Goal: Task Accomplishment & Management: Use online tool/utility

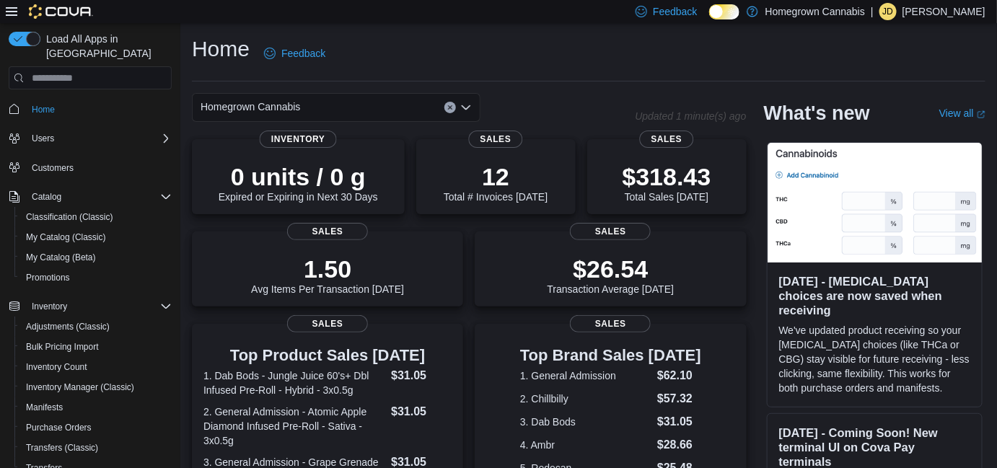
click at [506, 55] on div "Home Feedback" at bounding box center [589, 54] width 794 height 38
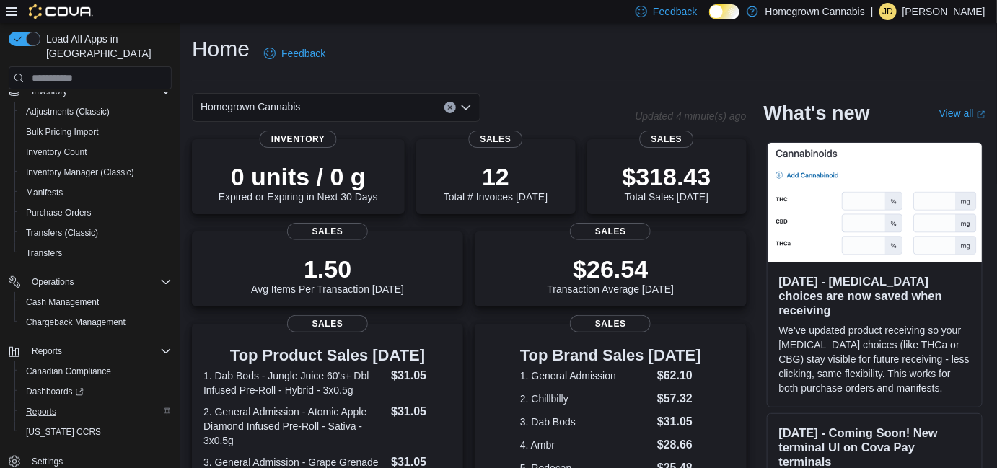
scroll to position [131, 0]
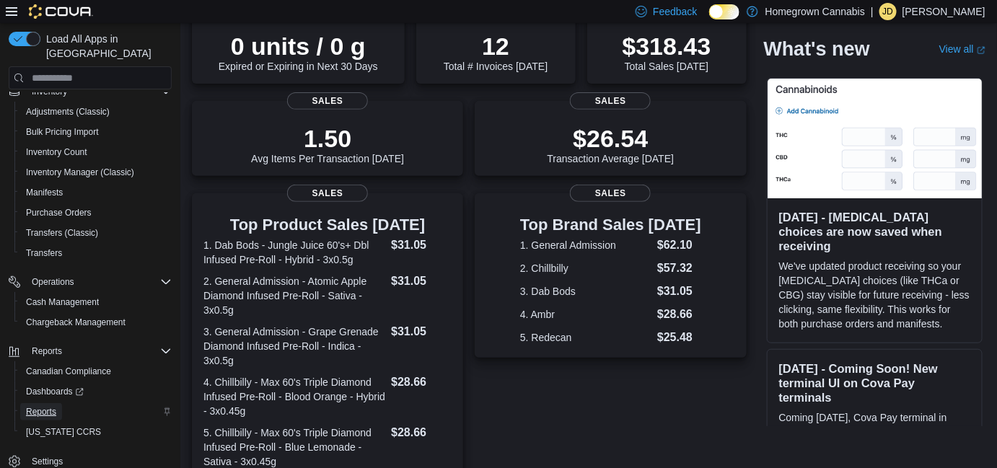
click at [58, 403] on link "Reports" at bounding box center [41, 411] width 42 height 17
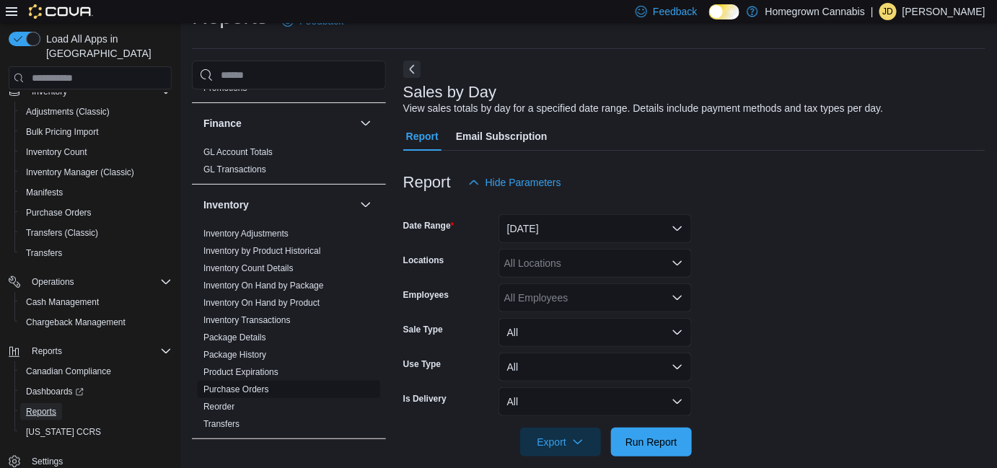
scroll to position [524, 0]
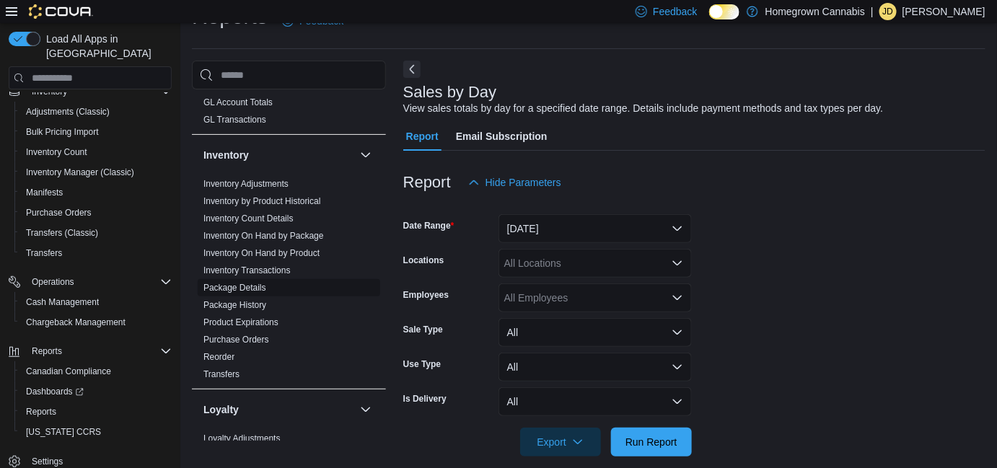
click at [247, 283] on link "Package Details" at bounding box center [234, 288] width 63 height 10
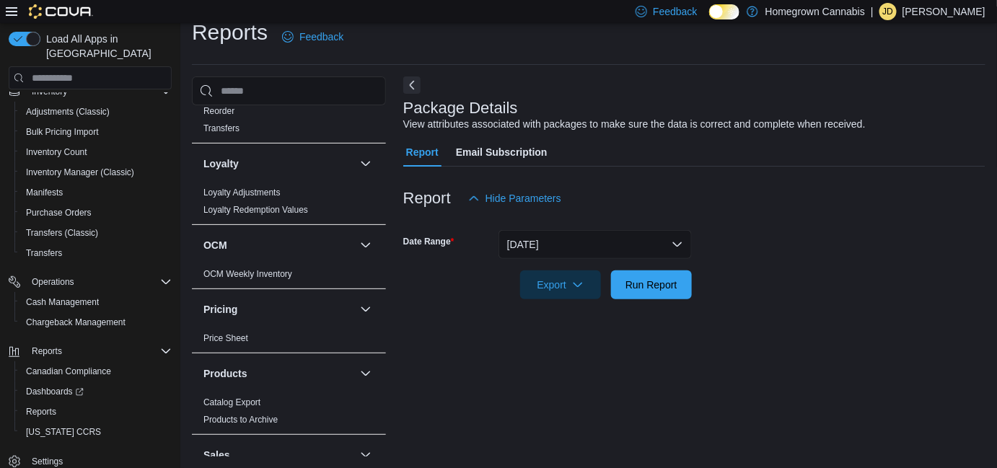
scroll to position [918, 0]
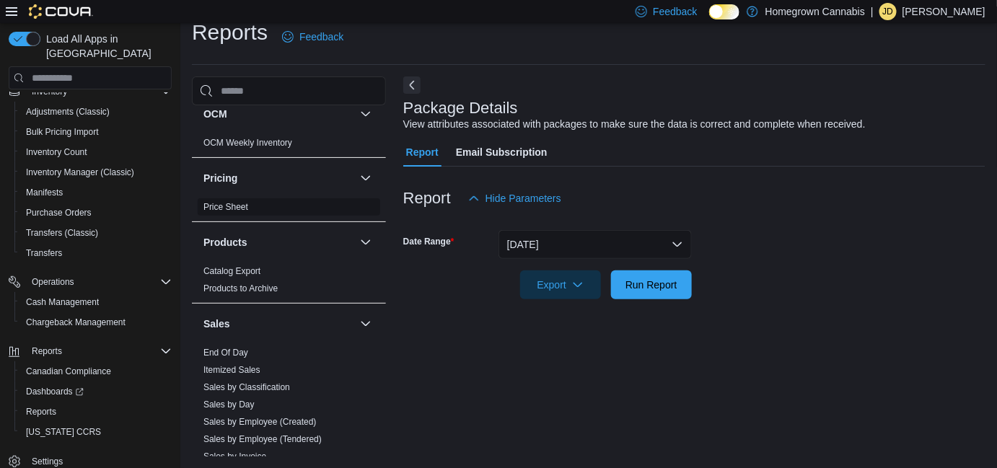
click at [232, 202] on link "Price Sheet" at bounding box center [225, 207] width 45 height 10
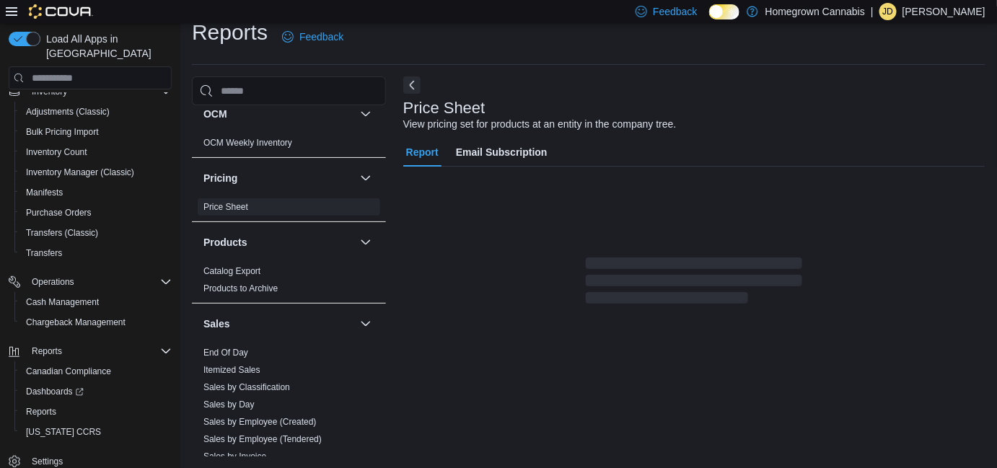
scroll to position [32, 0]
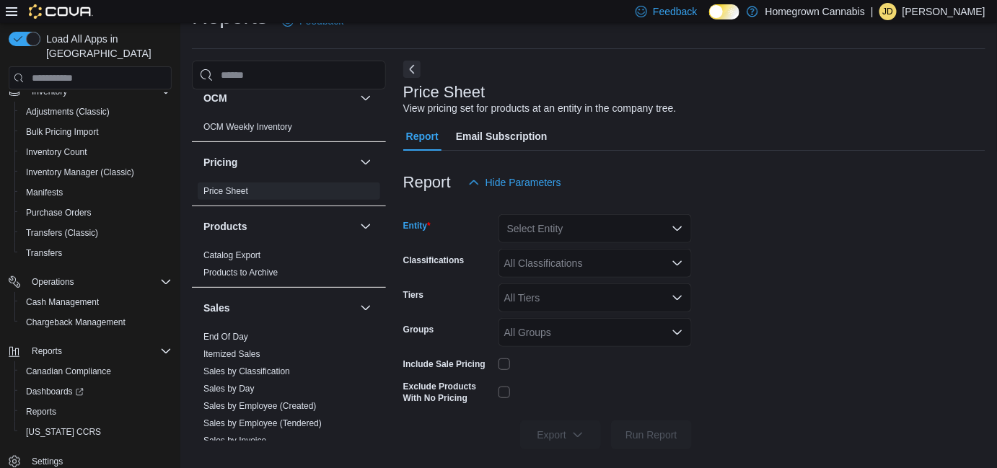
drag, startPoint x: 532, startPoint y: 234, endPoint x: 540, endPoint y: 238, distance: 9.0
click at [532, 234] on div "Select Entity" at bounding box center [595, 228] width 193 height 29
click at [545, 255] on span "Homegrown Cannabis" at bounding box center [590, 253] width 100 height 14
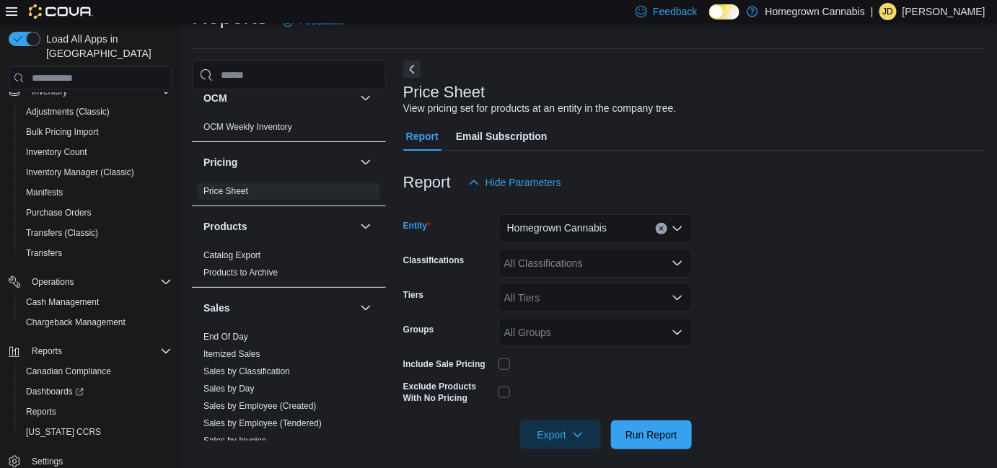
click at [608, 232] on div "Homegrown Cannabis" at bounding box center [595, 228] width 193 height 29
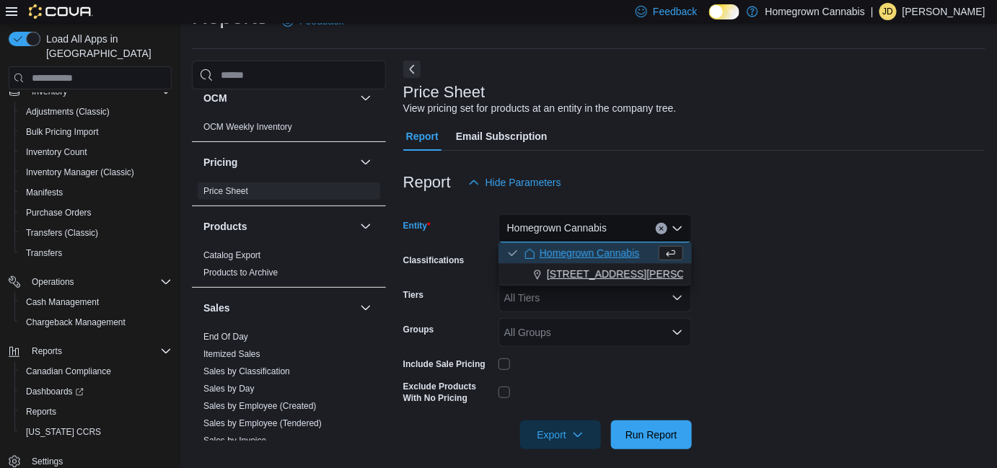
click at [592, 268] on span "[STREET_ADDRESS][PERSON_NAME]" at bounding box center [638, 274] width 183 height 14
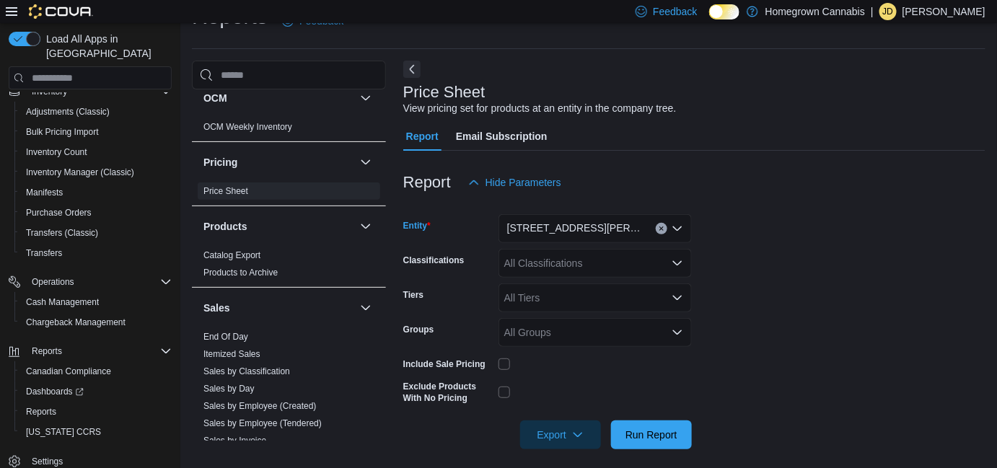
click at [569, 231] on span "[STREET_ADDRESS][PERSON_NAME]" at bounding box center [574, 227] width 134 height 17
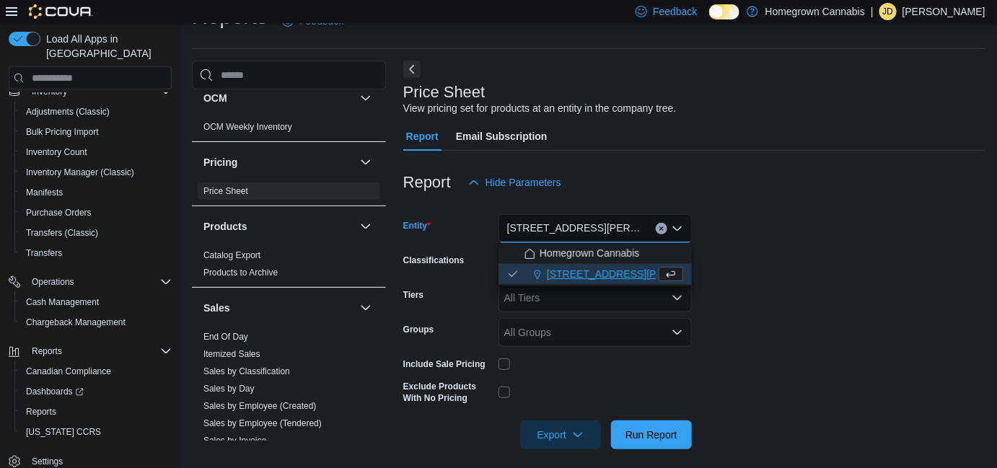
click at [568, 250] on span "Homegrown Cannabis" at bounding box center [590, 253] width 100 height 14
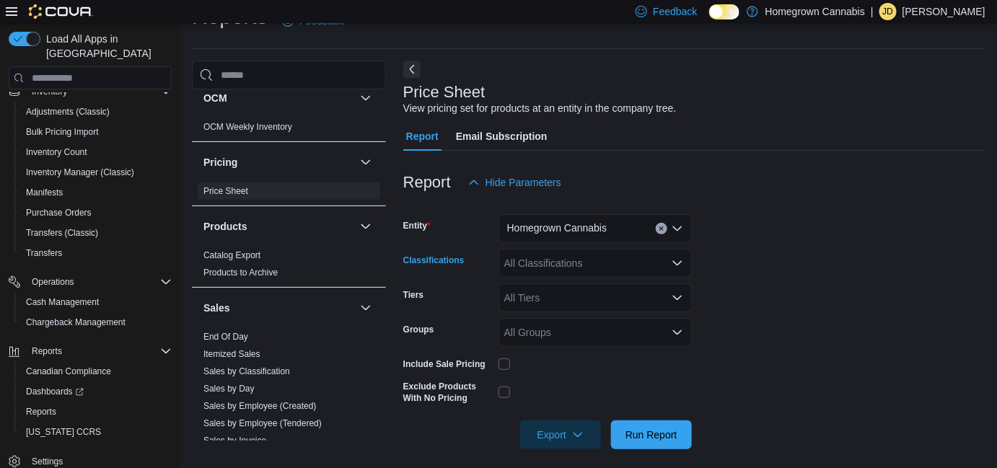
click at [550, 266] on div "All Classifications" at bounding box center [595, 263] width 193 height 29
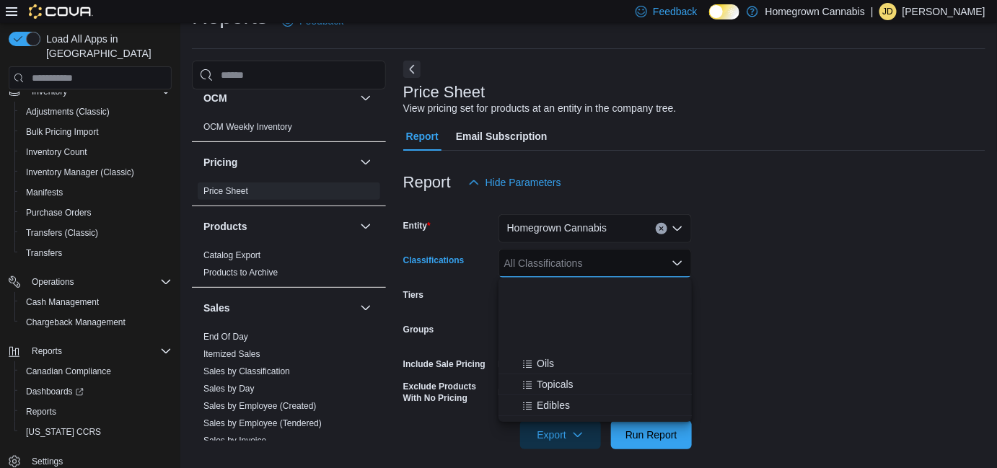
scroll to position [196, 0]
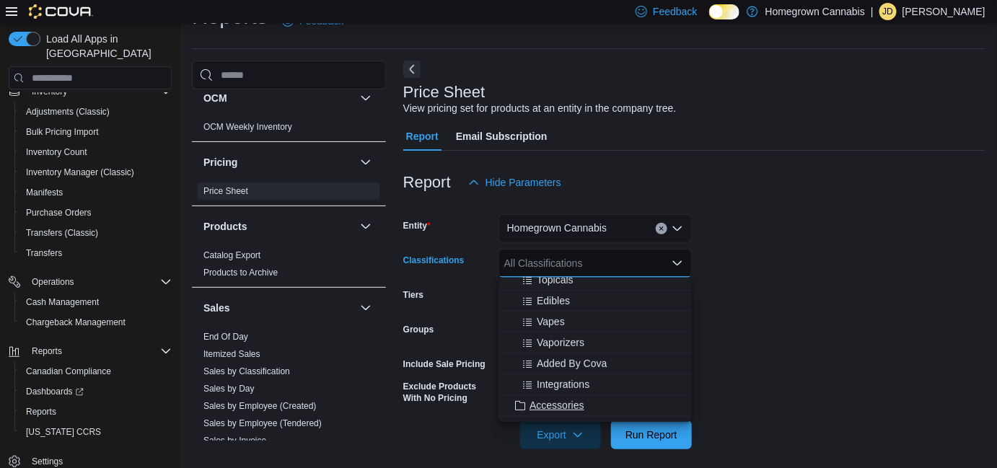
click at [559, 405] on span "Accessories" at bounding box center [557, 405] width 54 height 14
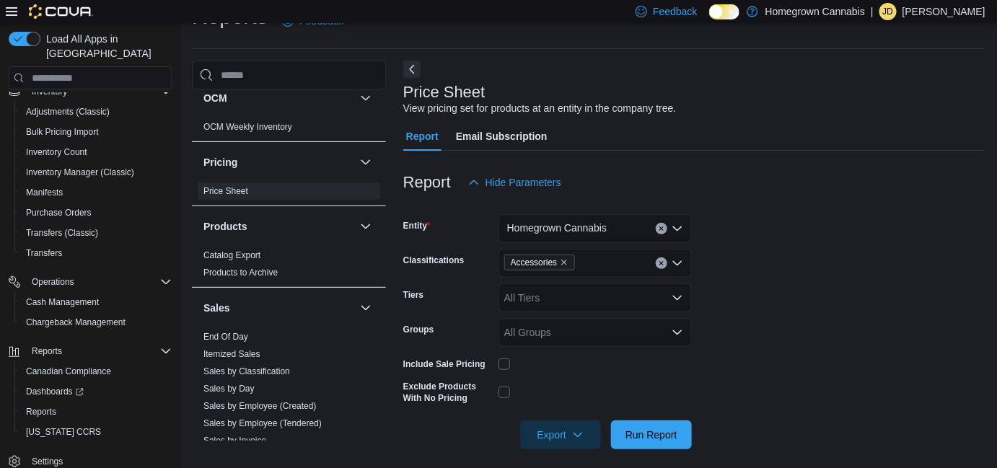
click at [818, 321] on form "Entity Homegrown Cannabis Classifications Accessories Tiers All Tiers Groups Al…" at bounding box center [694, 323] width 582 height 253
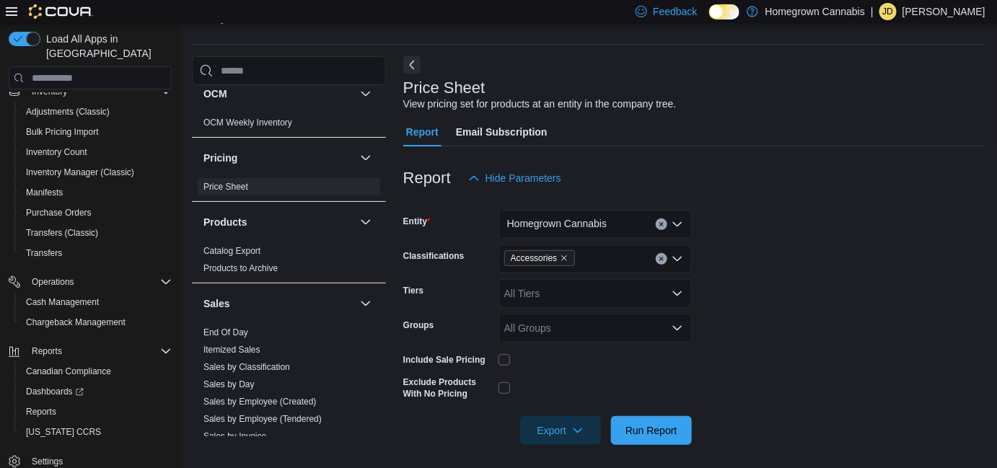
scroll to position [43, 0]
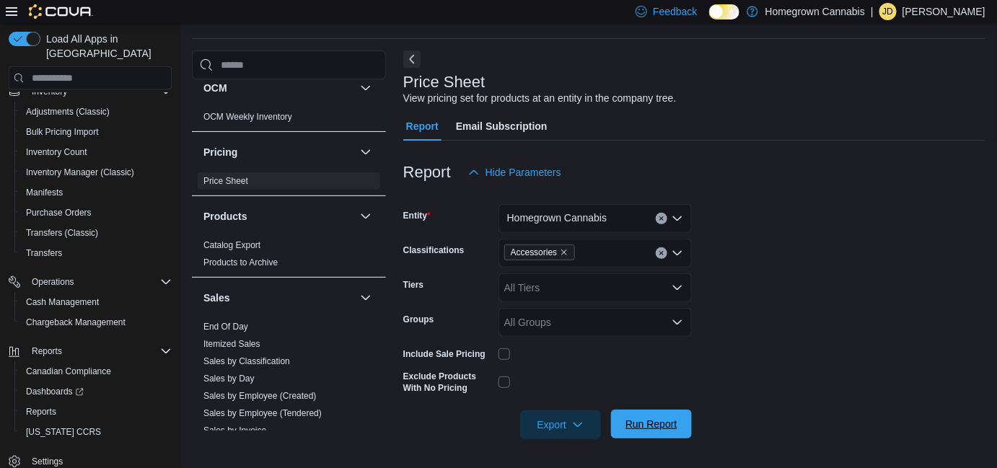
click at [643, 424] on span "Run Report" at bounding box center [651, 424] width 52 height 14
click at [572, 418] on span "Export" at bounding box center [560, 423] width 63 height 29
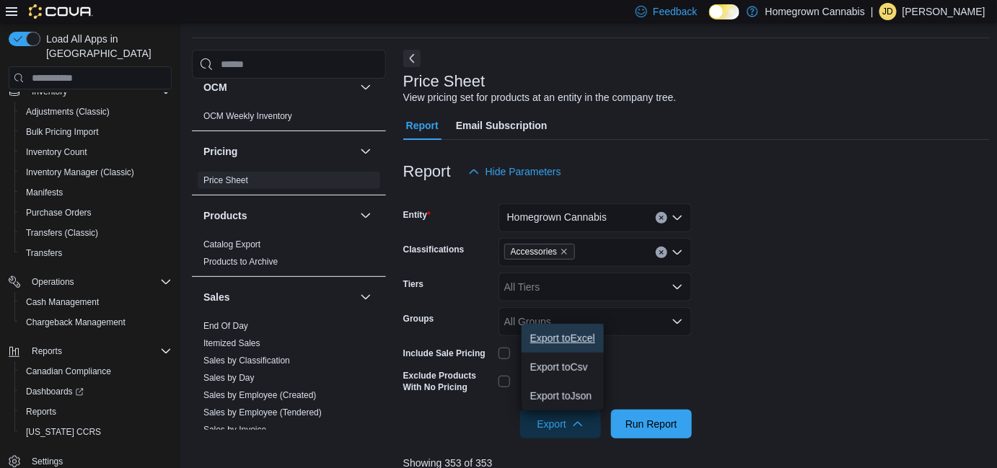
click at [556, 342] on span "Export to Excel" at bounding box center [562, 339] width 65 height 12
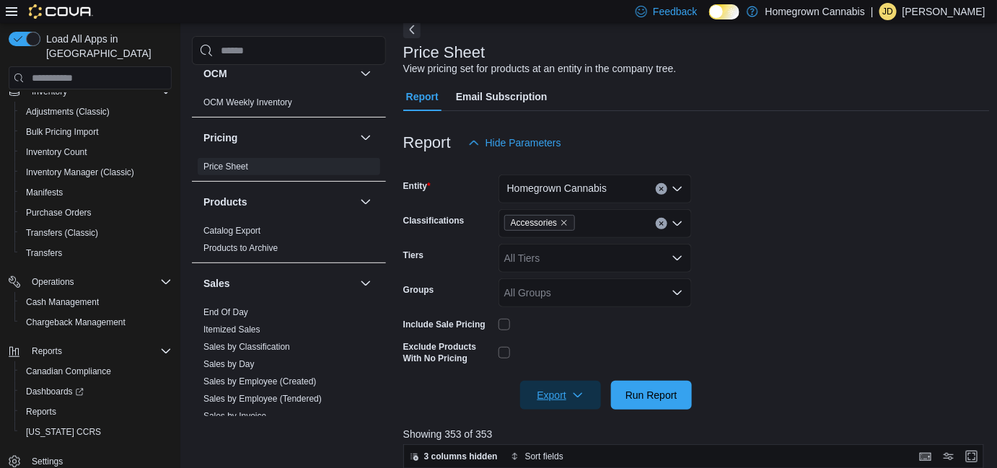
scroll to position [240, 0]
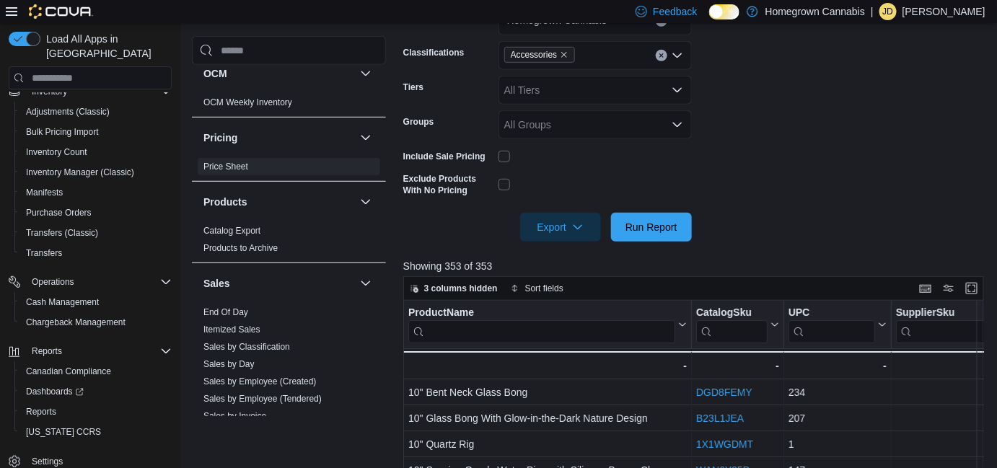
drag, startPoint x: 921, startPoint y: 136, endPoint x: 910, endPoint y: 124, distance: 16.8
click at [921, 136] on form "Entity Homegrown Cannabis Classifications Accessories Tiers All Tiers Groups Al…" at bounding box center [696, 115] width 587 height 253
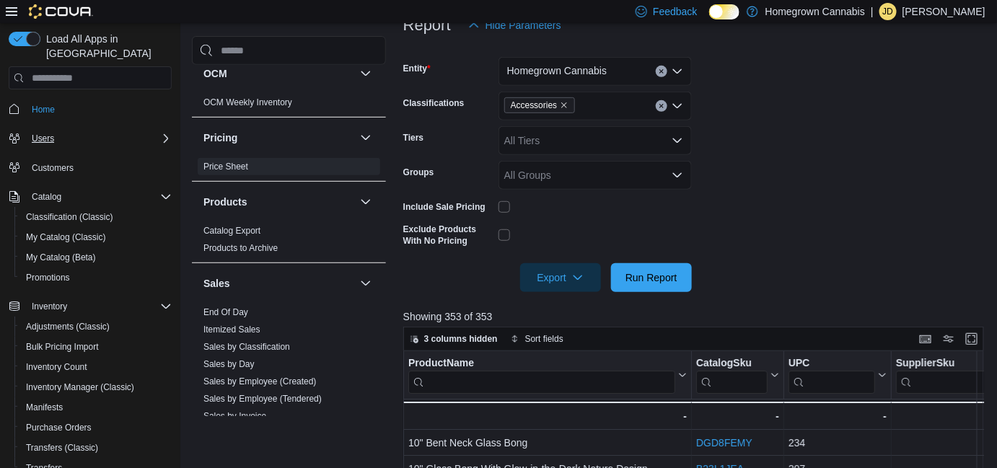
scroll to position [109, 0]
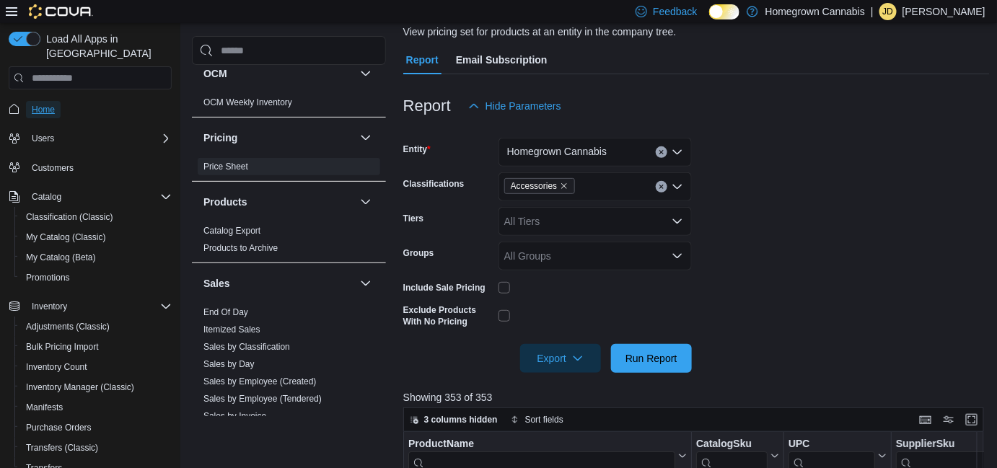
click at [54, 101] on span "Home" at bounding box center [43, 109] width 23 height 17
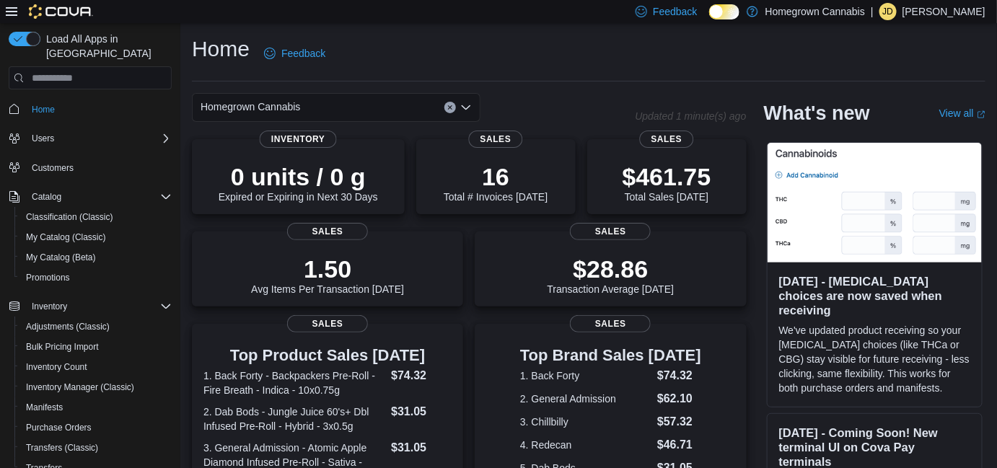
click at [311, 96] on div "Homegrown Cannabis" at bounding box center [336, 107] width 289 height 29
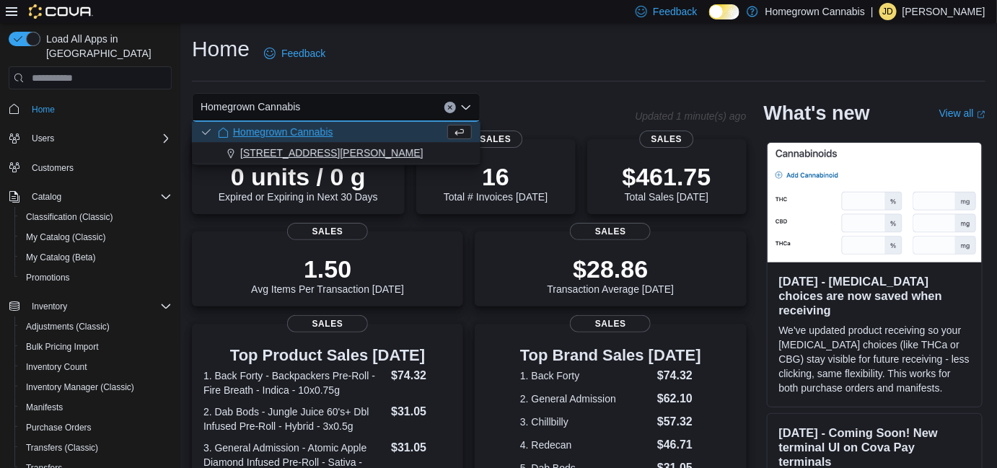
click at [294, 155] on span "[STREET_ADDRESS][PERSON_NAME]" at bounding box center [331, 153] width 183 height 14
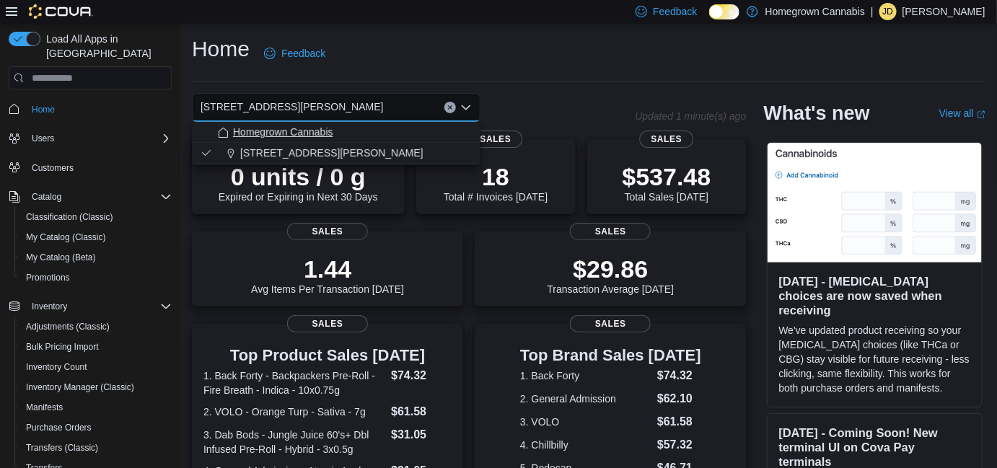
click at [370, 136] on div "Homegrown Cannabis" at bounding box center [345, 132] width 254 height 14
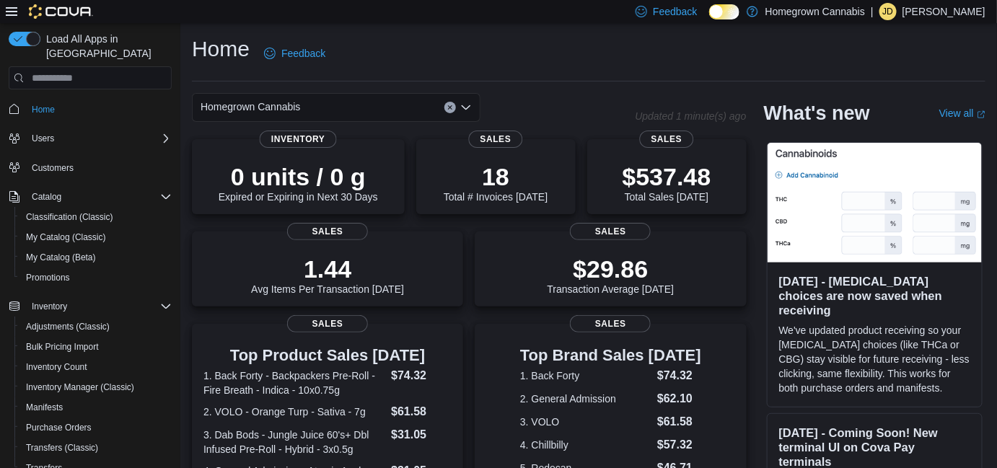
click at [368, 112] on div "Homegrown Cannabis" at bounding box center [336, 107] width 289 height 29
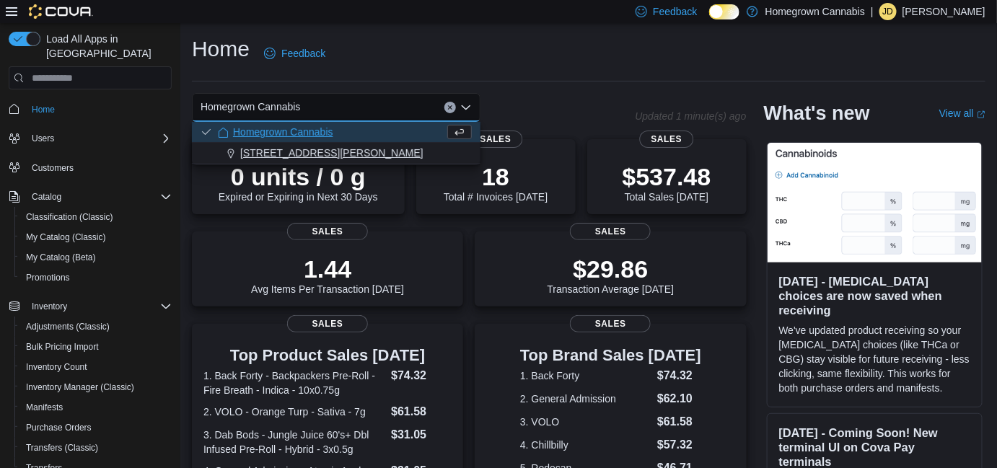
click at [341, 153] on div "[STREET_ADDRESS][PERSON_NAME]" at bounding box center [345, 153] width 254 height 14
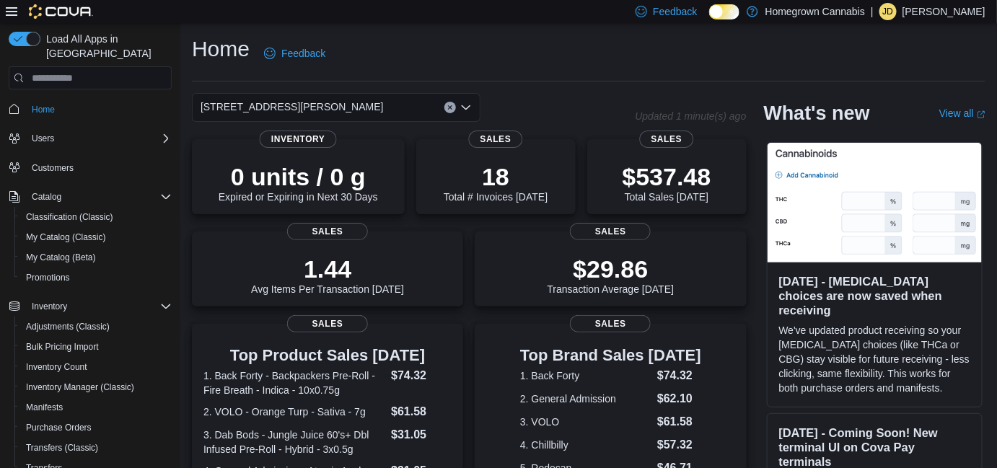
click at [408, 76] on div "Home Feedback" at bounding box center [589, 58] width 794 height 47
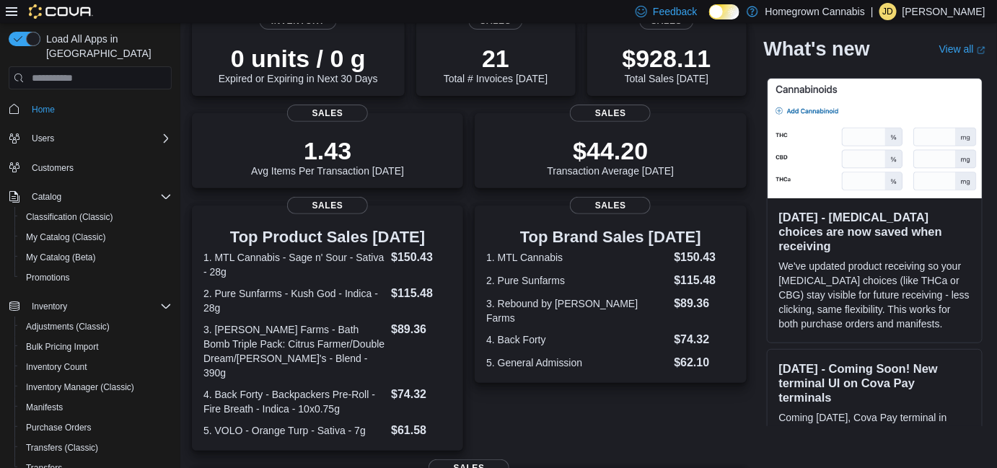
scroll to position [128, 0]
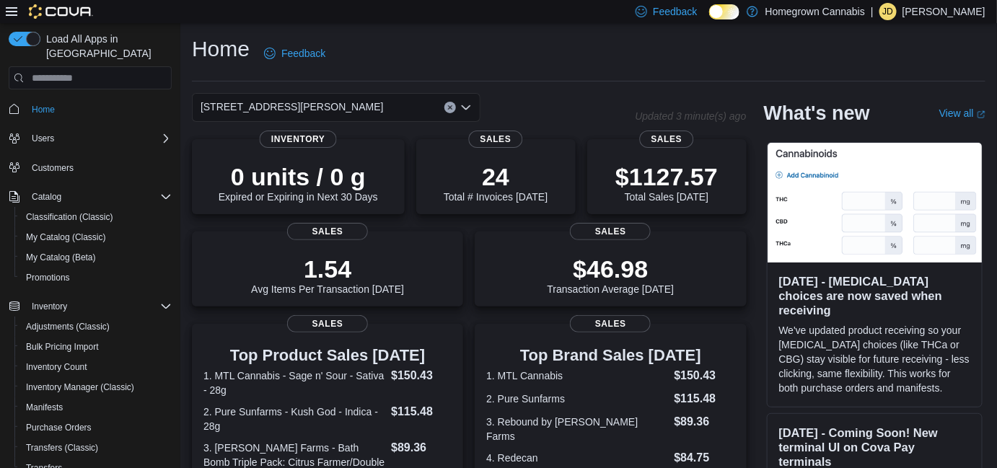
click at [284, 104] on div "[STREET_ADDRESS][PERSON_NAME]" at bounding box center [336, 107] width 289 height 29
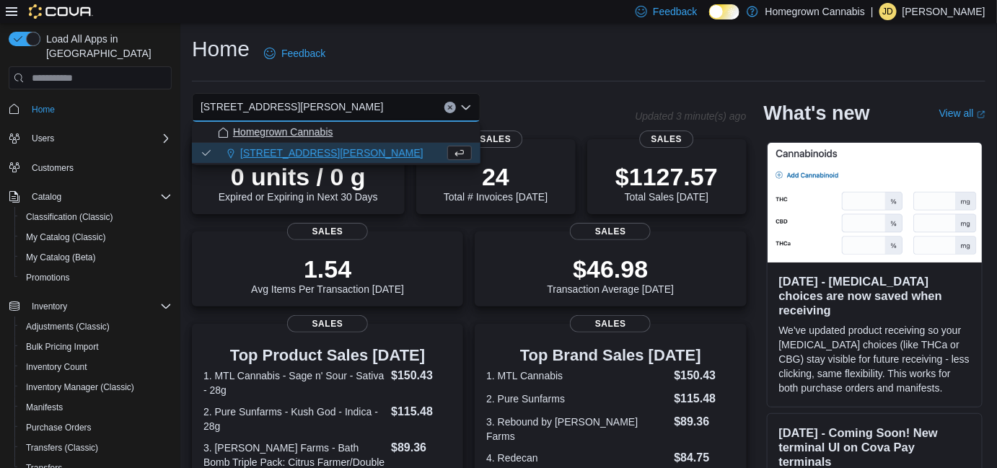
click at [273, 139] on button "Homegrown Cannabis" at bounding box center [336, 132] width 289 height 21
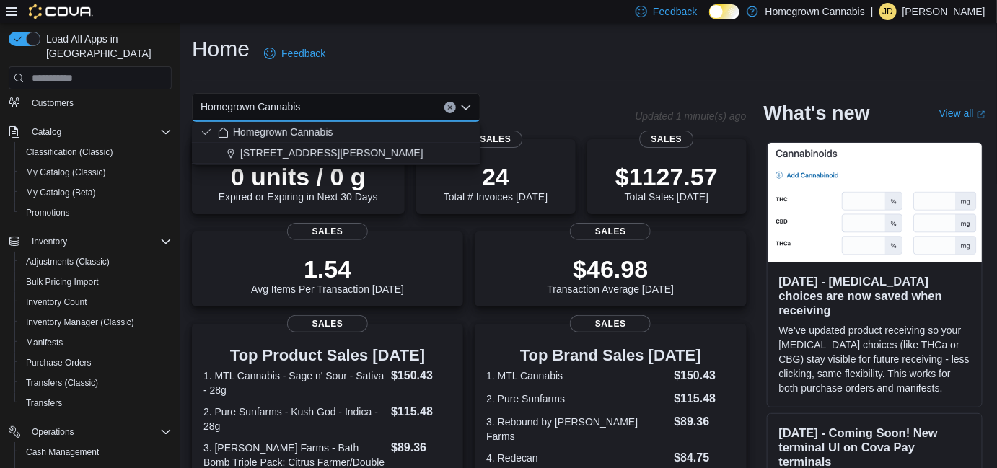
scroll to position [196, 0]
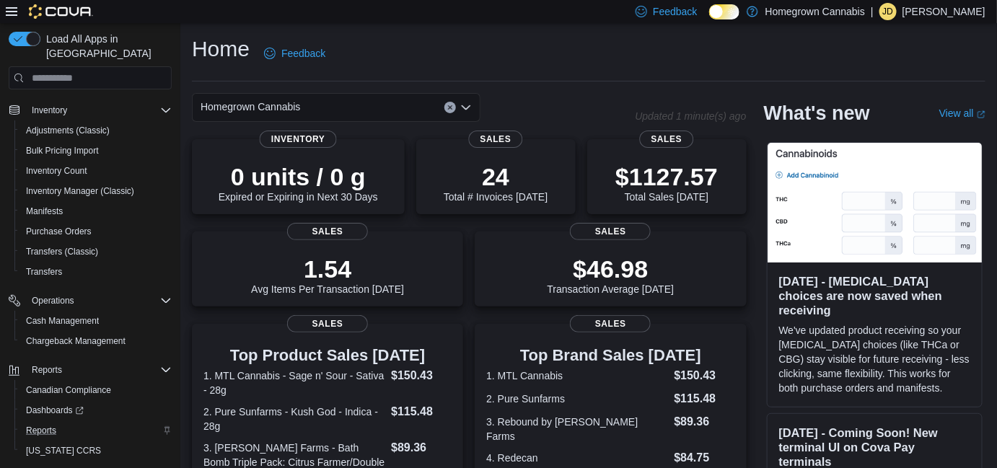
click at [64, 422] on div "Reports" at bounding box center [96, 430] width 152 height 17
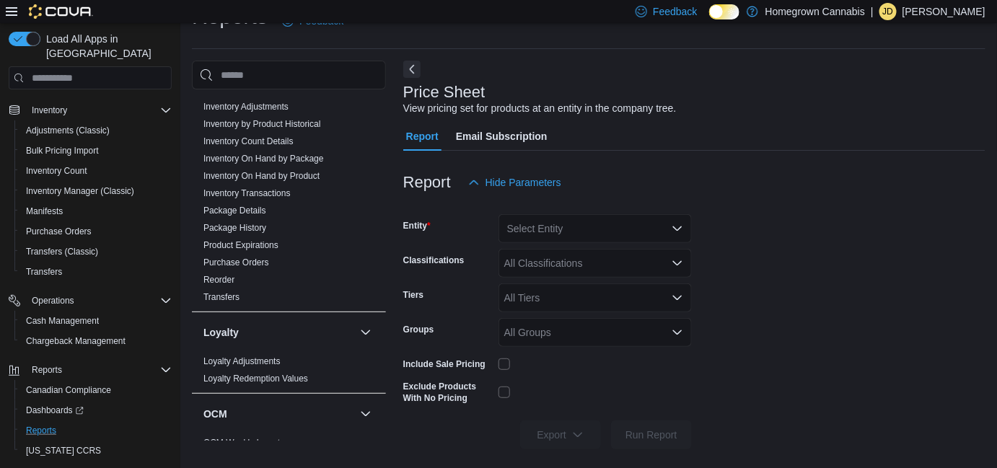
scroll to position [459, 0]
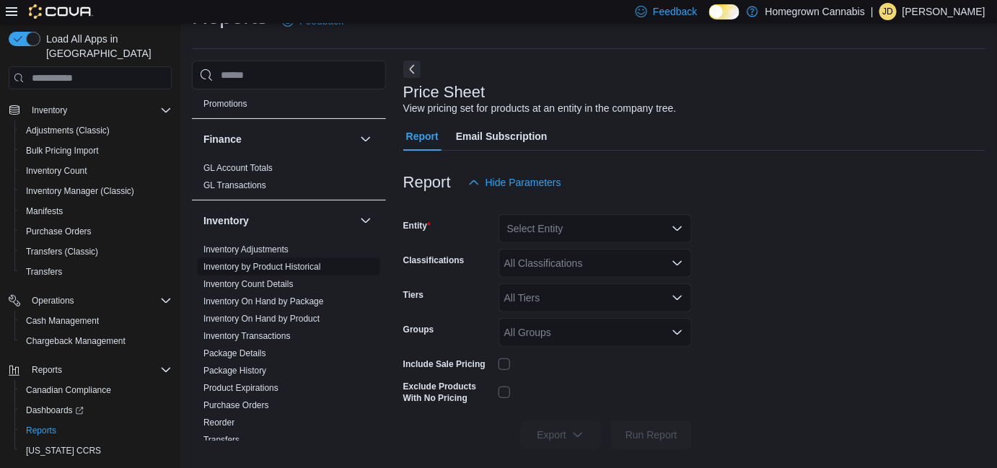
click at [279, 279] on link "Inventory Count Details" at bounding box center [248, 284] width 90 height 10
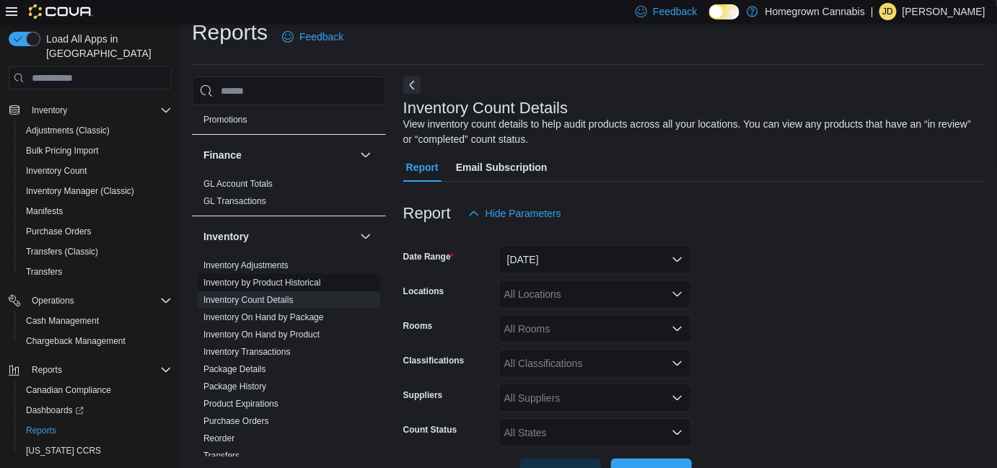
scroll to position [48, 0]
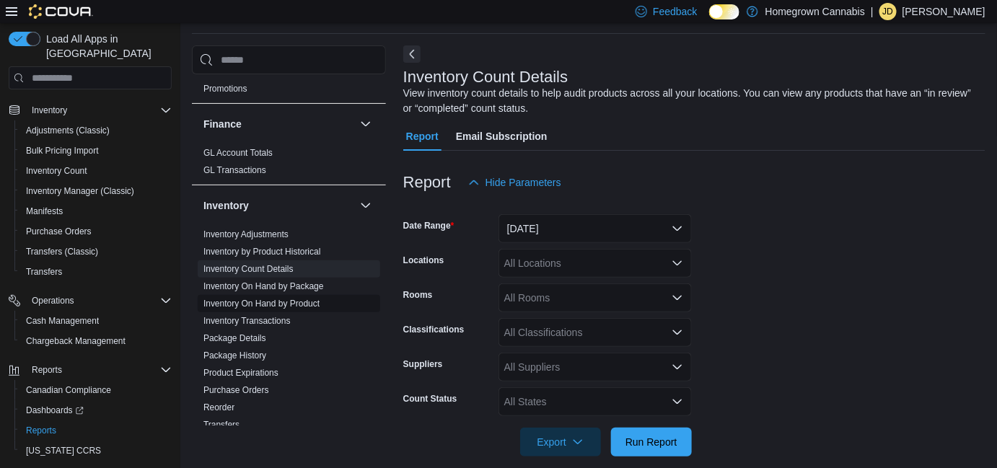
click at [277, 299] on link "Inventory On Hand by Product" at bounding box center [261, 304] width 116 height 10
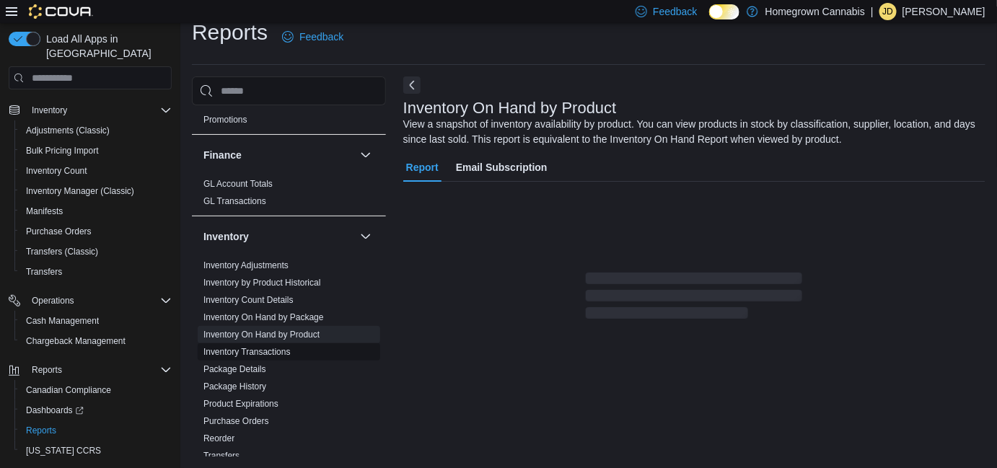
scroll to position [48, 0]
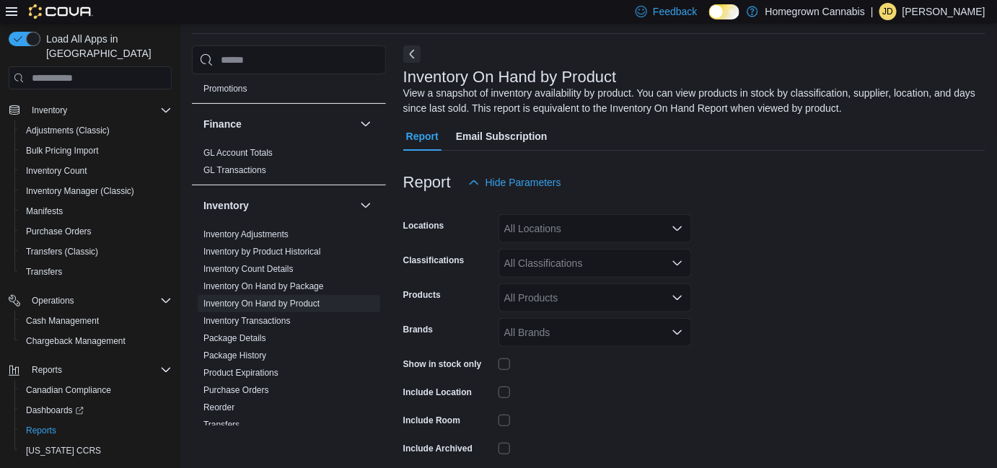
click at [565, 234] on div "All Locations" at bounding box center [595, 228] width 193 height 29
click at [564, 260] on button "Homegrown Cannabis" at bounding box center [595, 253] width 193 height 21
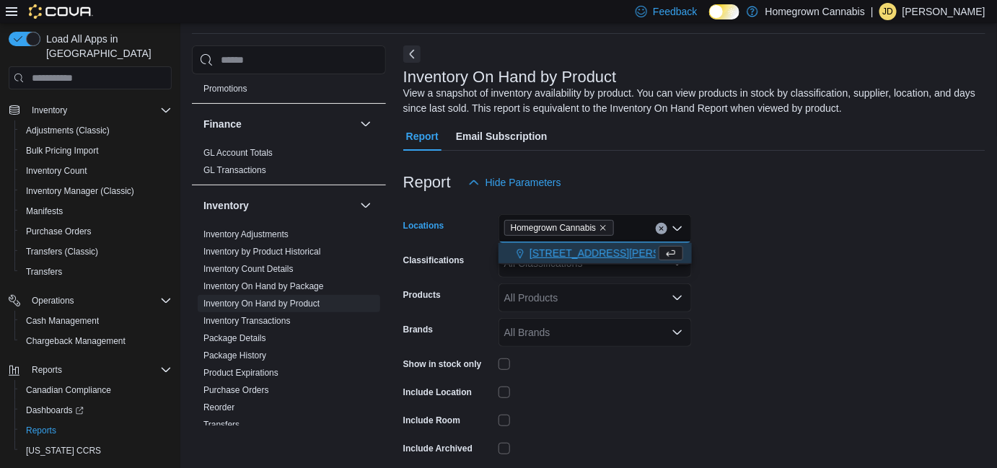
click at [563, 250] on span "[STREET_ADDRESS][PERSON_NAME]" at bounding box center [621, 253] width 183 height 14
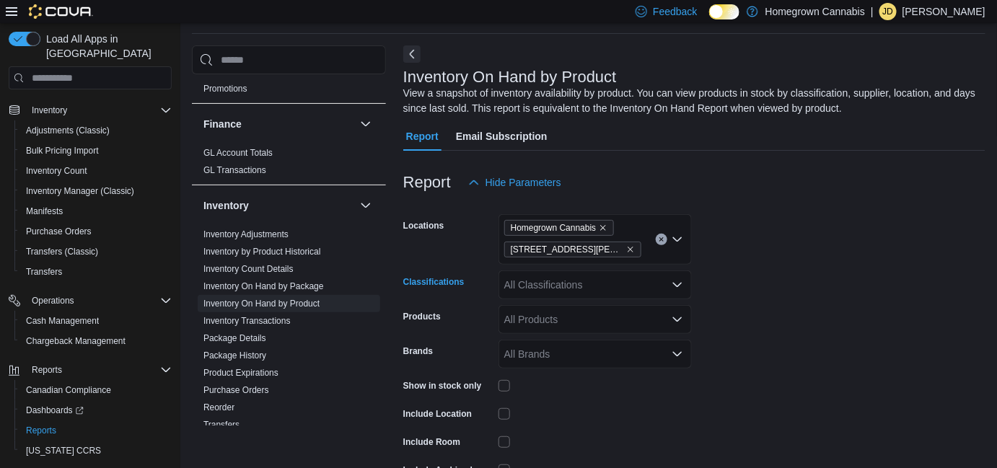
click at [517, 294] on div "All Classifications" at bounding box center [595, 285] width 193 height 29
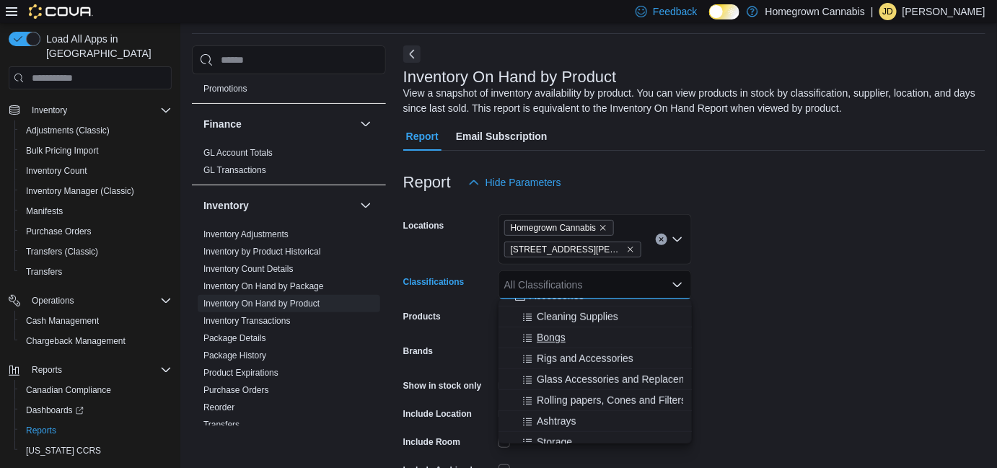
scroll to position [262, 0]
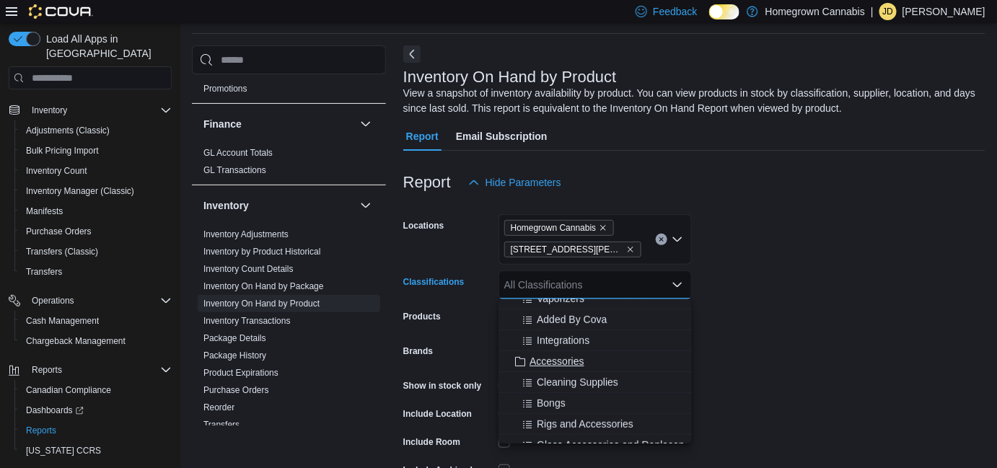
click at [551, 361] on span "Accessories" at bounding box center [557, 361] width 54 height 14
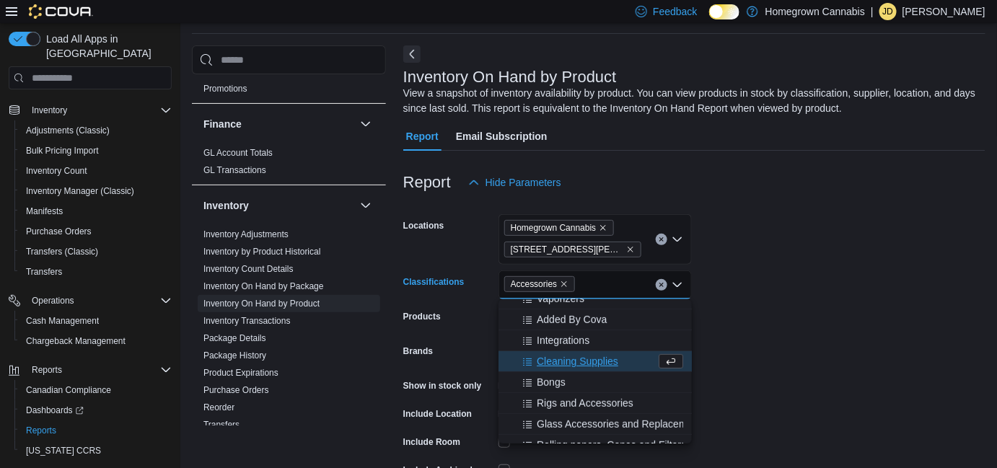
click at [791, 338] on form "Locations Homegrown Cannabis 173 Christina St N Classifications Accessories Com…" at bounding box center [694, 359] width 582 height 325
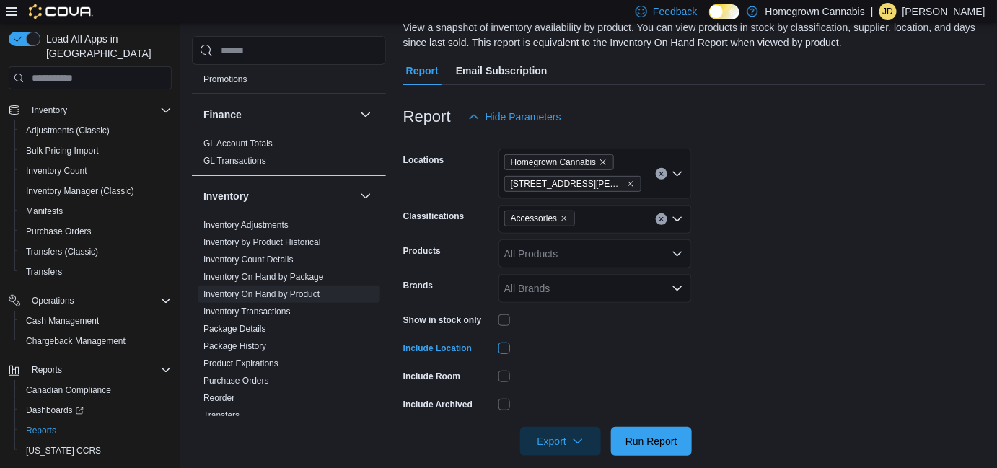
scroll to position [113, 0]
click at [506, 325] on div at bounding box center [595, 320] width 193 height 22
click at [656, 439] on span "Run Report" at bounding box center [651, 441] width 52 height 14
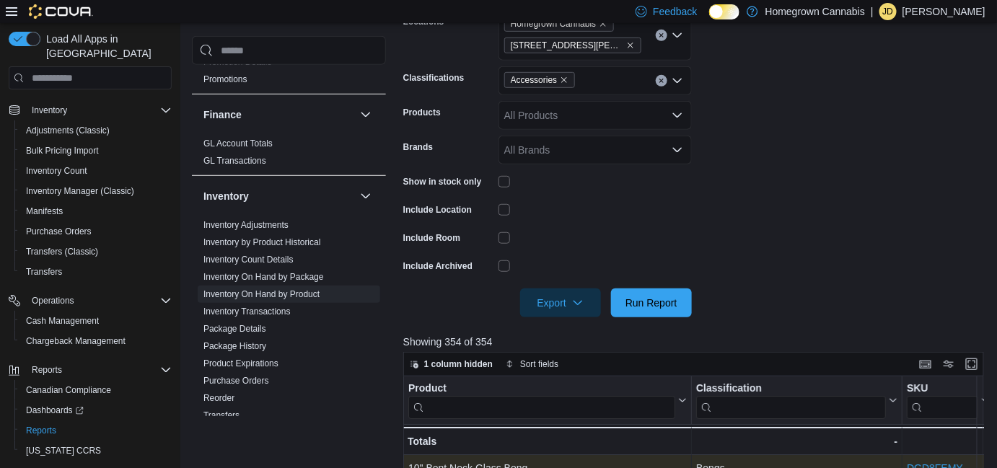
scroll to position [376, 0]
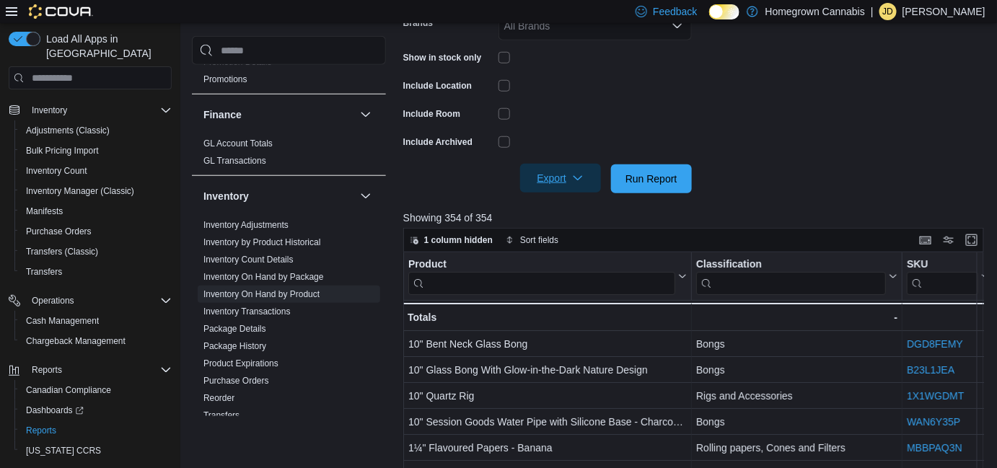
click at [544, 185] on span "Export" at bounding box center [560, 178] width 63 height 29
click at [548, 205] on span "Export to Excel" at bounding box center [562, 208] width 65 height 12
click at [457, 239] on span "1 column hidden" at bounding box center [458, 240] width 69 height 12
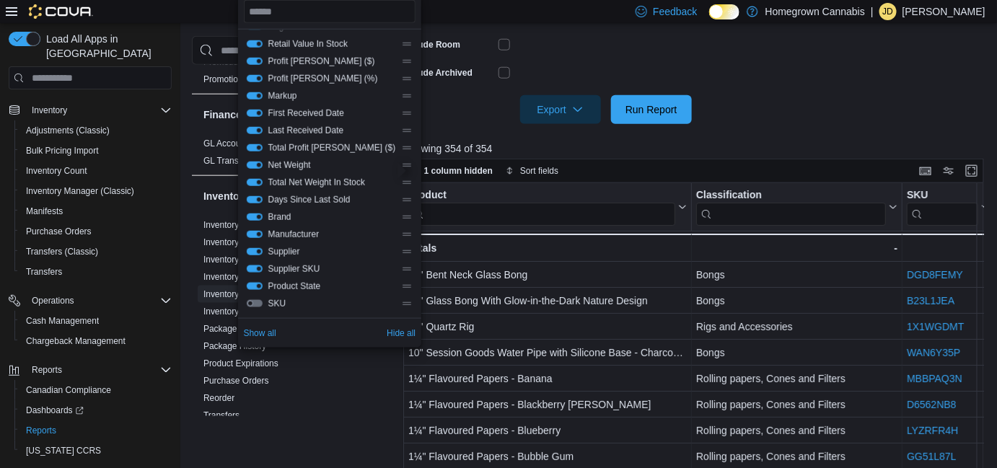
scroll to position [522, 0]
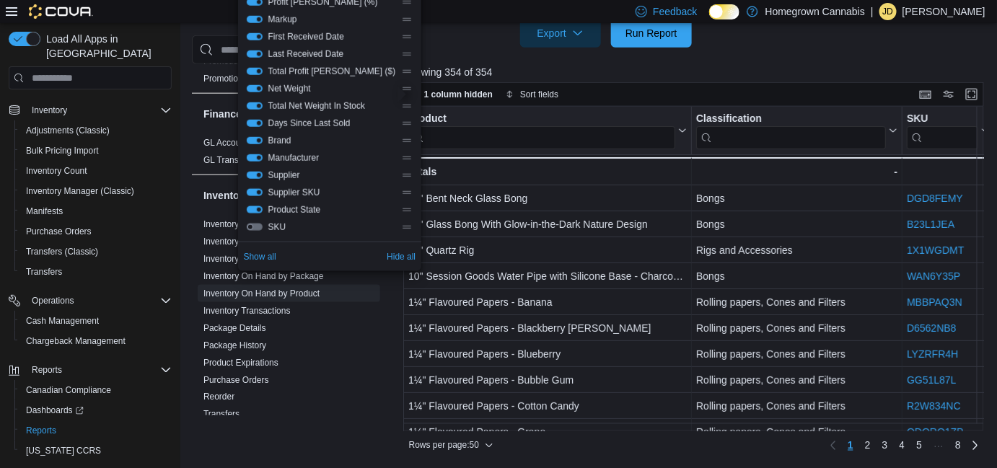
click at [253, 230] on button "SKU" at bounding box center [255, 227] width 16 height 7
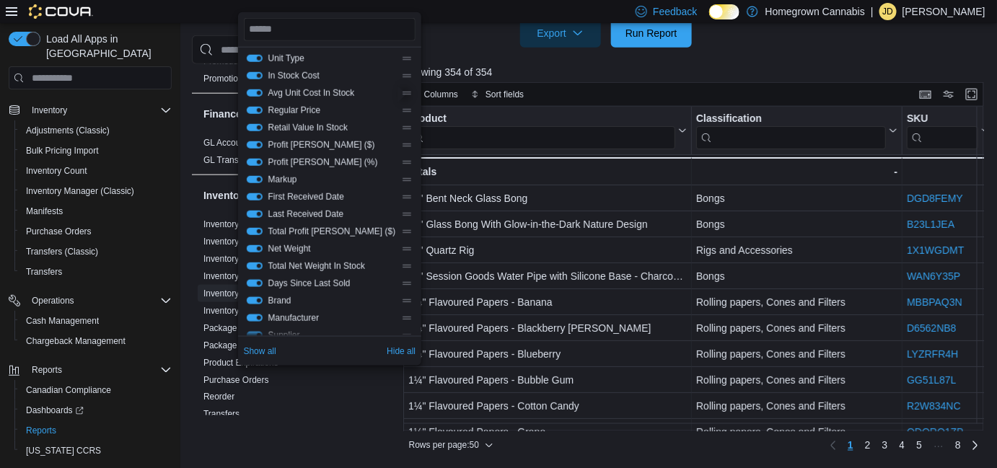
scroll to position [190, 0]
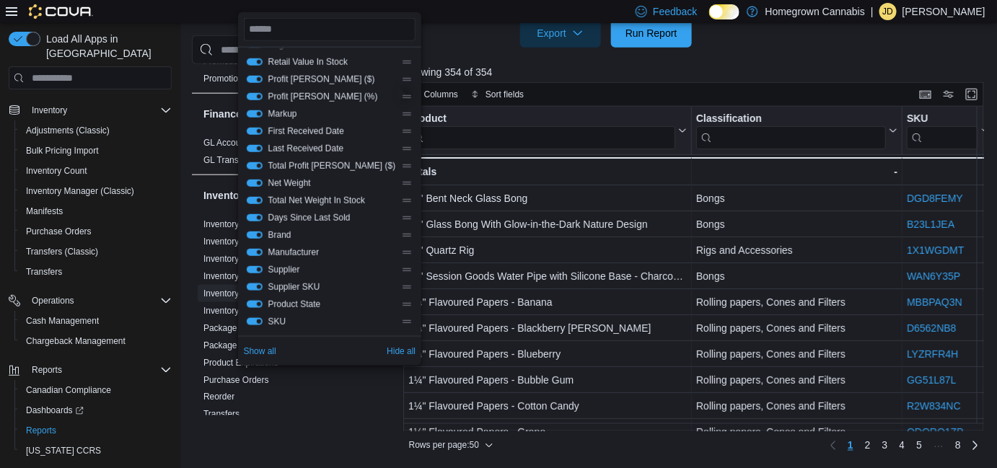
click at [258, 319] on button "SKU" at bounding box center [255, 321] width 16 height 7
click at [254, 320] on button "SKU" at bounding box center [255, 321] width 16 height 7
click at [271, 349] on span "Show all" at bounding box center [260, 352] width 32 height 12
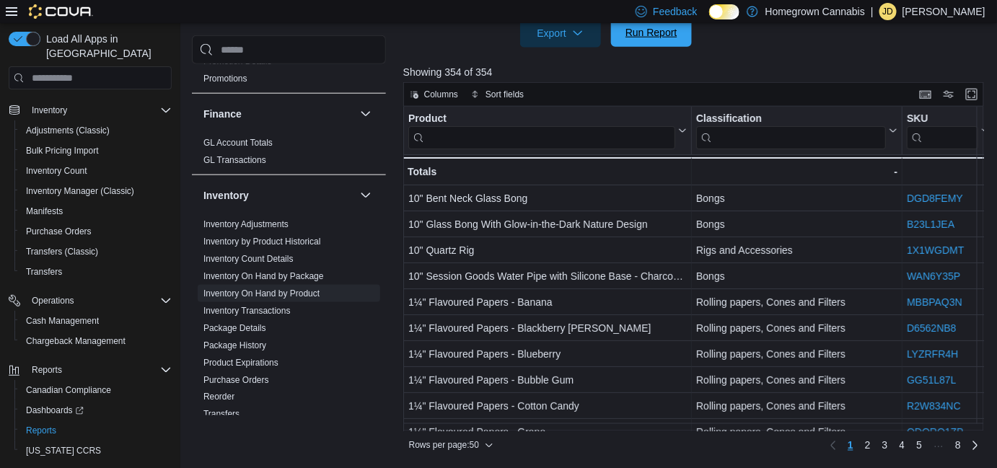
click at [648, 38] on span "Run Report" at bounding box center [651, 32] width 52 height 14
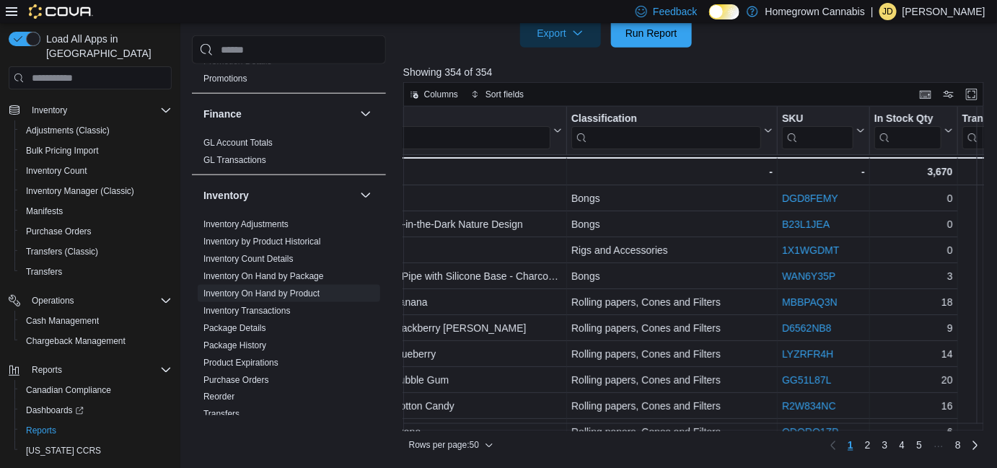
scroll to position [0, 0]
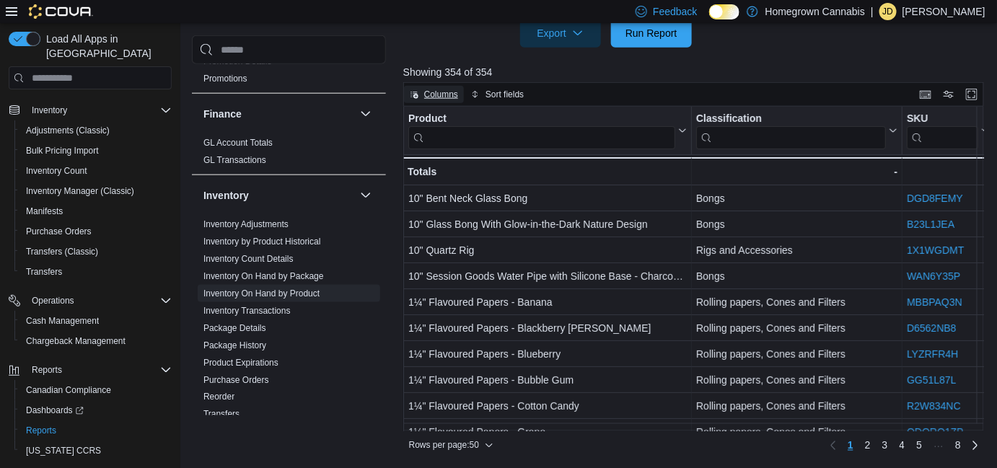
click at [430, 94] on span "Columns" at bounding box center [441, 95] width 34 height 12
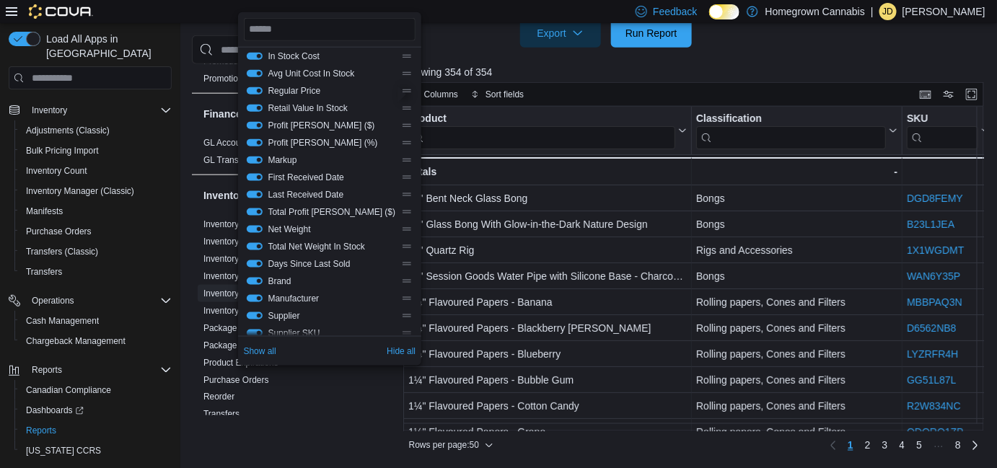
scroll to position [190, 0]
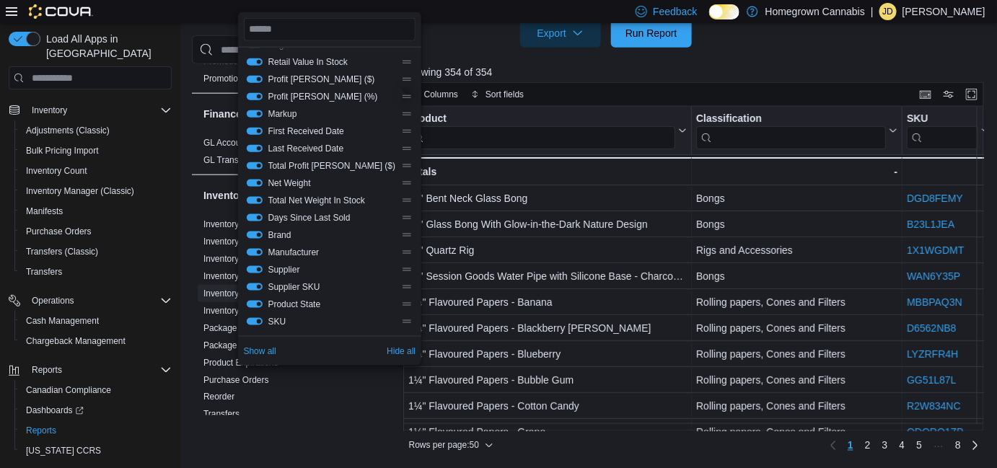
click at [256, 320] on button "SKU" at bounding box center [255, 321] width 16 height 7
click at [361, 390] on span "Reorder" at bounding box center [289, 398] width 183 height 17
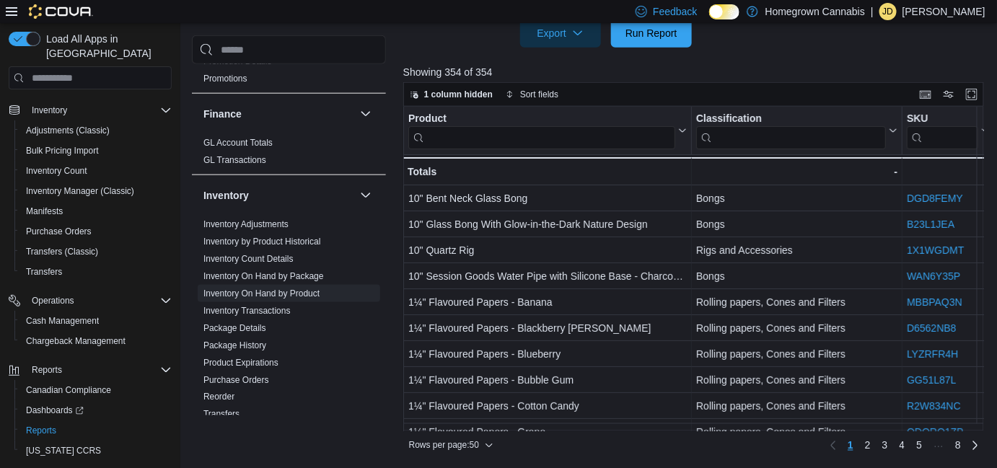
click at [398, 381] on div "Cash Management Cash Management Cash Out Details Compliance OCS Transaction Sub…" at bounding box center [591, 13] width 798 height 885
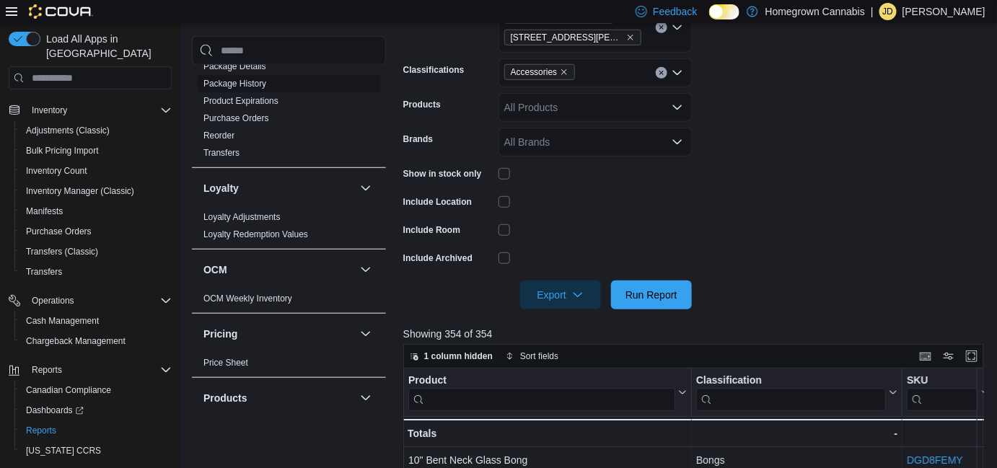
scroll to position [918, 0]
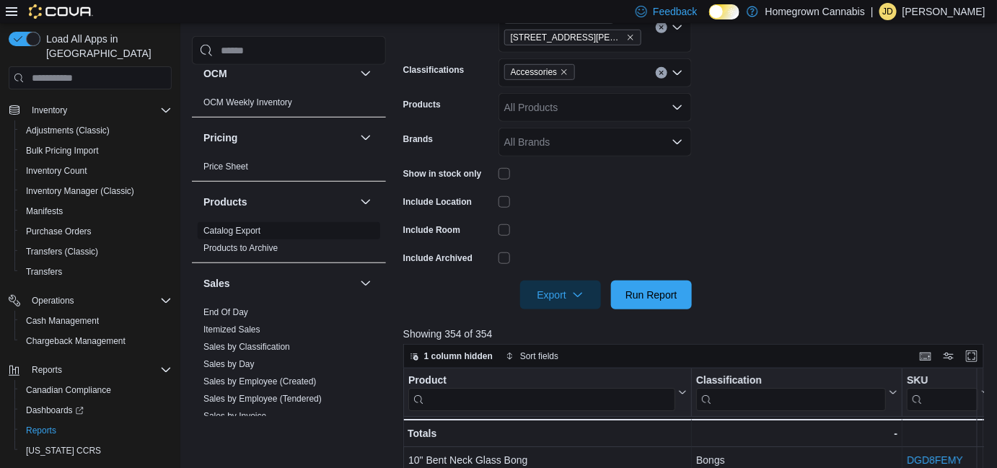
click at [250, 226] on link "Catalog Export" at bounding box center [231, 231] width 57 height 10
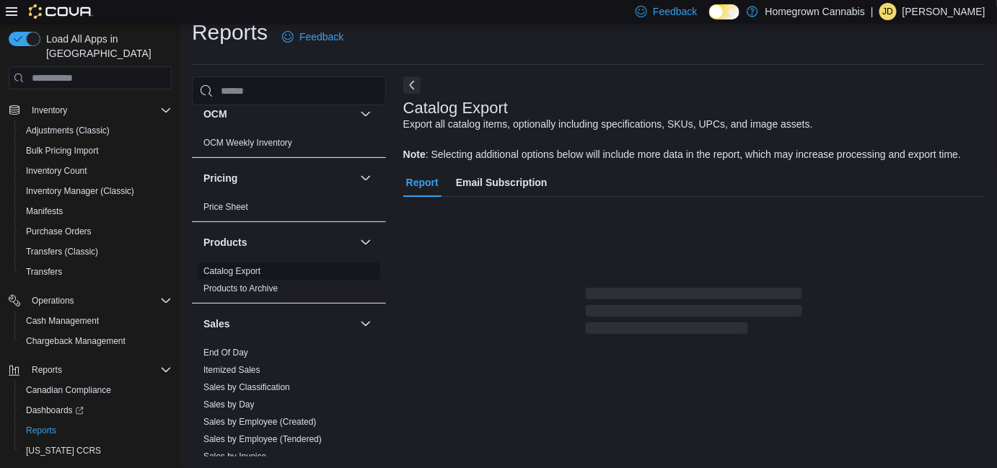
scroll to position [63, 0]
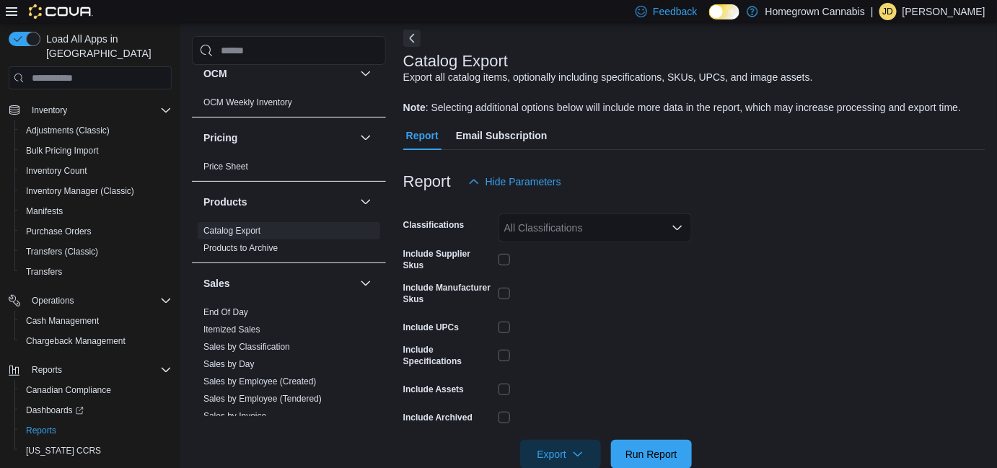
click at [548, 232] on div "All Classifications" at bounding box center [595, 228] width 193 height 29
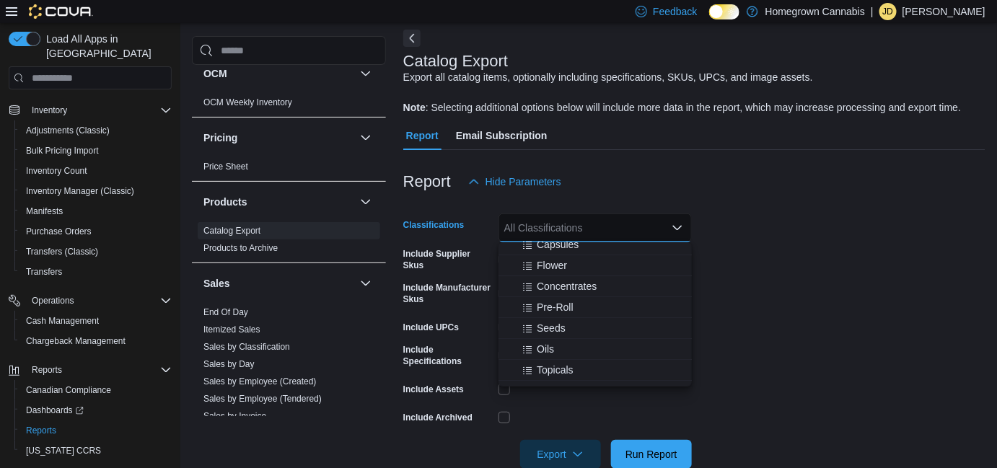
scroll to position [196, 0]
click at [568, 367] on span "Accessories" at bounding box center [557, 370] width 54 height 14
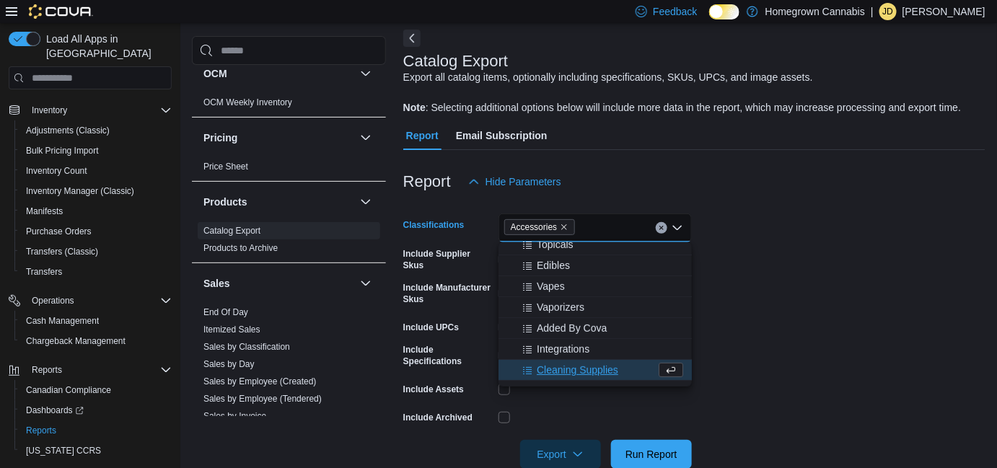
click at [800, 291] on form "Classifications Accessories Combo box. Selected. Accessories. Press Backspace t…" at bounding box center [694, 332] width 582 height 273
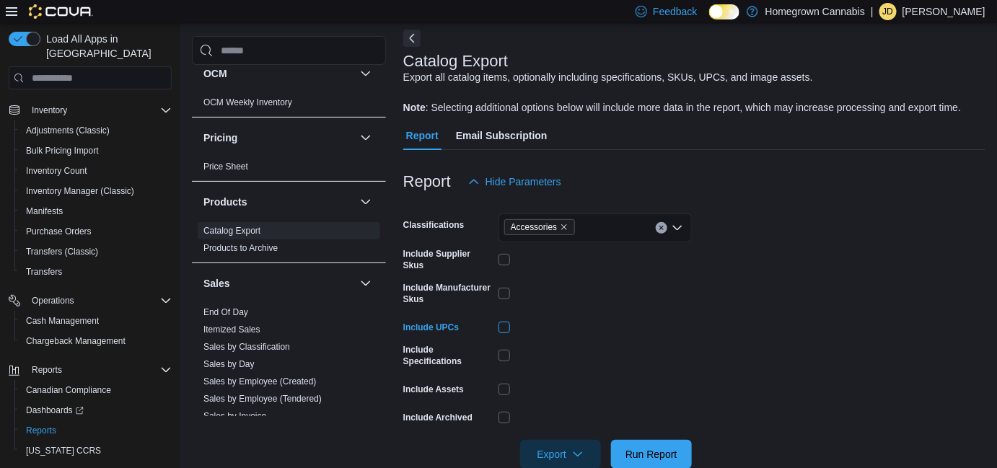
scroll to position [95, 0]
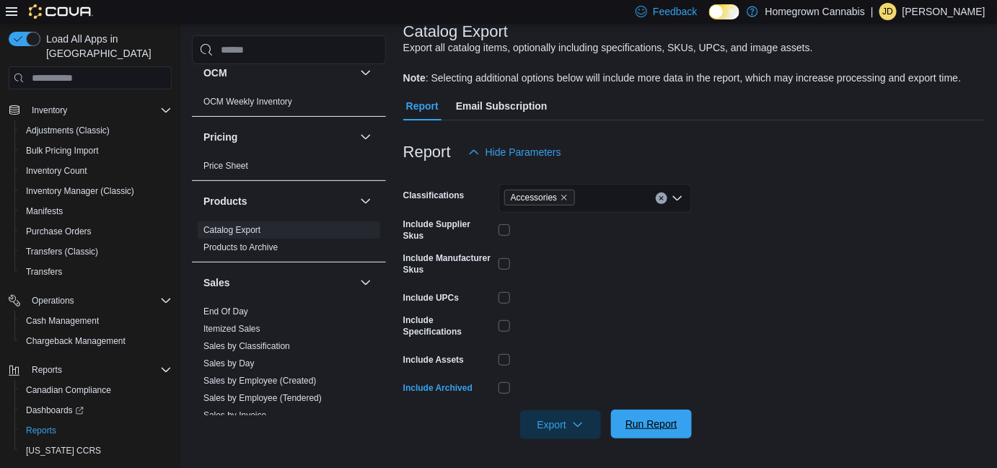
click at [646, 418] on span "Run Report" at bounding box center [651, 424] width 52 height 14
click at [584, 429] on span "Export" at bounding box center [560, 422] width 63 height 29
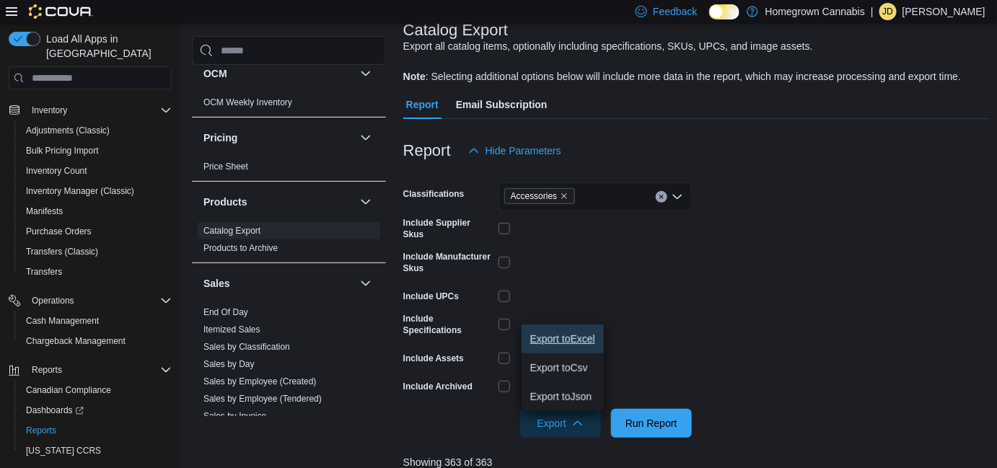
click at [567, 343] on span "Export to Excel" at bounding box center [562, 339] width 65 height 12
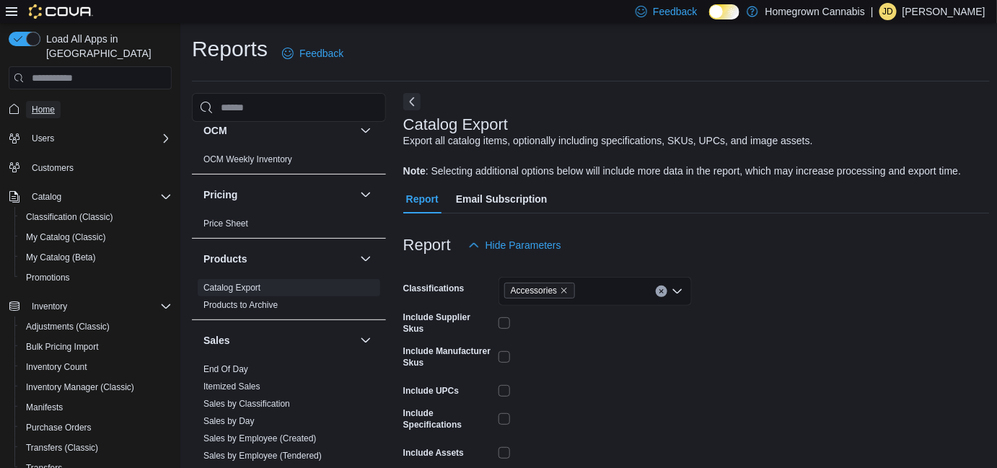
click at [36, 104] on span "Home" at bounding box center [43, 110] width 23 height 12
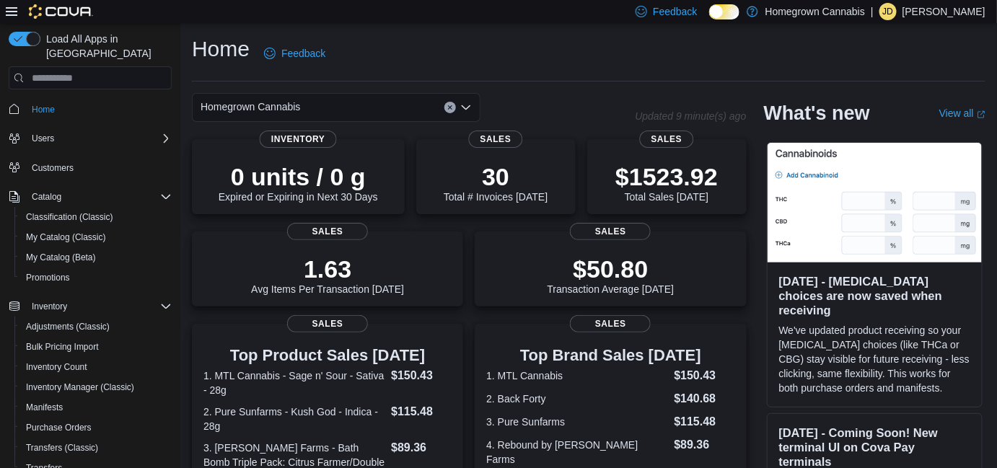
click at [341, 112] on div "Homegrown Cannabis" at bounding box center [336, 107] width 289 height 29
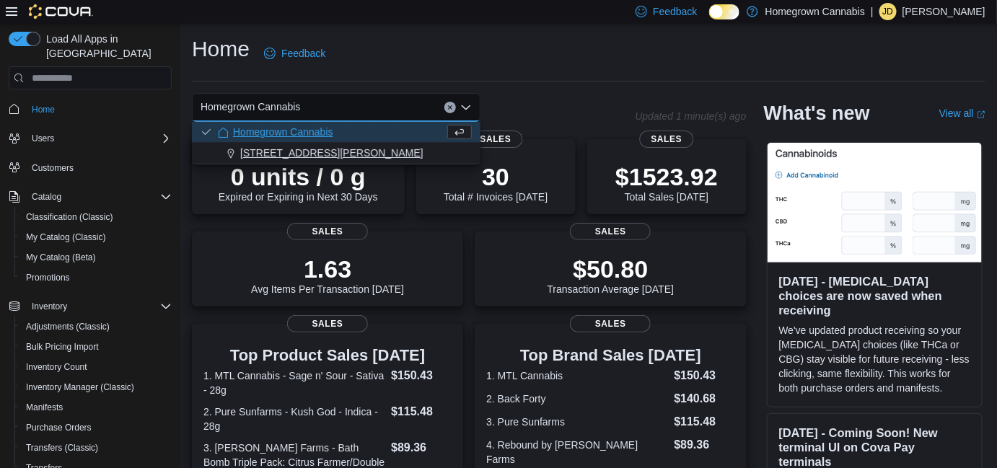
click at [321, 146] on span "[STREET_ADDRESS][PERSON_NAME]" at bounding box center [331, 153] width 183 height 14
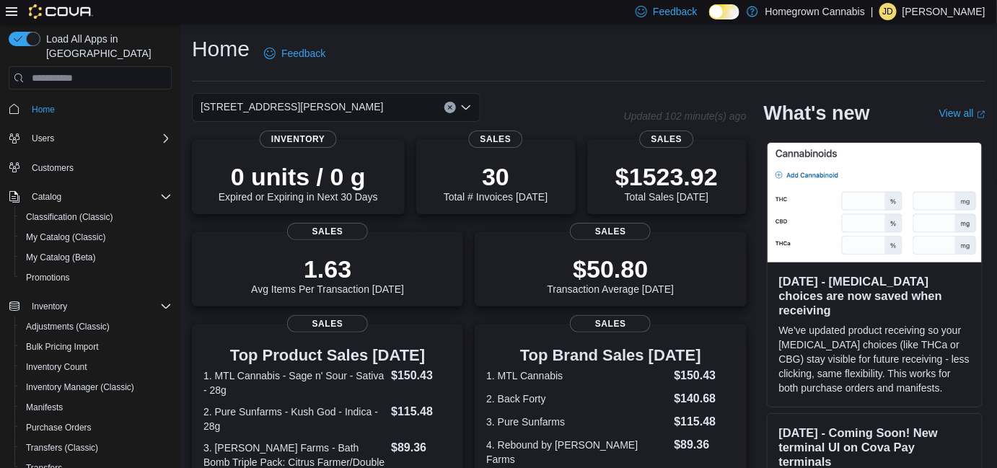
click at [545, 97] on div "173 Christina St N Combo box. Selected. 173 Christina St N. Press Backspace to …" at bounding box center [408, 107] width 432 height 29
click at [343, 115] on div "[STREET_ADDRESS][PERSON_NAME]" at bounding box center [336, 107] width 289 height 29
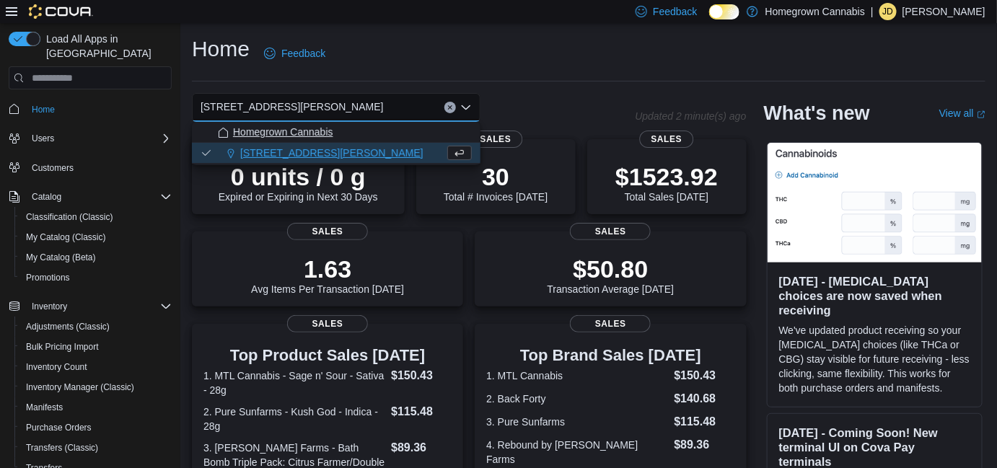
click at [333, 136] on div "Homegrown Cannabis" at bounding box center [345, 132] width 254 height 14
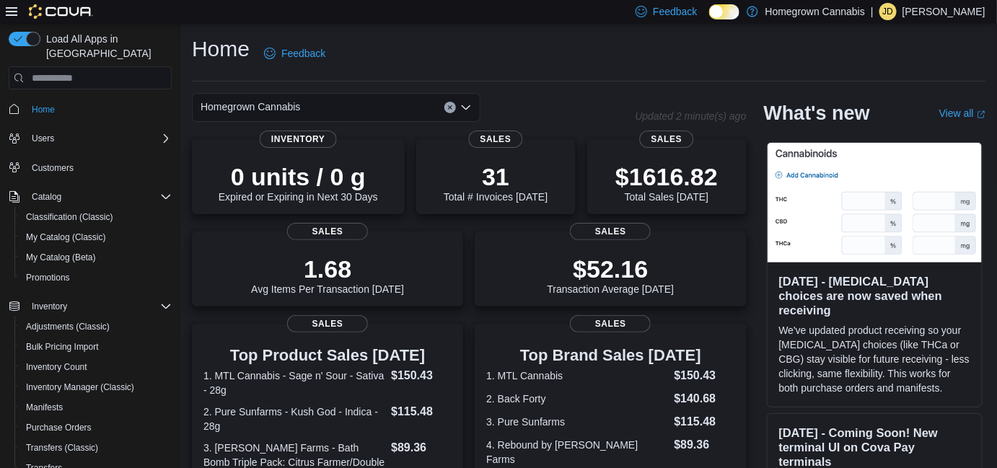
click at [612, 74] on div "Home Feedback" at bounding box center [589, 58] width 794 height 47
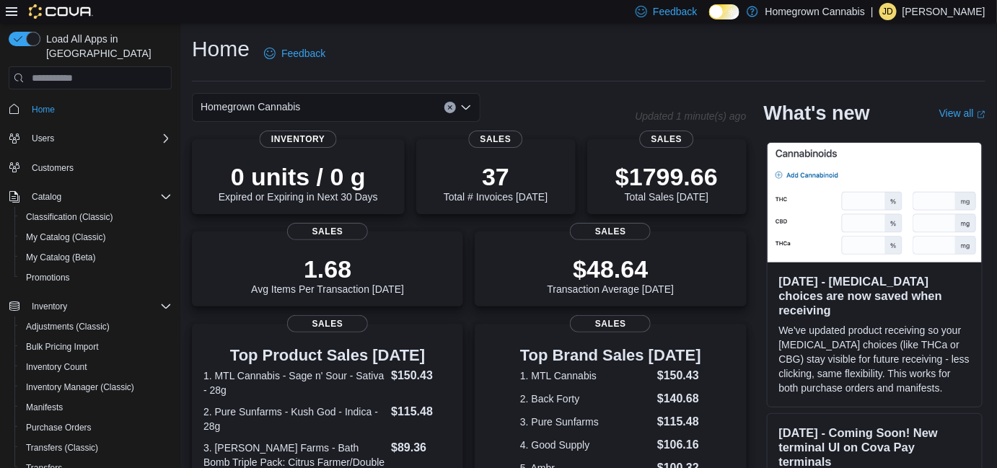
click at [525, 69] on div "Home Feedback" at bounding box center [589, 54] width 794 height 38
click at [348, 105] on div "Homegrown Cannabis" at bounding box center [336, 107] width 289 height 29
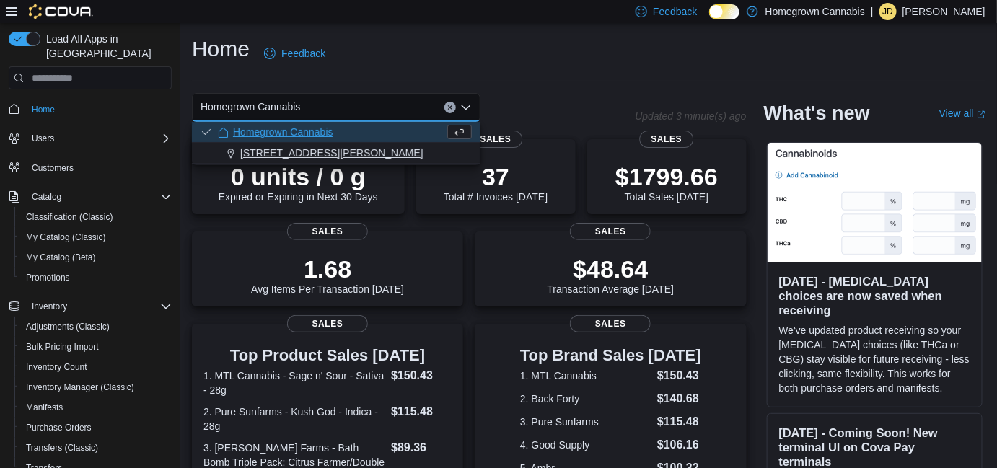
click at [333, 148] on div "[STREET_ADDRESS][PERSON_NAME]" at bounding box center [345, 153] width 254 height 14
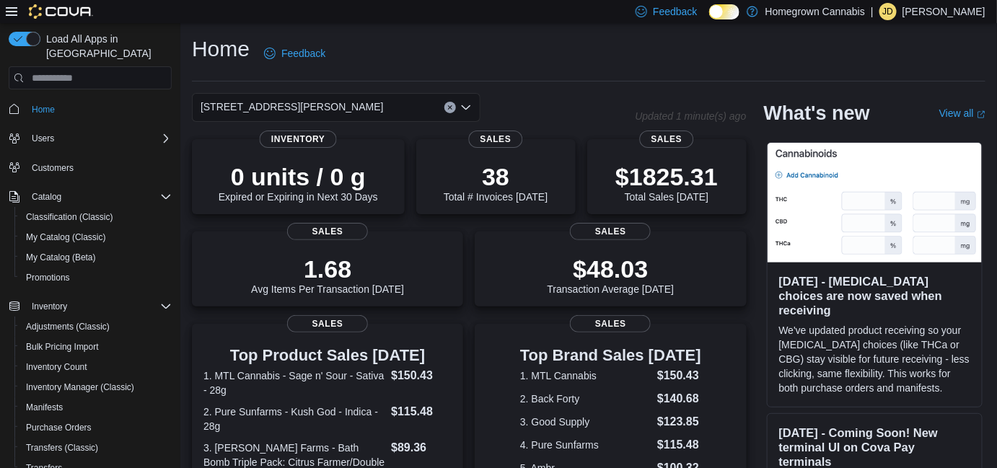
click at [425, 48] on div "Home Feedback" at bounding box center [589, 54] width 794 height 38
drag, startPoint x: 248, startPoint y: 105, endPoint x: 244, endPoint y: 117, distance: 12.3
click at [247, 106] on span "[STREET_ADDRESS][PERSON_NAME]" at bounding box center [292, 106] width 183 height 17
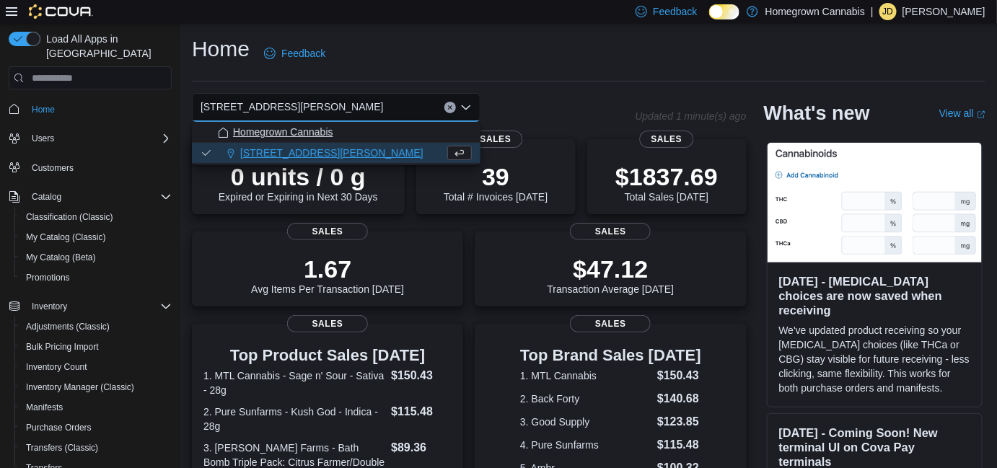
click at [247, 126] on span "Homegrown Cannabis" at bounding box center [283, 132] width 100 height 14
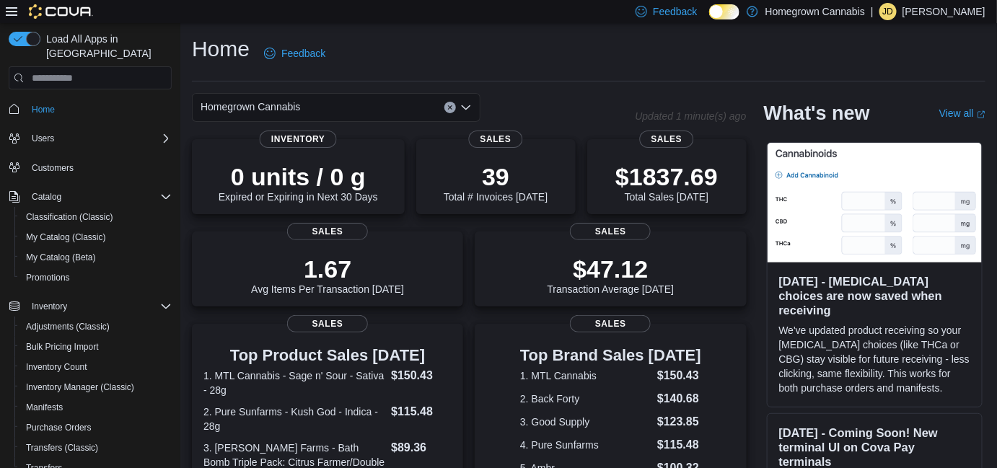
drag, startPoint x: 262, startPoint y: 98, endPoint x: 261, endPoint y: 110, distance: 11.6
click at [262, 98] on span "Homegrown Cannabis" at bounding box center [251, 106] width 100 height 17
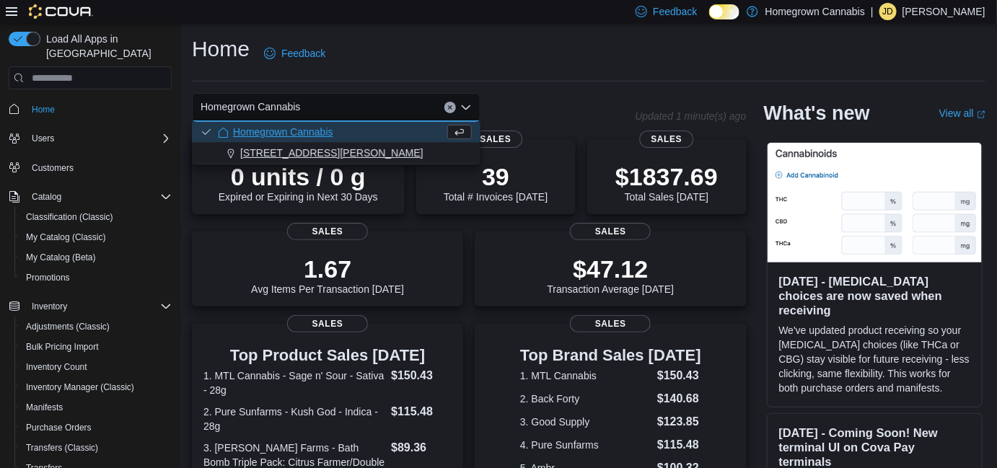
click at [263, 149] on span "[STREET_ADDRESS][PERSON_NAME]" at bounding box center [331, 153] width 183 height 14
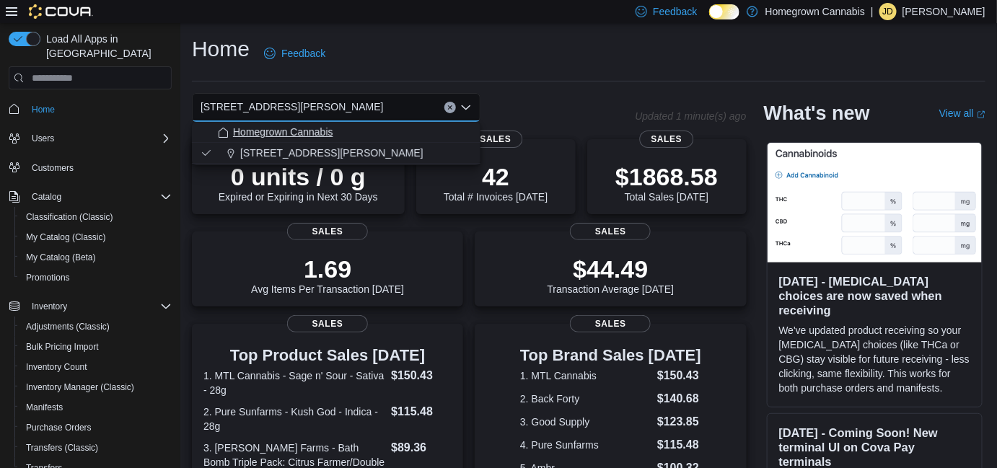
click at [390, 136] on div "Homegrown Cannabis" at bounding box center [345, 132] width 254 height 14
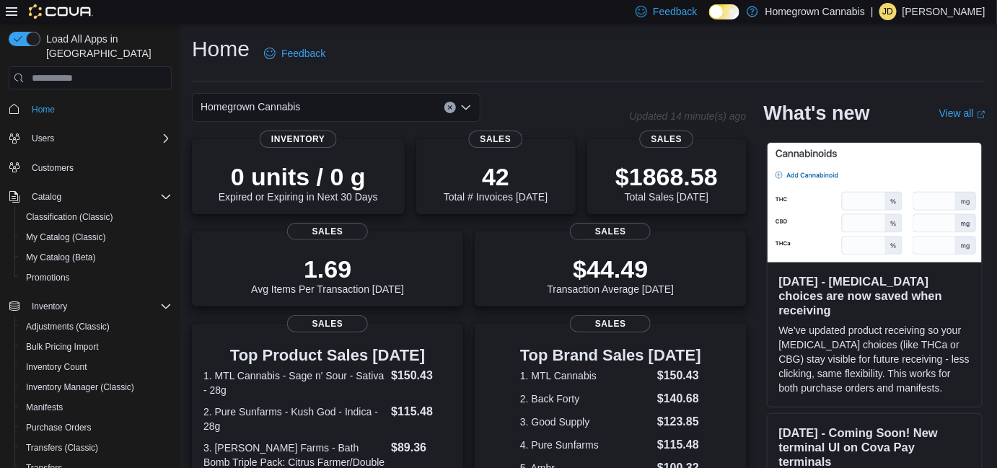
click at [430, 82] on hr at bounding box center [589, 81] width 794 height 1
click at [388, 109] on div "Homegrown Cannabis" at bounding box center [336, 107] width 289 height 29
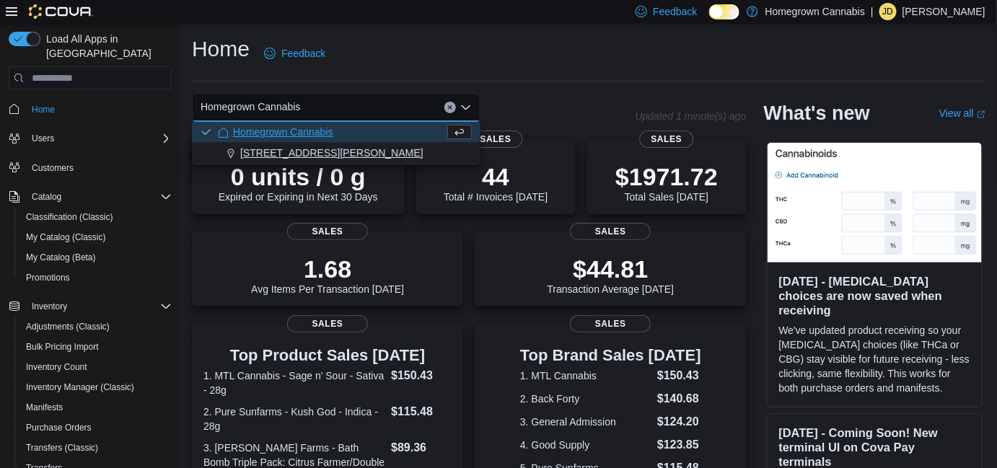
click at [341, 147] on div "[STREET_ADDRESS][PERSON_NAME]" at bounding box center [345, 153] width 254 height 14
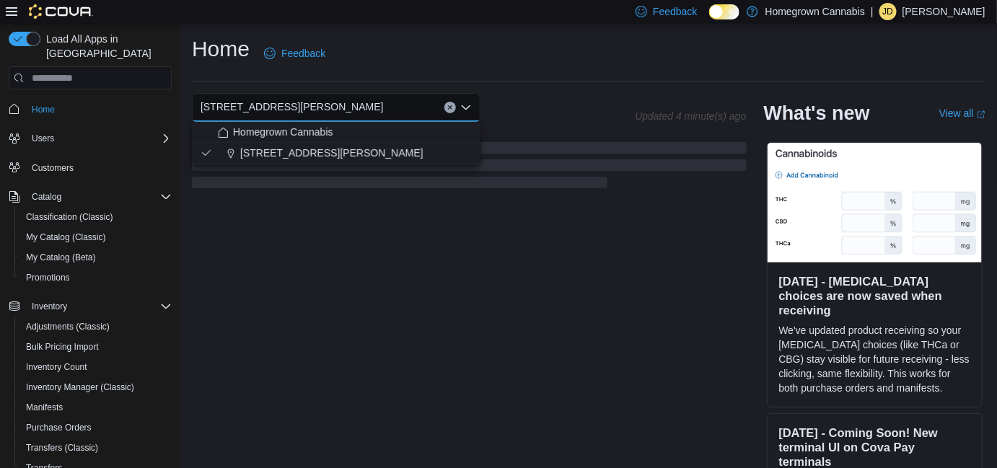
click at [387, 72] on div "Home Feedback" at bounding box center [589, 58] width 794 height 47
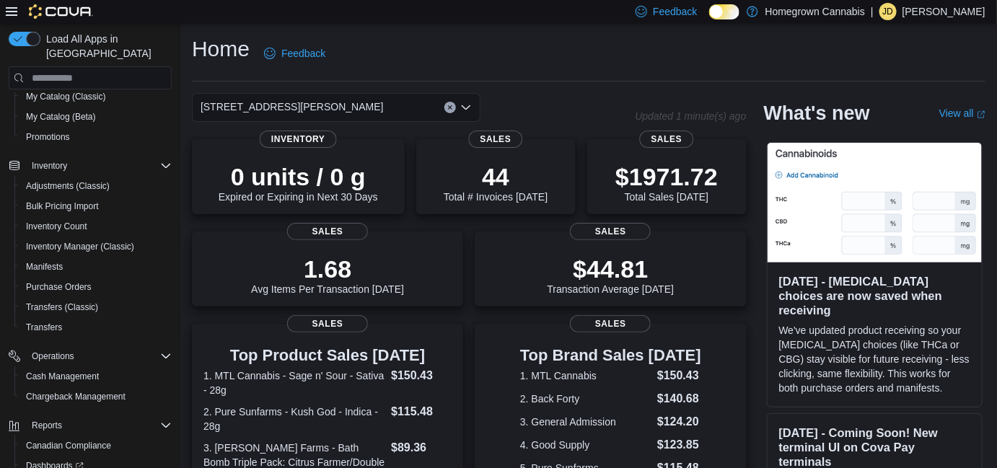
scroll to position [215, 0]
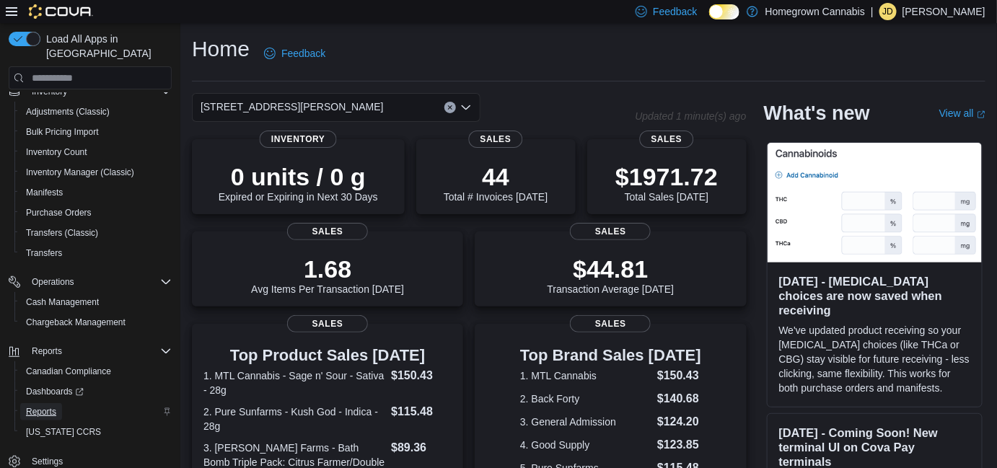
click at [47, 406] on span "Reports" at bounding box center [41, 412] width 30 height 12
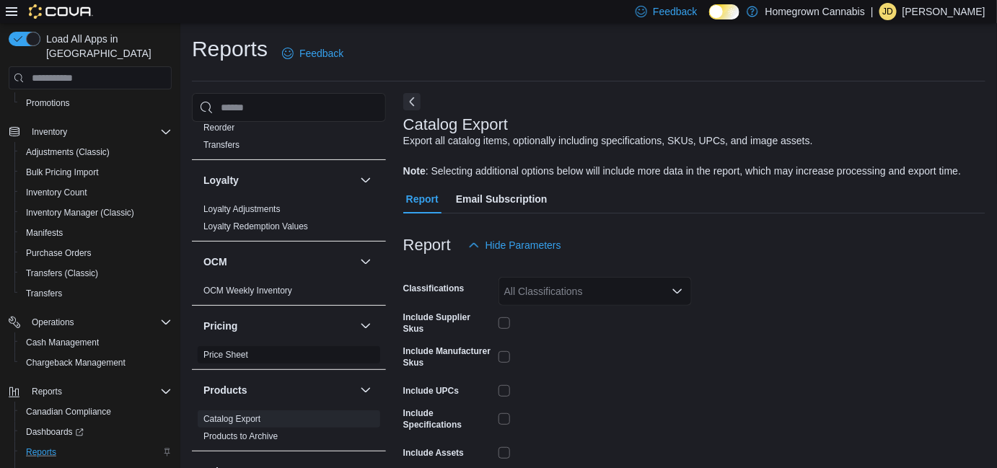
scroll to position [918, 0]
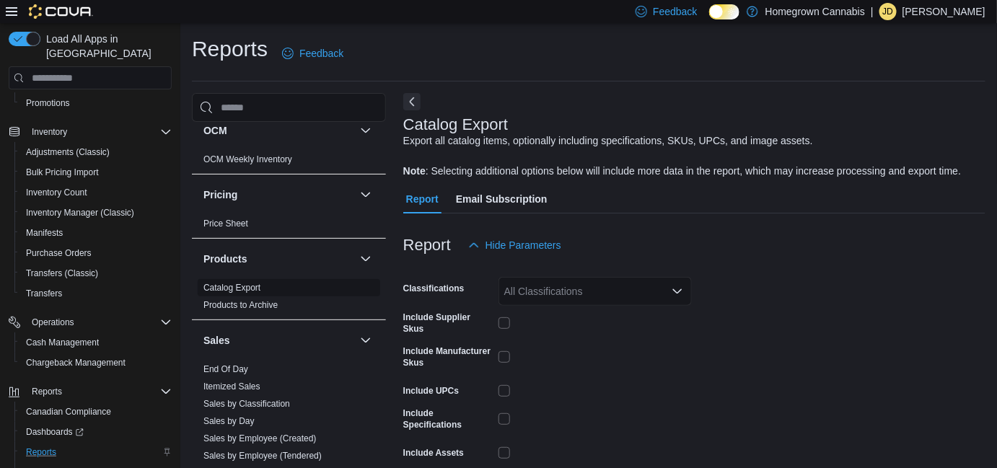
click at [245, 283] on link "Catalog Export" at bounding box center [231, 288] width 57 height 10
click at [240, 283] on link "Catalog Export" at bounding box center [231, 288] width 57 height 10
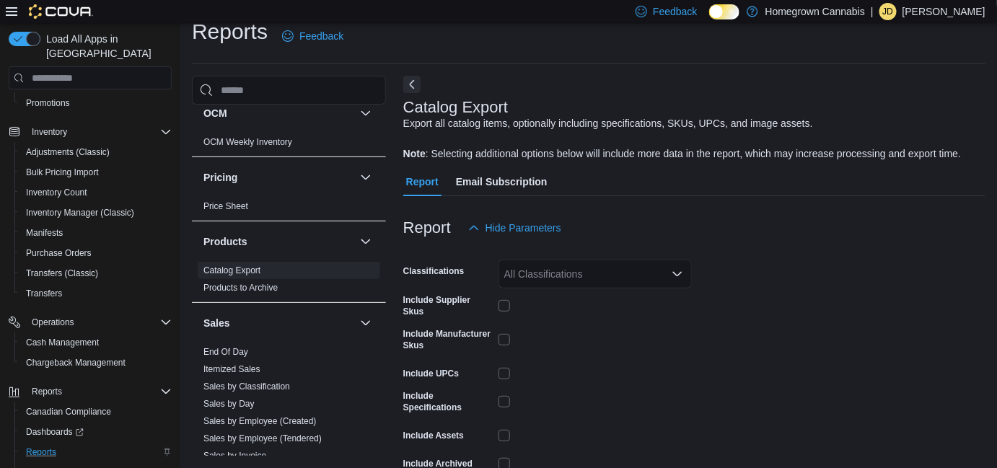
scroll to position [95, 0]
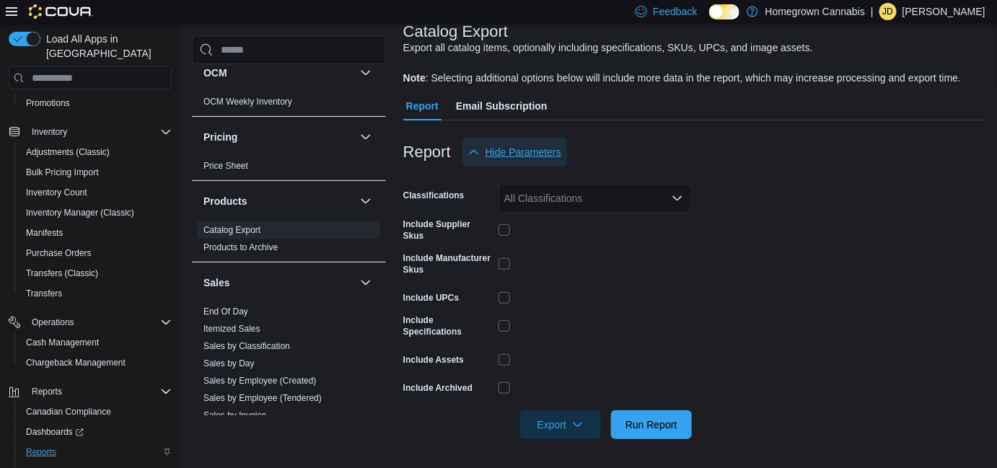
click at [505, 156] on span "Hide Parameters" at bounding box center [524, 152] width 76 height 14
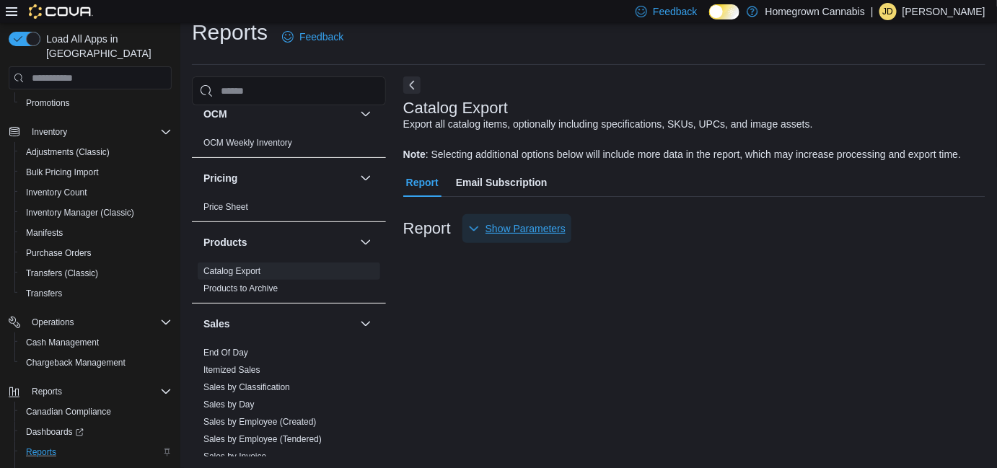
click at [501, 222] on span "Show Parameters" at bounding box center [526, 228] width 80 height 14
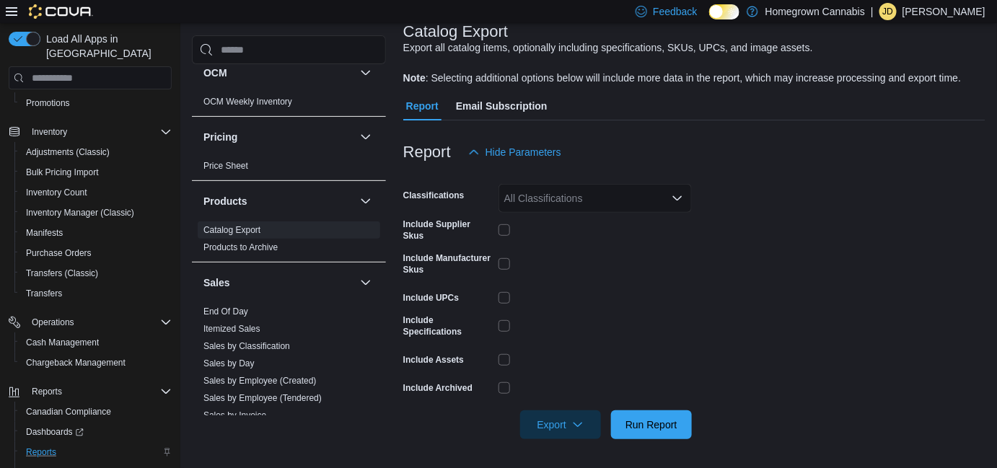
click at [502, 107] on span "Email Subscription" at bounding box center [502, 106] width 92 height 29
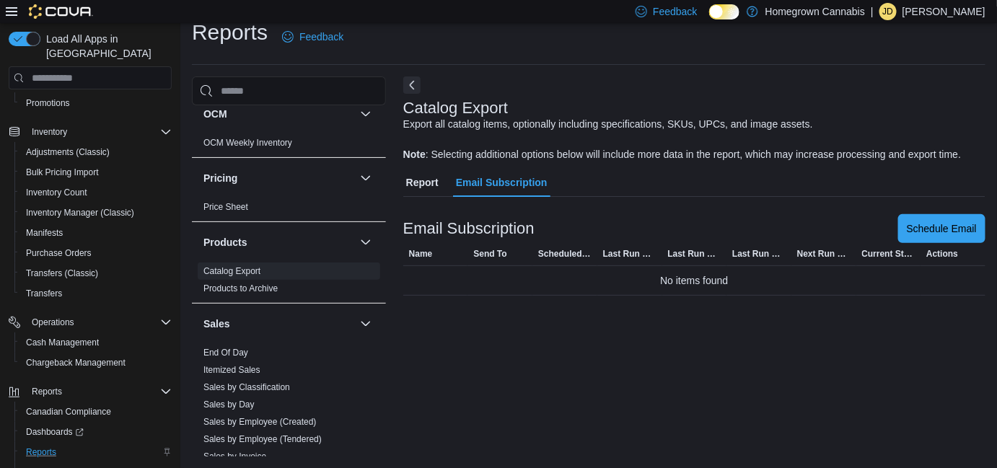
scroll to position [17, 0]
click at [419, 188] on span "Report" at bounding box center [422, 182] width 32 height 29
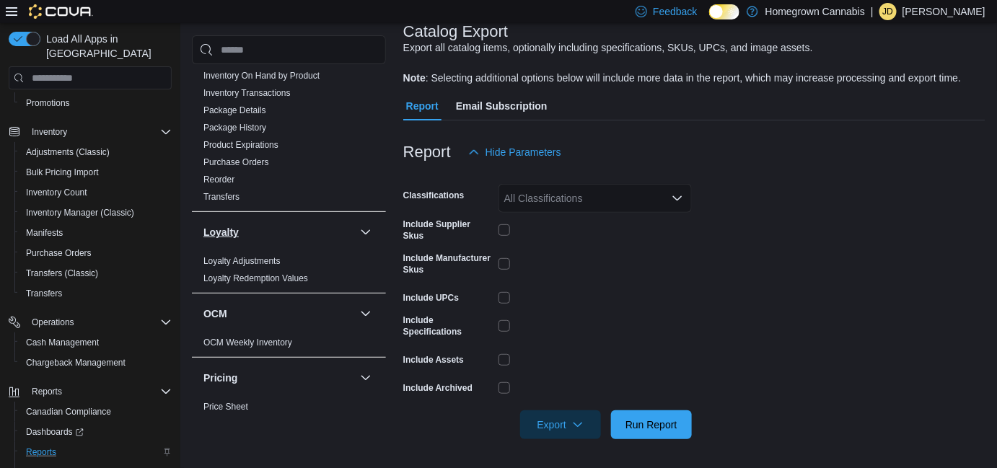
scroll to position [545, 0]
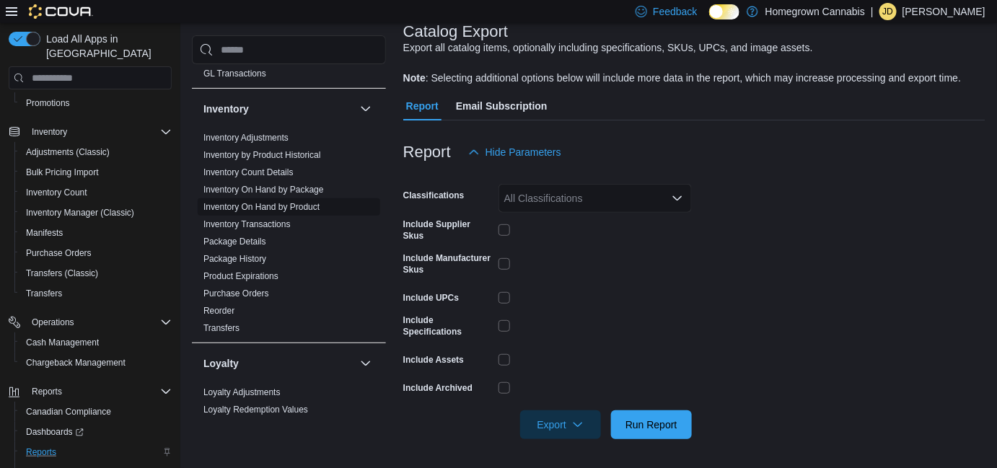
click at [302, 202] on link "Inventory On Hand by Product" at bounding box center [261, 207] width 116 height 10
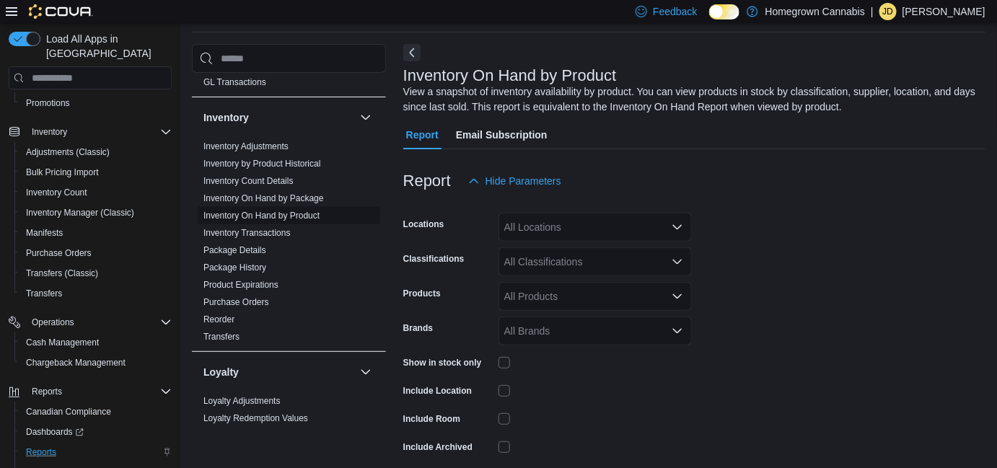
scroll to position [48, 0]
click at [563, 228] on div "All Locations" at bounding box center [595, 228] width 193 height 29
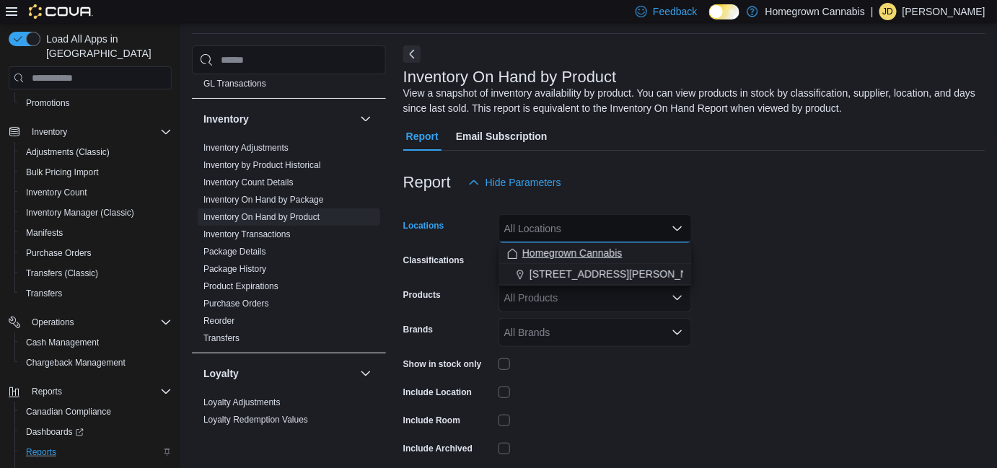
click at [561, 254] on span "Homegrown Cannabis" at bounding box center [572, 253] width 100 height 14
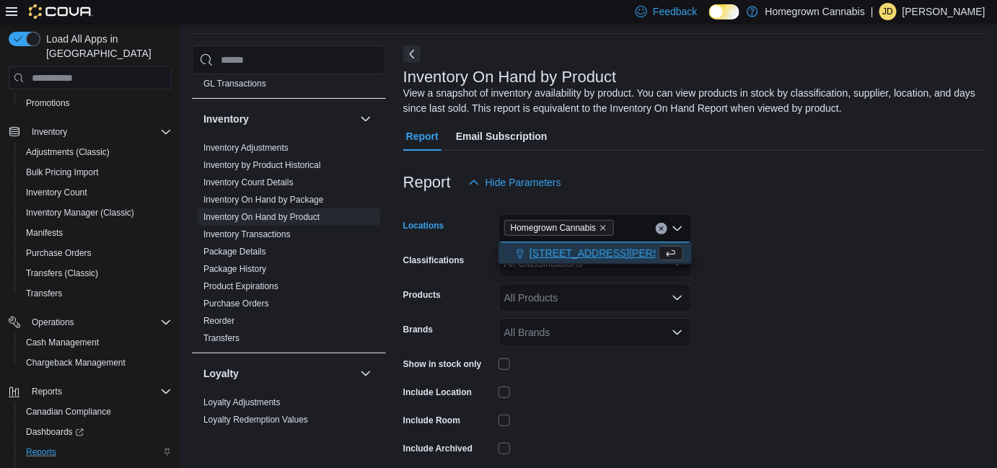
click at [558, 253] on span "[STREET_ADDRESS][PERSON_NAME]" at bounding box center [621, 253] width 183 height 14
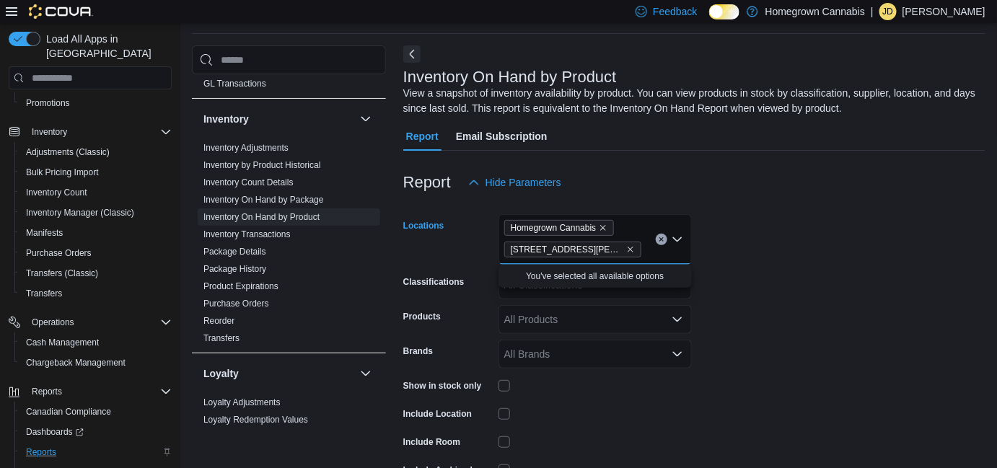
drag, startPoint x: 797, startPoint y: 313, endPoint x: 708, endPoint y: 313, distance: 89.5
click at [789, 313] on form "Locations Homegrown Cannabis 173 Christina St N Combo box. Selected. Homegrown …" at bounding box center [694, 359] width 582 height 325
click at [597, 296] on div "All Classifications" at bounding box center [595, 285] width 193 height 29
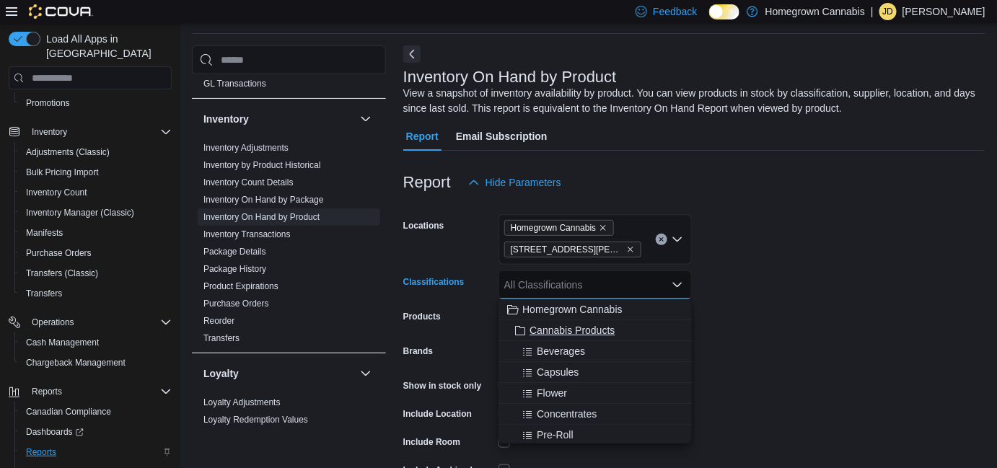
click at [598, 330] on span "Cannabis Products" at bounding box center [572, 330] width 85 height 14
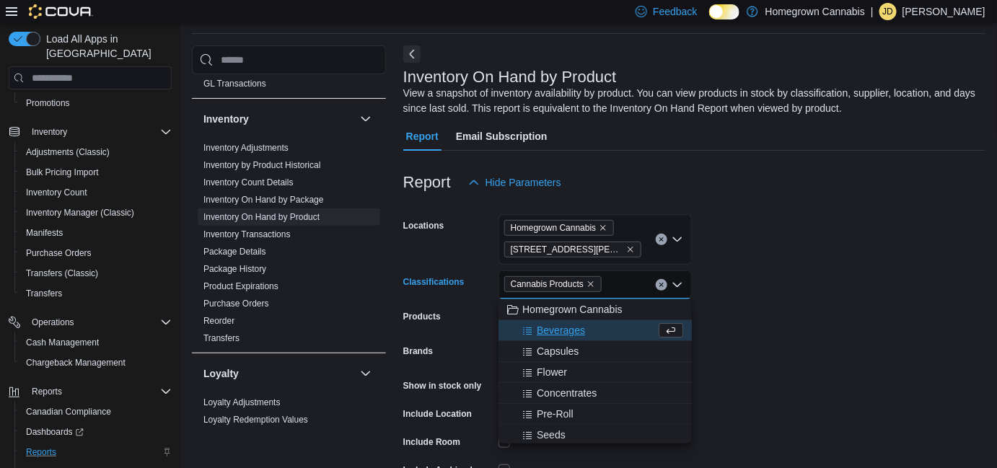
click at [764, 328] on form "Locations Homegrown Cannabis 173 Christina St N Classifications Cannabis Produc…" at bounding box center [694, 359] width 582 height 325
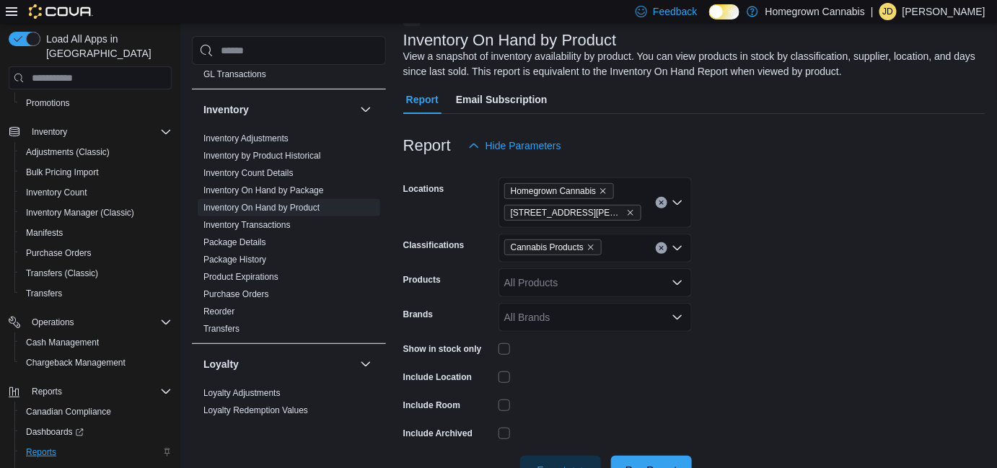
scroll to position [113, 0]
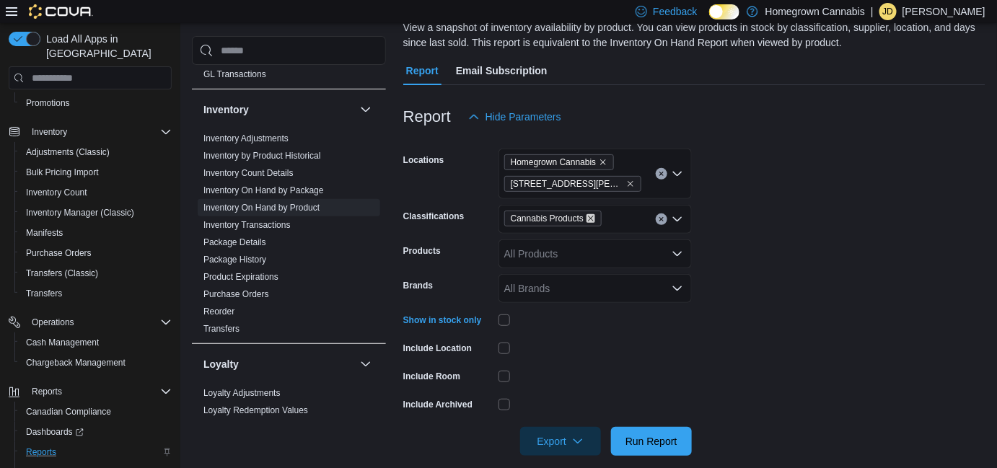
click at [590, 218] on icon "Remove Cannabis Products from selection in this group" at bounding box center [591, 219] width 6 height 6
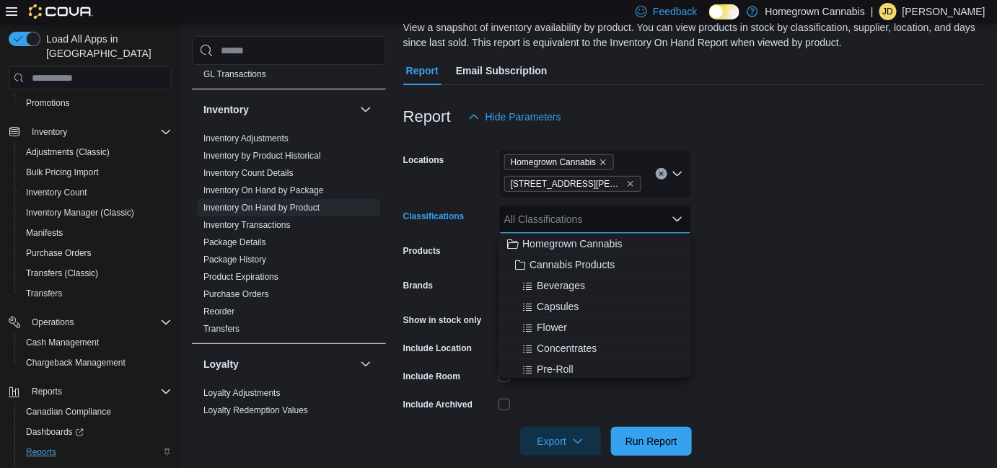
click at [612, 219] on div "All Classifications Combo box. Selected. Combo box input. All Classifications. …" at bounding box center [595, 219] width 193 height 29
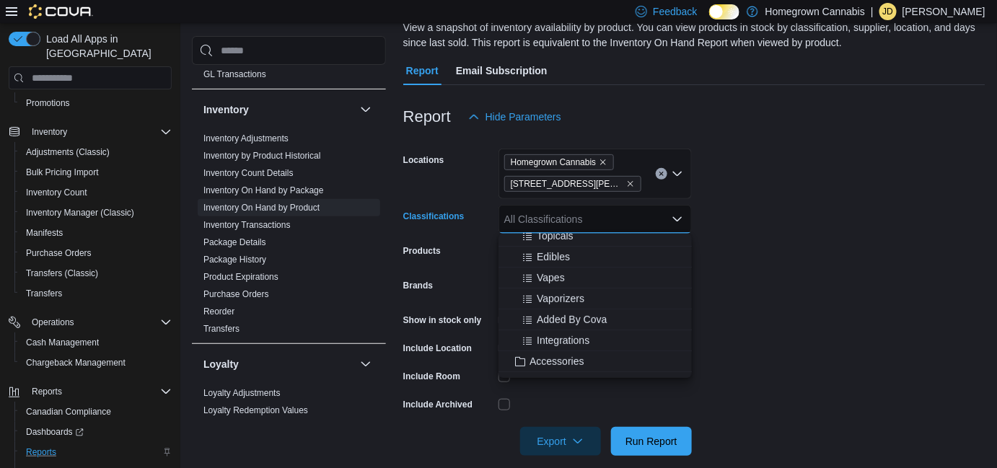
scroll to position [262, 0]
click at [564, 297] on span "Accessories" at bounding box center [557, 296] width 54 height 14
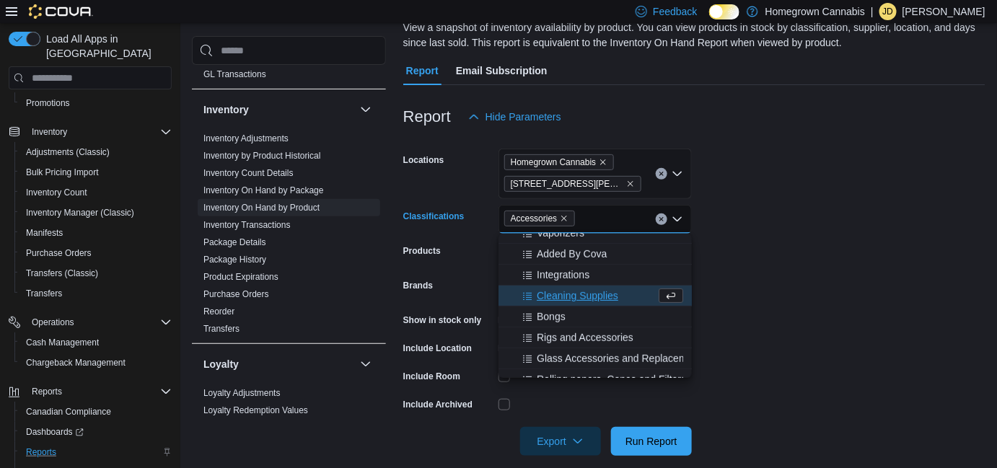
click at [792, 304] on form "Locations Homegrown Cannabis 173 Christina St N Classifications Accessories Com…" at bounding box center [694, 293] width 582 height 325
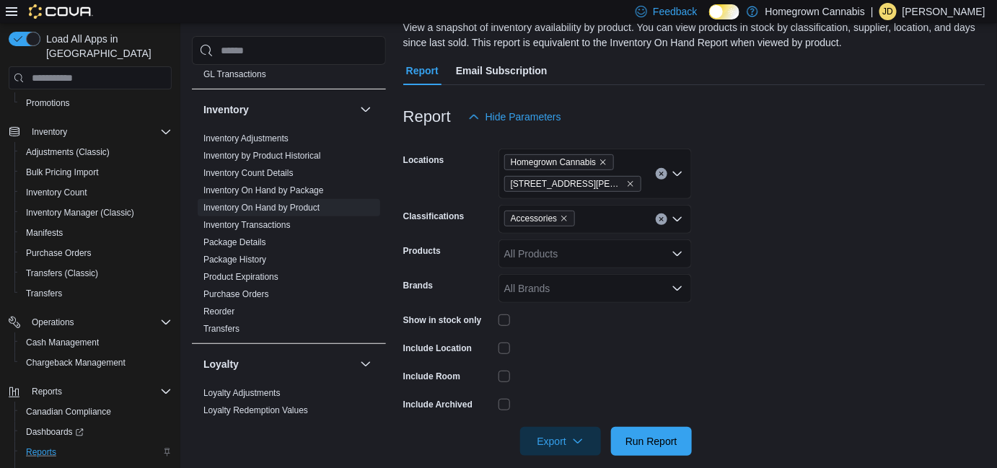
click at [457, 155] on div "Locations" at bounding box center [447, 174] width 89 height 51
click at [652, 444] on span "Run Report" at bounding box center [651, 441] width 52 height 14
click at [563, 434] on span "Export" at bounding box center [560, 440] width 63 height 29
click at [566, 354] on span "Export to Excel" at bounding box center [562, 355] width 65 height 12
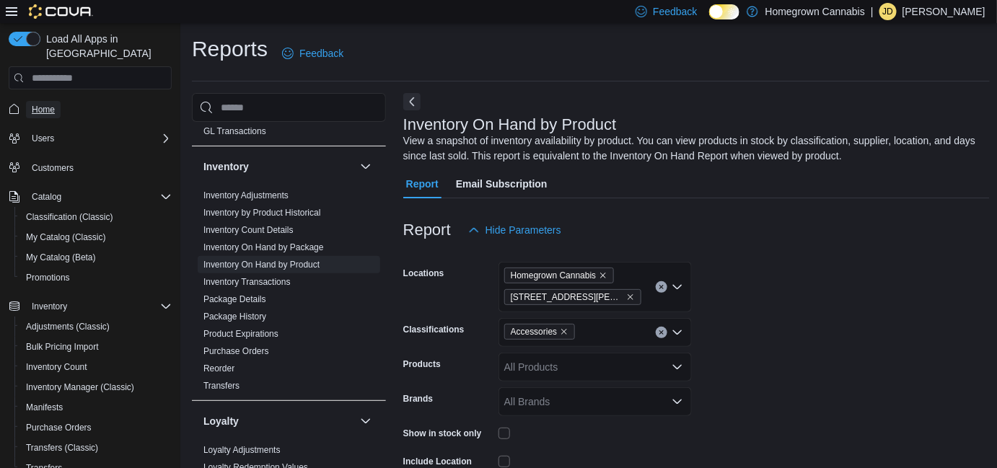
click at [52, 103] on span "Home" at bounding box center [43, 109] width 23 height 17
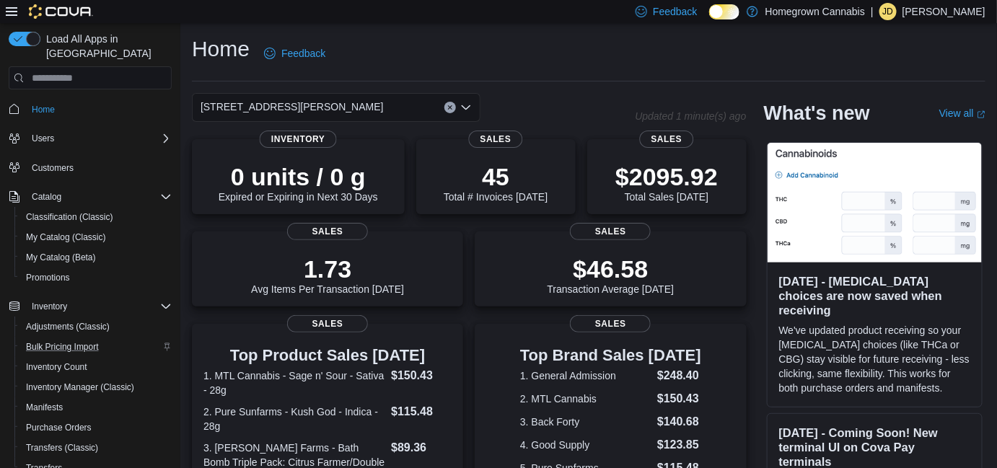
scroll to position [215, 0]
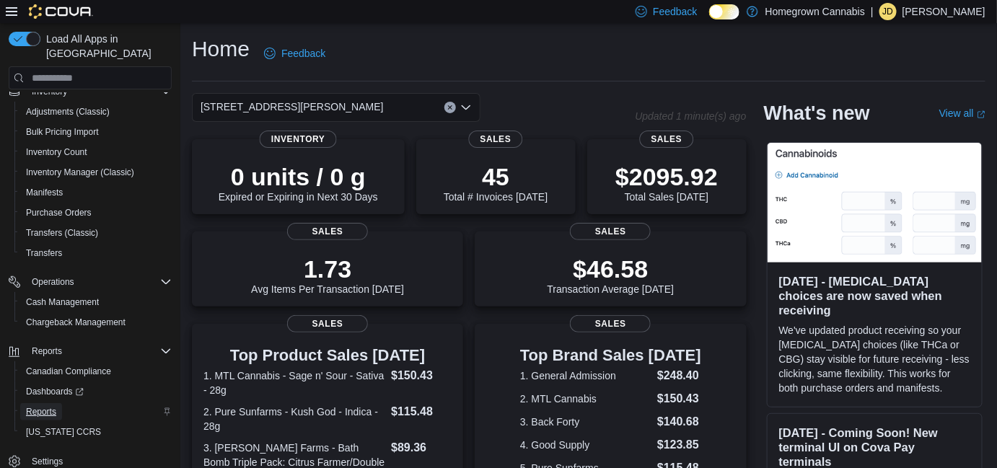
click at [50, 404] on span "Reports" at bounding box center [41, 411] width 30 height 17
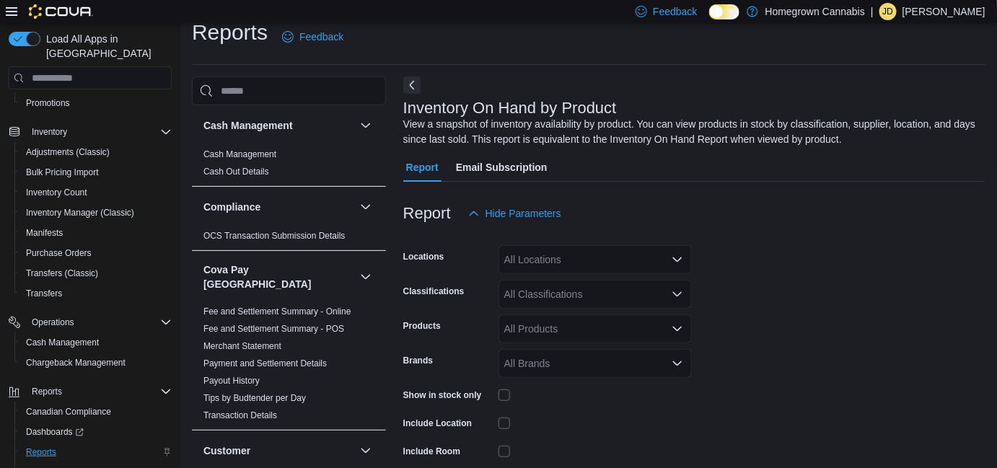
scroll to position [48, 0]
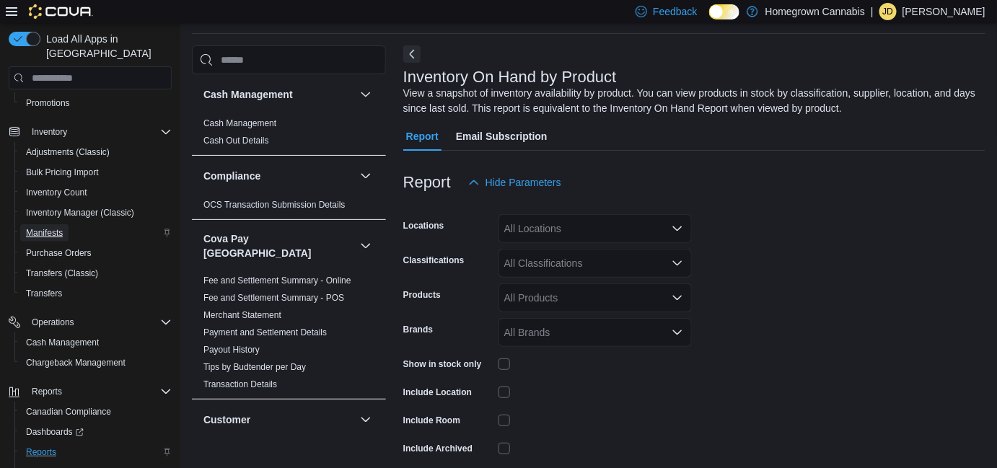
click at [59, 227] on span "Manifests" at bounding box center [44, 233] width 37 height 12
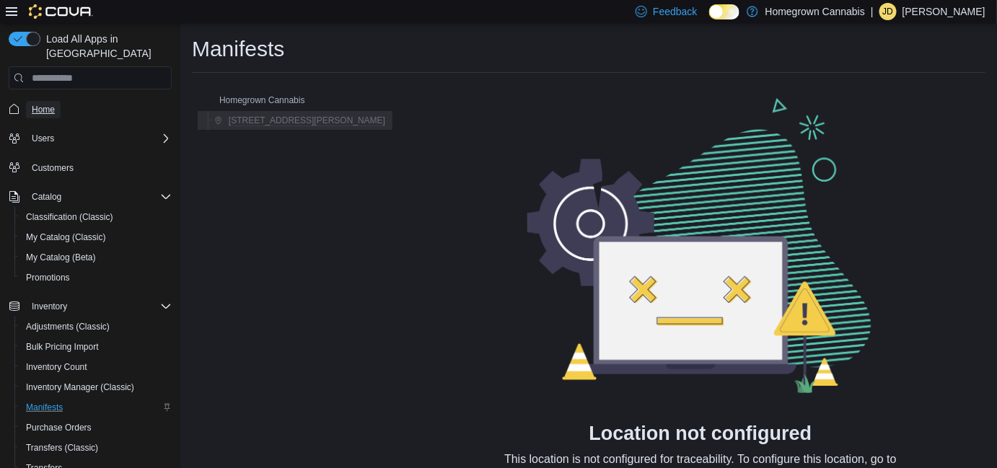
click at [48, 104] on span "Home" at bounding box center [43, 110] width 23 height 12
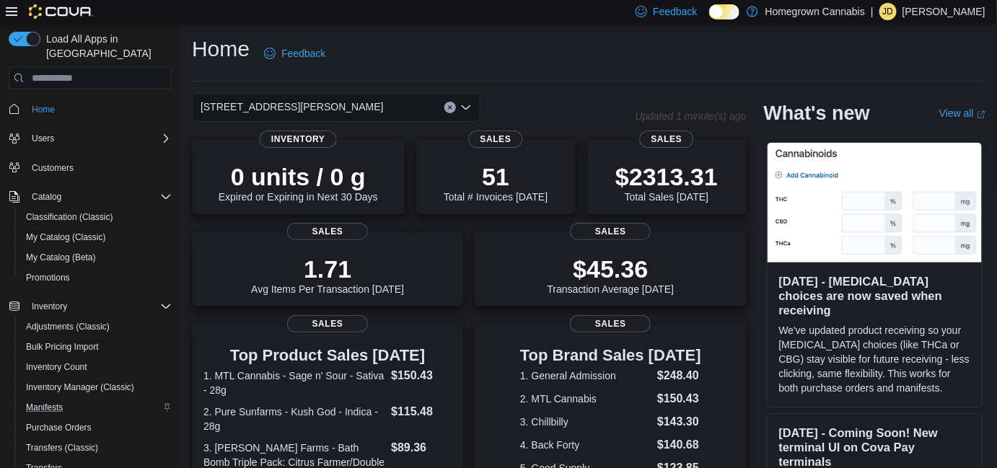
drag, startPoint x: 269, startPoint y: 104, endPoint x: 270, endPoint y: 119, distance: 15.2
click at [269, 105] on span "[STREET_ADDRESS][PERSON_NAME]" at bounding box center [292, 106] width 183 height 17
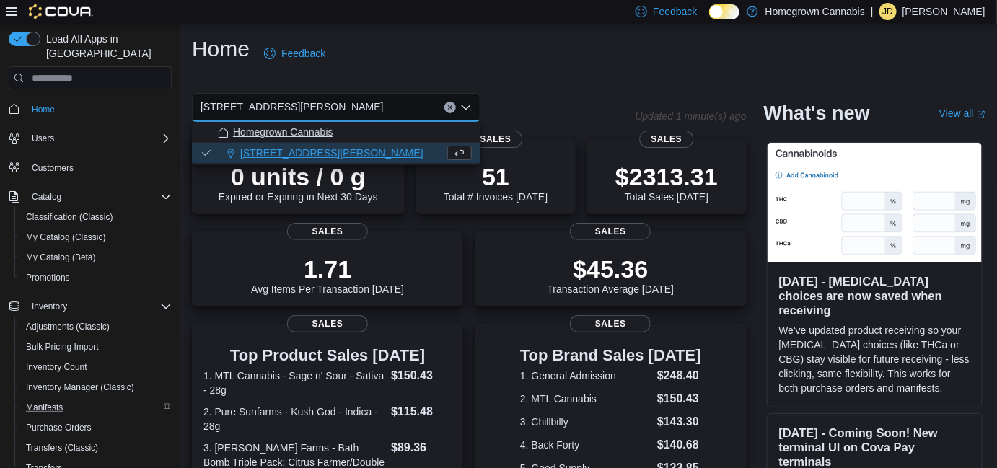
click at [279, 140] on button "Homegrown Cannabis" at bounding box center [336, 132] width 289 height 21
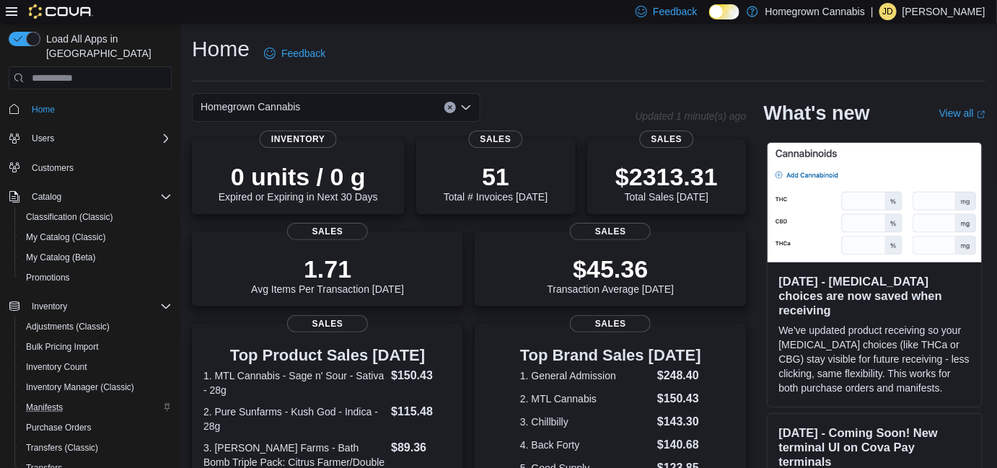
click at [338, 105] on div "Homegrown Cannabis Combo box. Selected. Homegrown Cannabis. Press Backspace to …" at bounding box center [336, 107] width 289 height 29
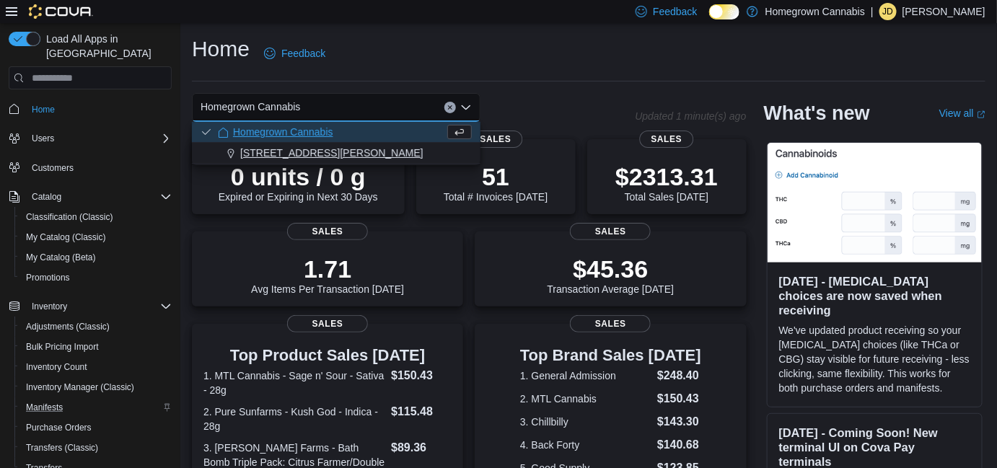
click at [338, 152] on div "[STREET_ADDRESS][PERSON_NAME]" at bounding box center [345, 153] width 254 height 14
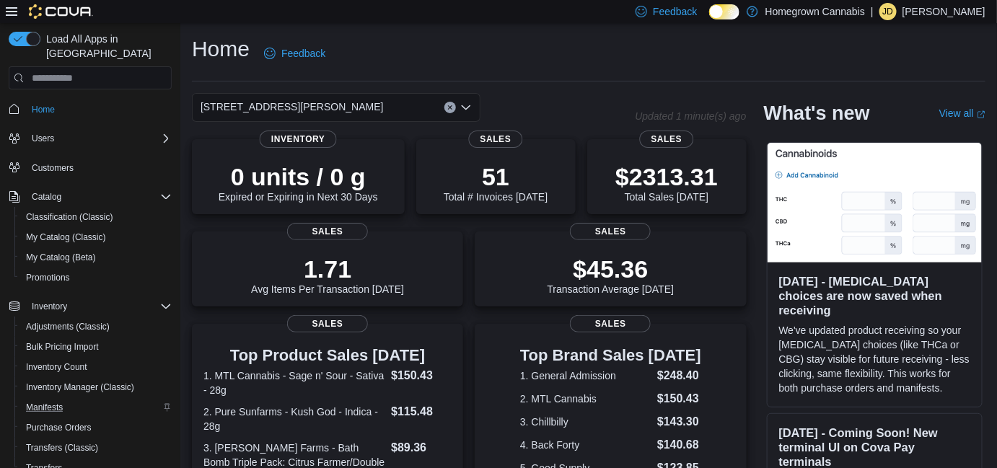
click at [594, 82] on hr at bounding box center [589, 81] width 794 height 1
click at [337, 115] on div "[STREET_ADDRESS][PERSON_NAME]" at bounding box center [336, 107] width 289 height 29
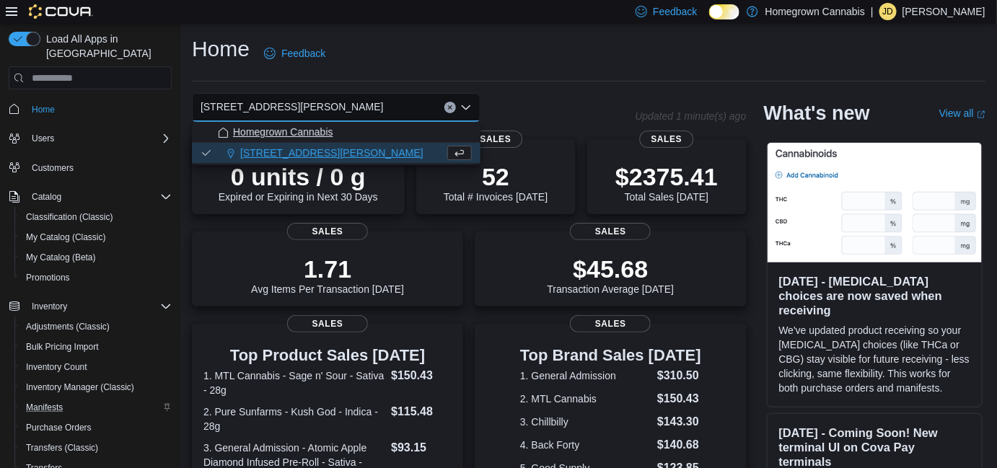
click at [330, 138] on span "Homegrown Cannabis" at bounding box center [283, 132] width 100 height 14
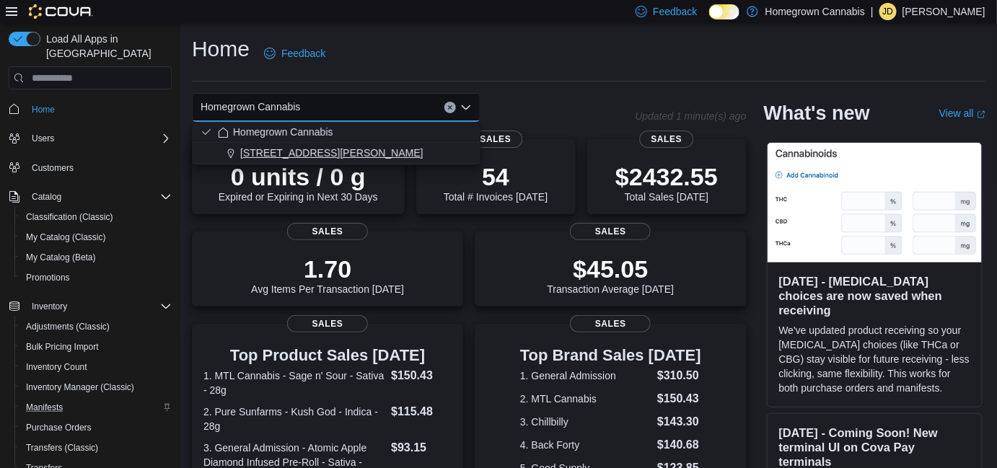
click at [350, 155] on div "[STREET_ADDRESS][PERSON_NAME]" at bounding box center [345, 153] width 254 height 14
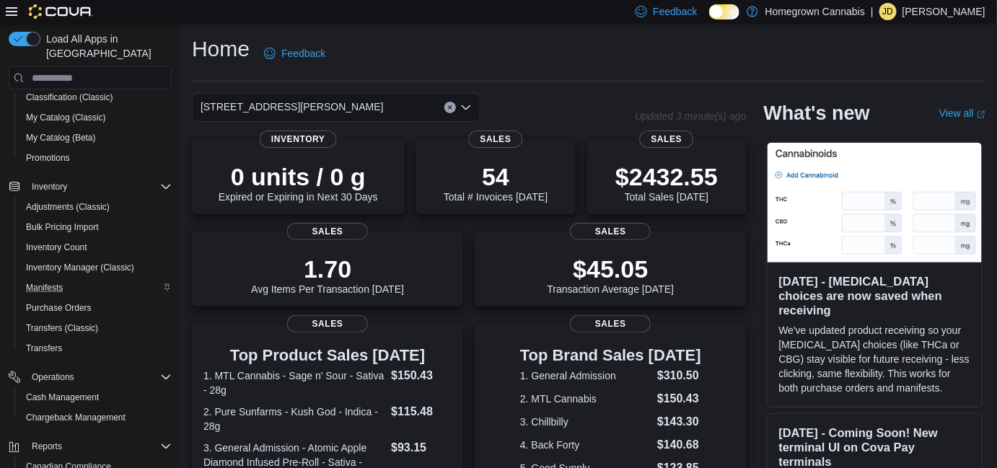
scroll to position [215, 0]
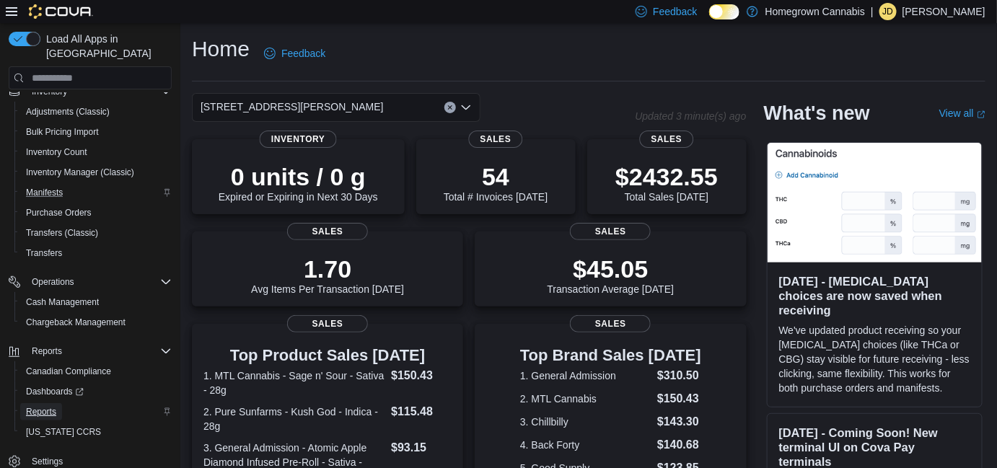
click at [60, 403] on link "Reports" at bounding box center [41, 411] width 42 height 17
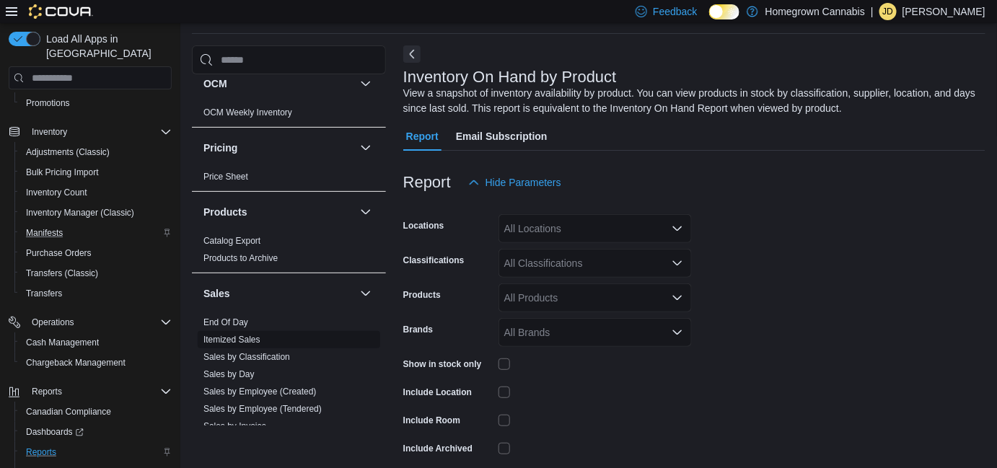
scroll to position [918, 0]
click at [237, 369] on link "Sales by Day" at bounding box center [228, 374] width 51 height 10
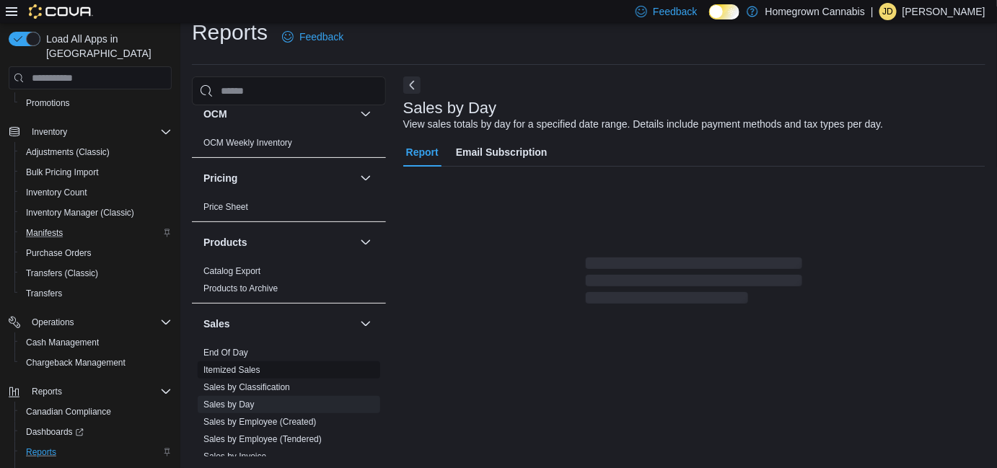
scroll to position [32, 0]
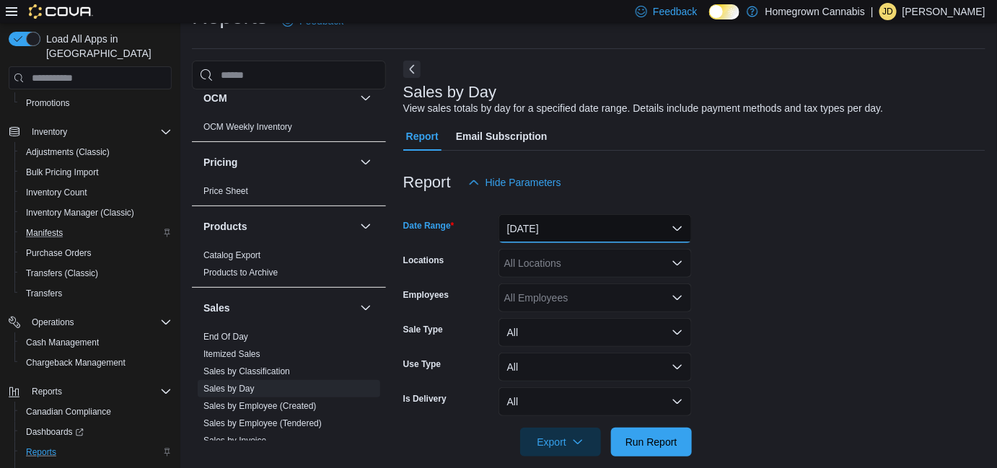
click at [571, 227] on button "Yesterday" at bounding box center [595, 228] width 193 height 29
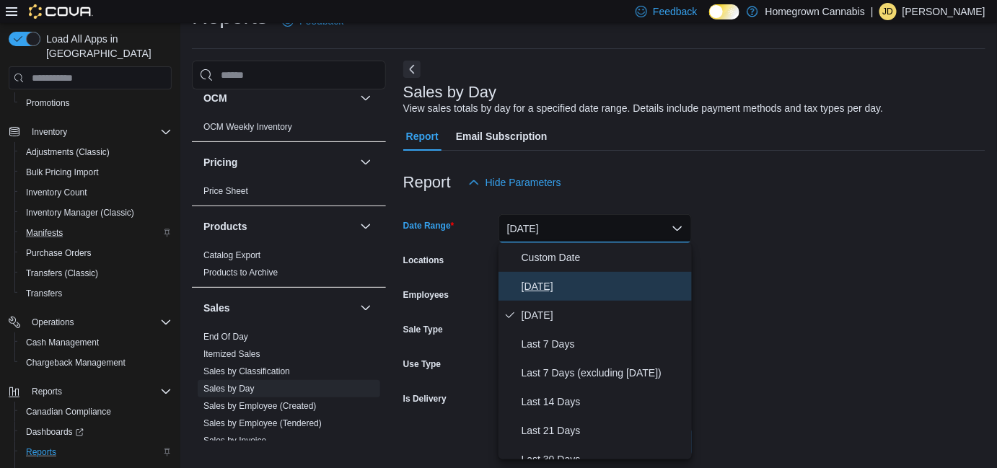
click at [556, 284] on span "Today" at bounding box center [604, 286] width 164 height 17
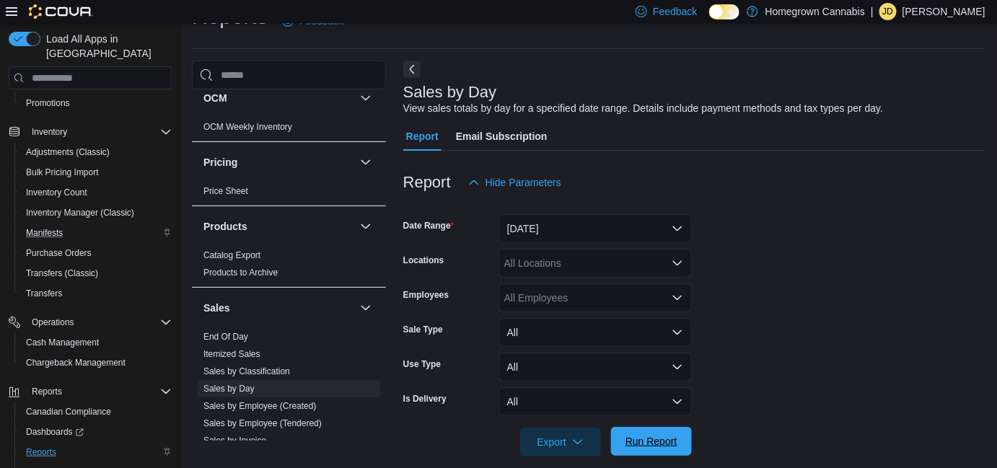
click at [665, 442] on span "Run Report" at bounding box center [651, 441] width 52 height 14
click at [573, 443] on icon "button" at bounding box center [578, 442] width 12 height 12
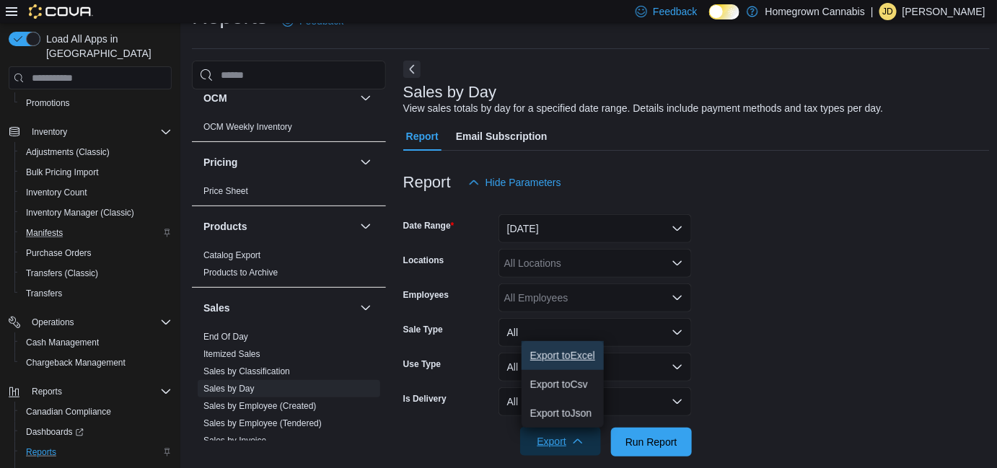
click at [550, 348] on button "Export to Excel" at bounding box center [563, 355] width 82 height 29
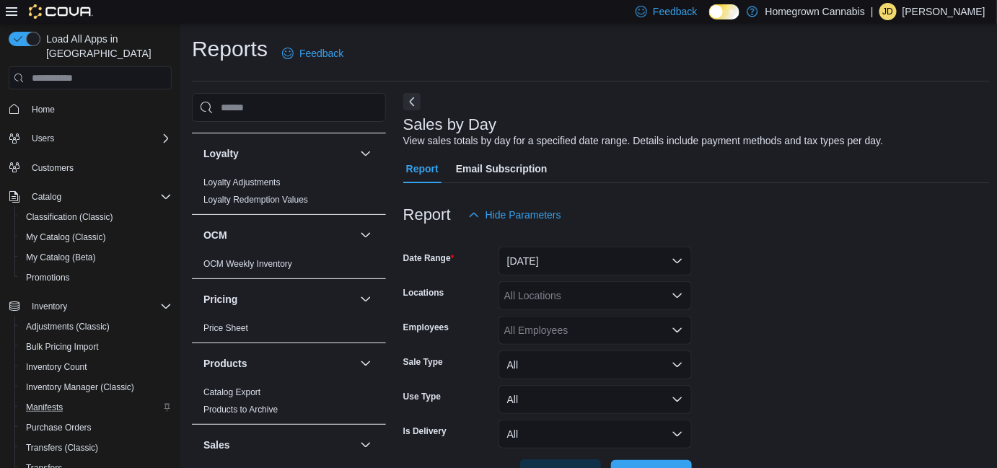
scroll to position [721, 0]
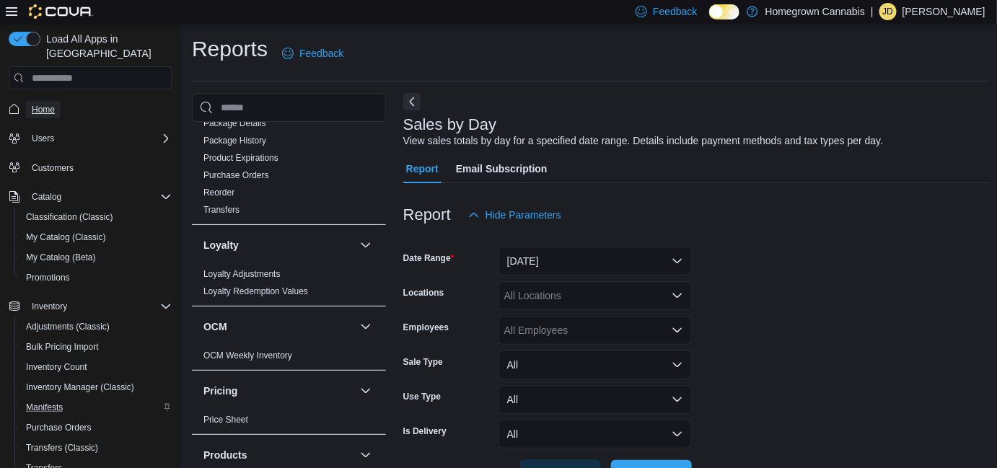
click at [38, 104] on span "Home" at bounding box center [43, 110] width 23 height 12
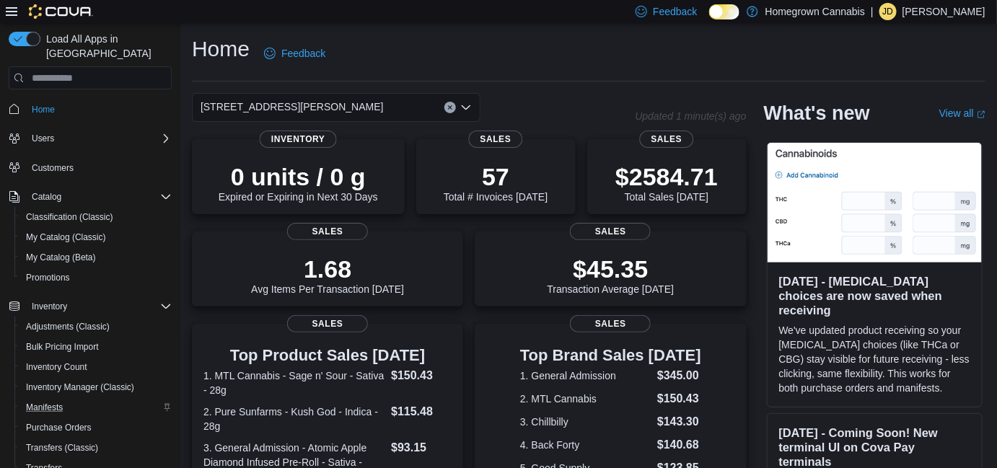
click at [338, 101] on div "[STREET_ADDRESS][PERSON_NAME]" at bounding box center [336, 107] width 289 height 29
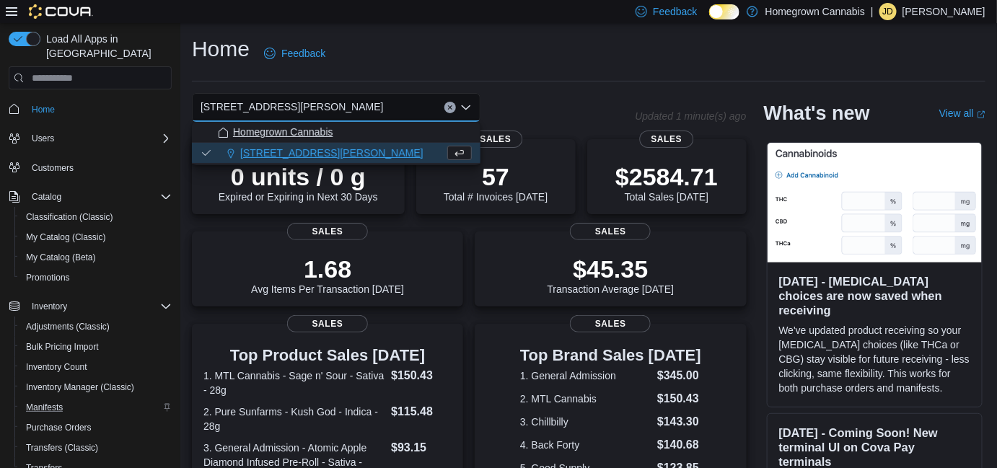
click at [306, 136] on span "Homegrown Cannabis" at bounding box center [283, 132] width 100 height 14
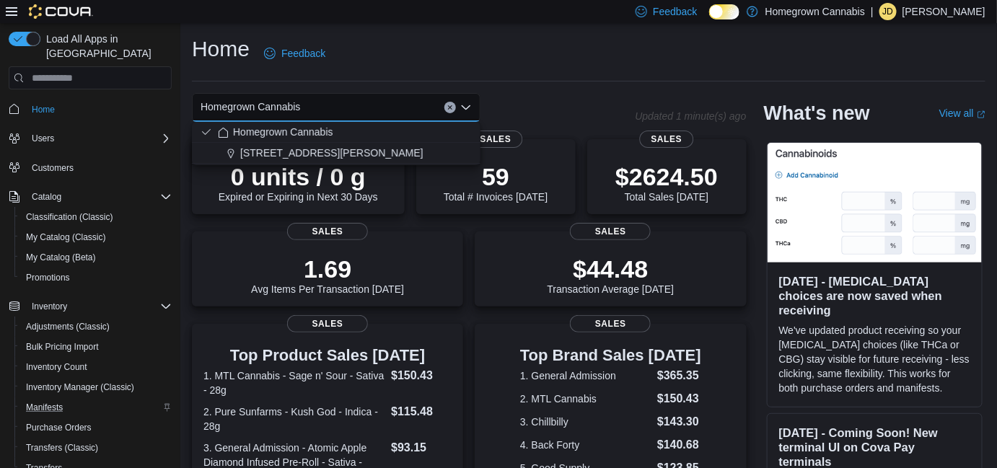
click at [442, 7] on div "Feedback Dark Mode Homegrown Cannabis | JD Jordan Denomme" at bounding box center [498, 11] width 997 height 23
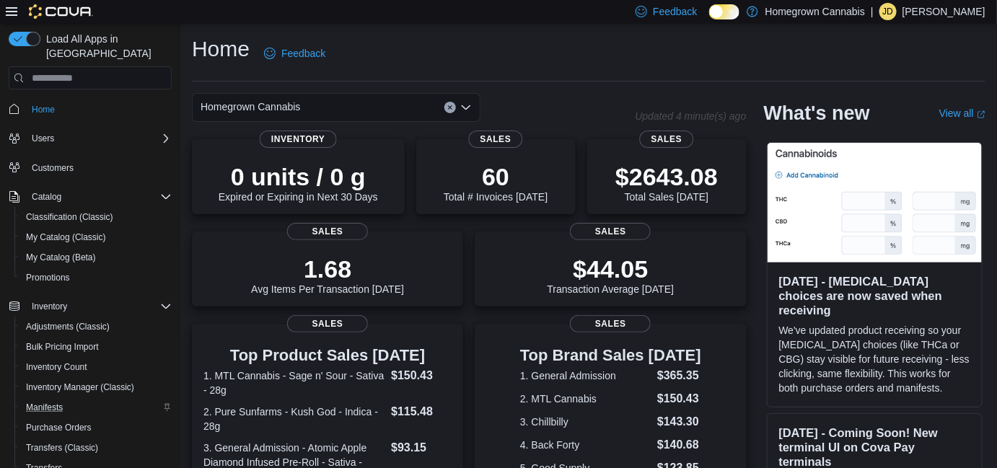
click at [242, 94] on div "Homegrown Cannabis" at bounding box center [336, 107] width 289 height 29
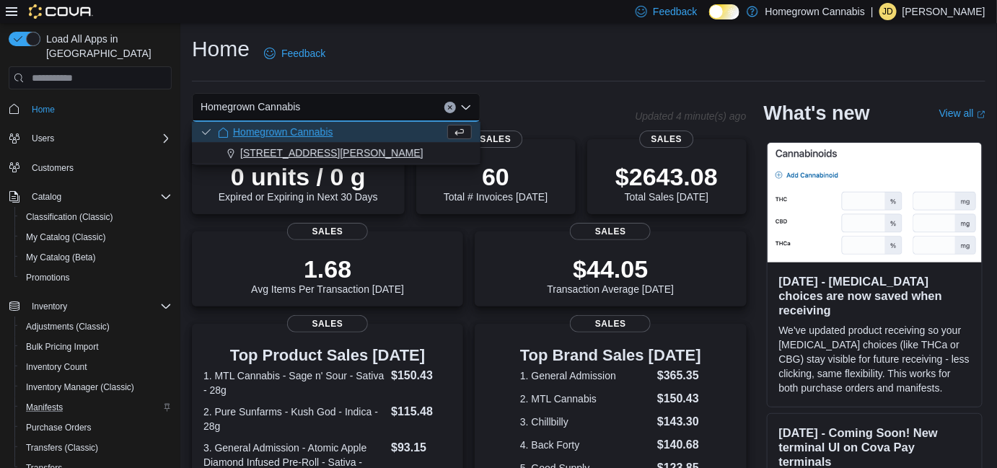
click at [256, 159] on span "[STREET_ADDRESS][PERSON_NAME]" at bounding box center [331, 153] width 183 height 14
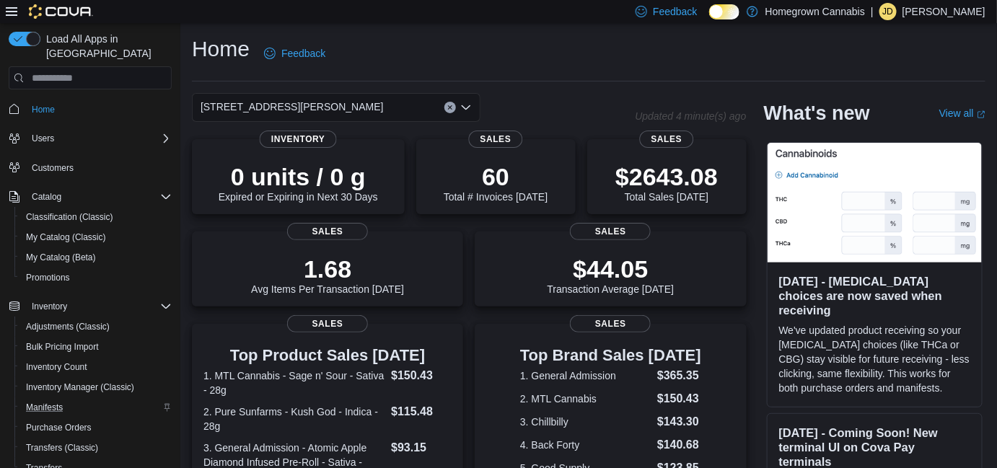
click at [399, 111] on div "[STREET_ADDRESS][PERSON_NAME]" at bounding box center [336, 107] width 289 height 29
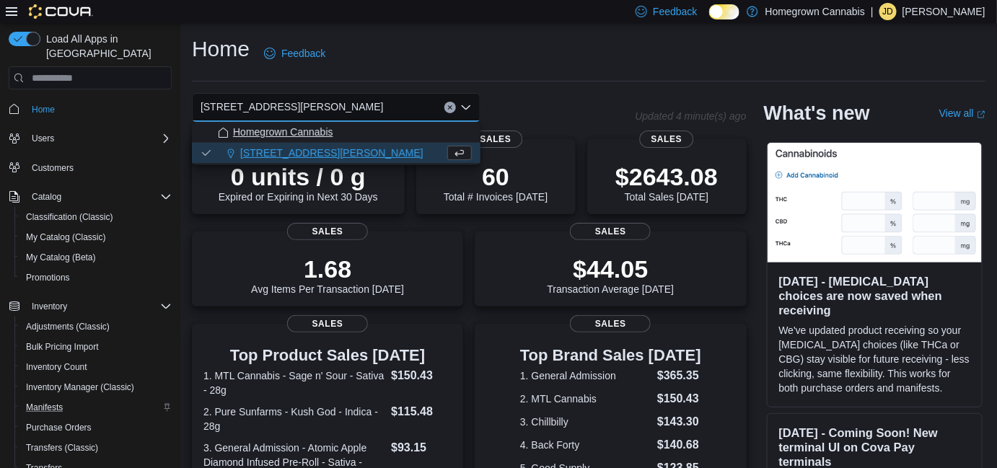
click at [373, 137] on div "Homegrown Cannabis" at bounding box center [345, 132] width 254 height 14
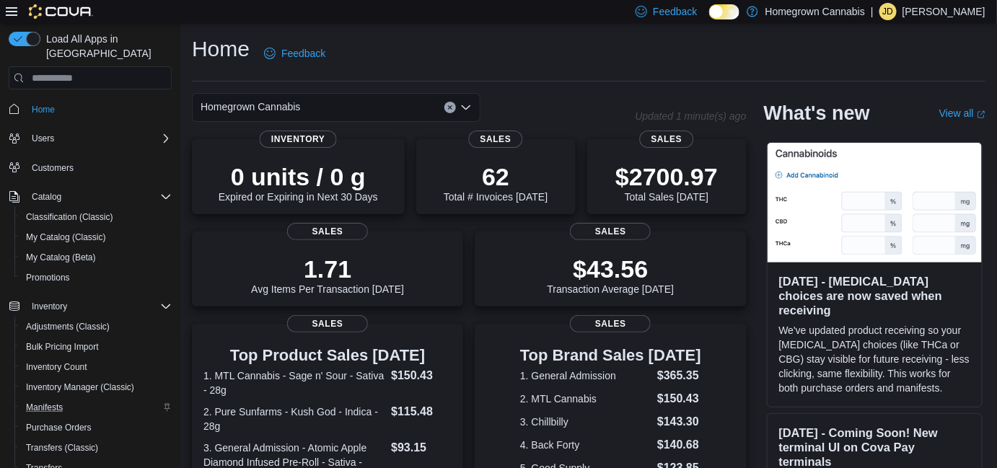
click at [530, 56] on div "Home Feedback" at bounding box center [589, 54] width 794 height 38
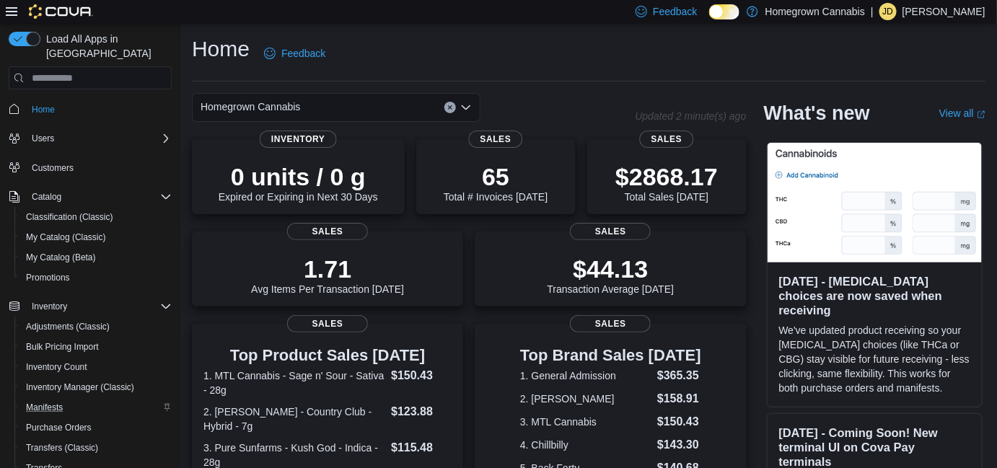
click at [402, 112] on div "Homegrown Cannabis" at bounding box center [336, 107] width 289 height 29
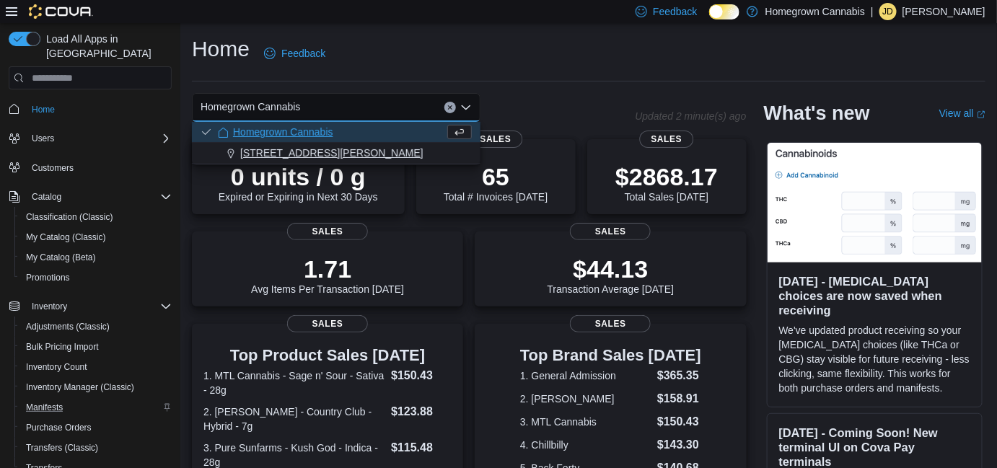
click at [352, 144] on div "Homegrown Cannabis 173 Christina St N" at bounding box center [336, 143] width 289 height 42
click at [354, 146] on div "[STREET_ADDRESS][PERSON_NAME]" at bounding box center [345, 153] width 254 height 14
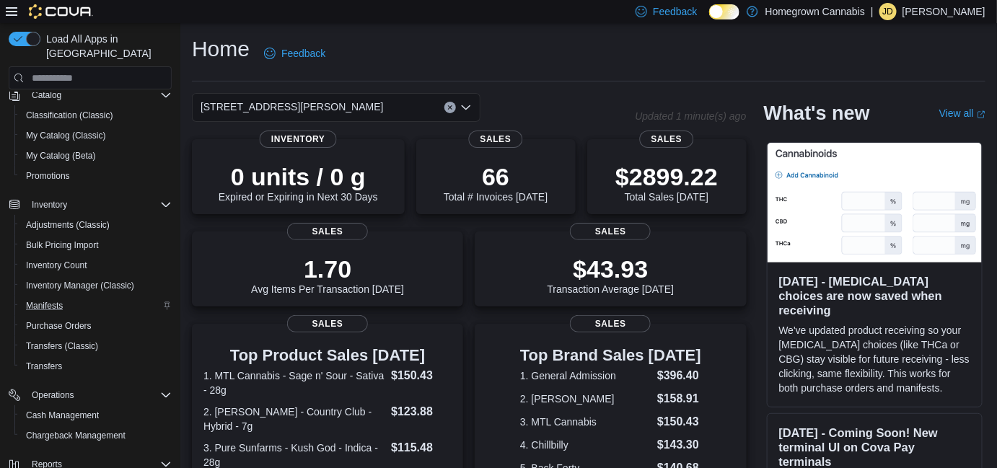
scroll to position [215, 0]
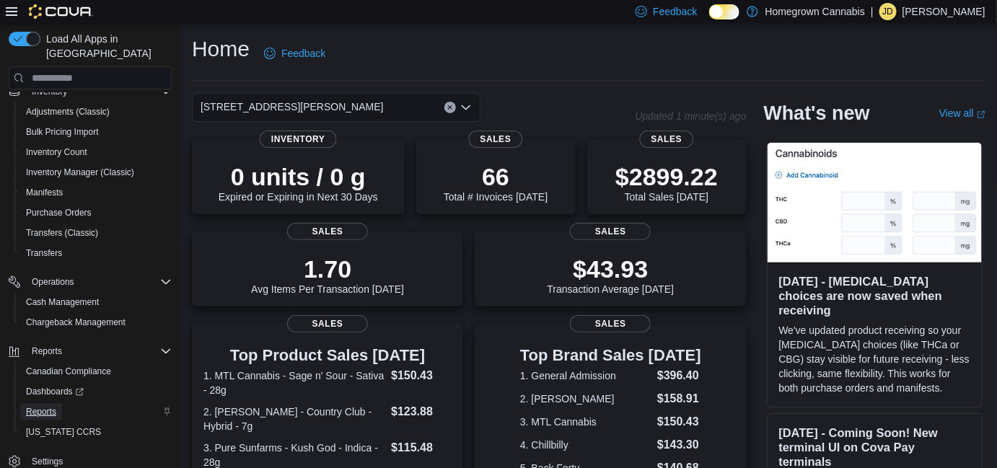
click at [61, 403] on link "Reports" at bounding box center [41, 411] width 42 height 17
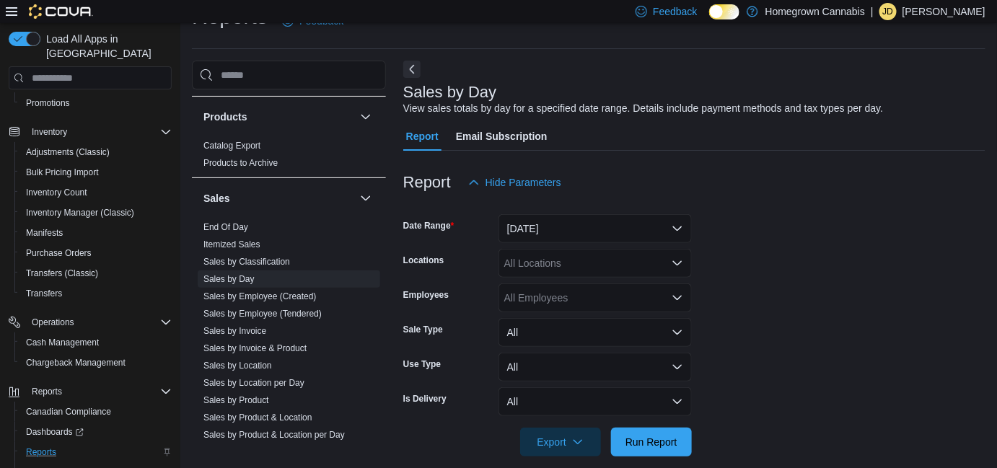
scroll to position [1136, 0]
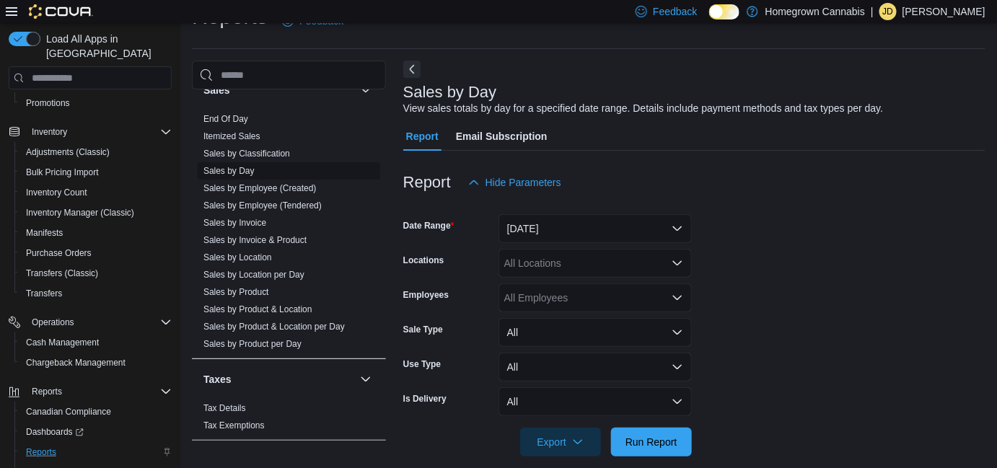
click at [236, 166] on link "Sales by Day" at bounding box center [228, 171] width 51 height 10
click at [583, 223] on button "Yesterday" at bounding box center [595, 228] width 193 height 29
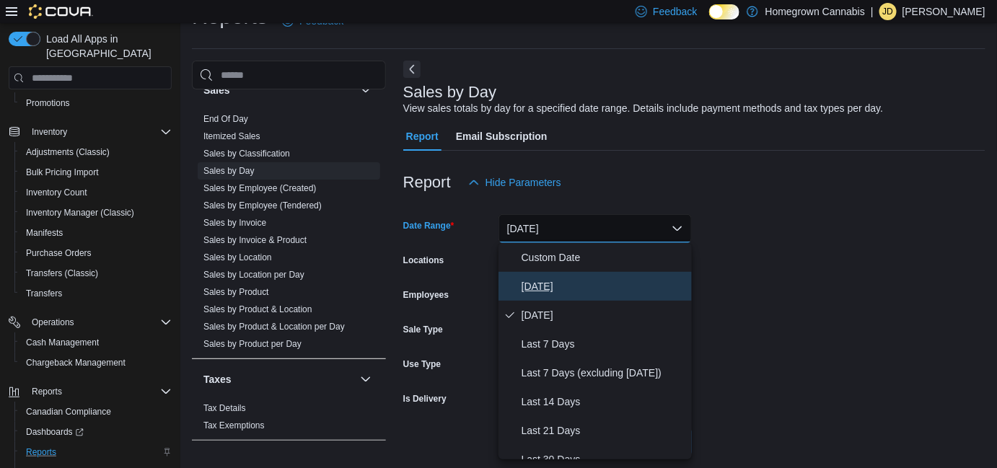
click at [575, 291] on span "Today" at bounding box center [604, 286] width 164 height 17
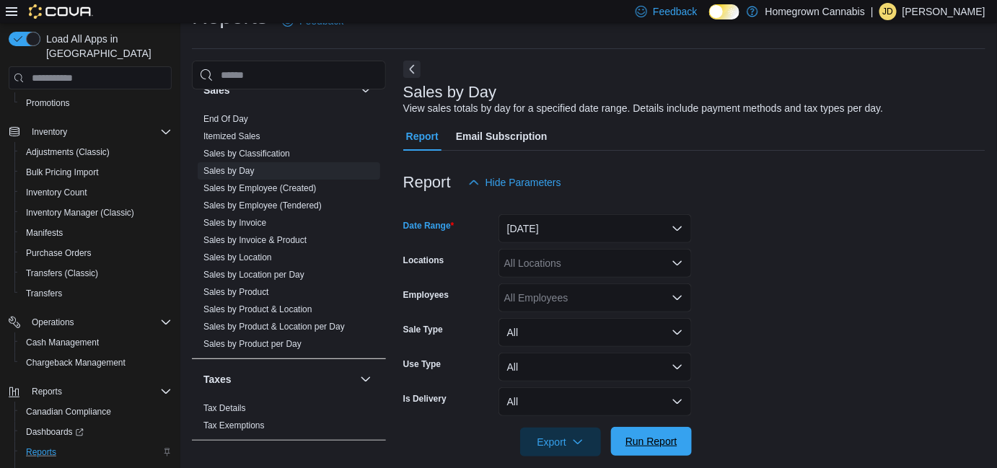
click at [643, 434] on span "Run Report" at bounding box center [651, 441] width 63 height 29
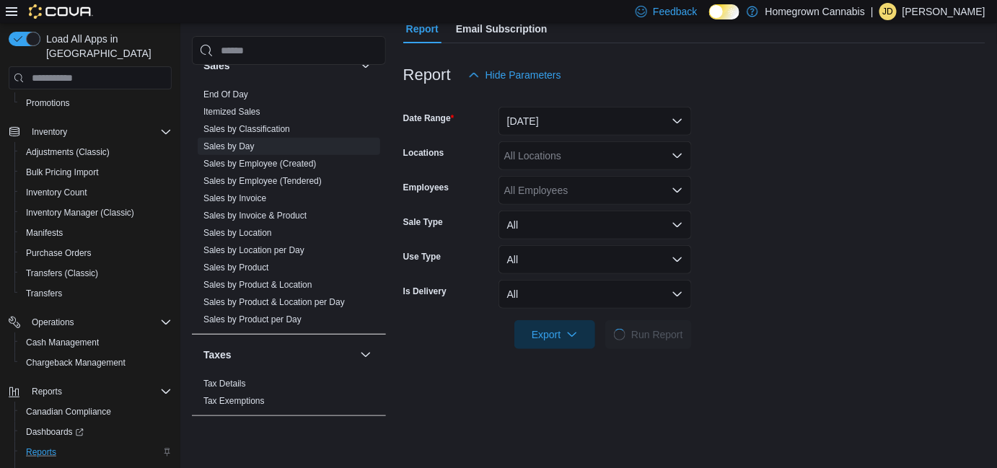
scroll to position [229, 0]
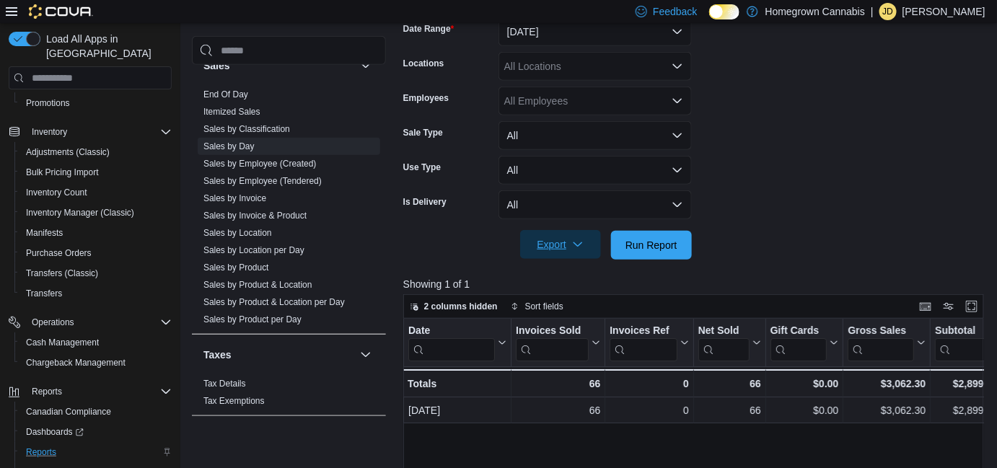
click at [549, 247] on span "Export" at bounding box center [560, 244] width 63 height 29
click at [571, 271] on span "Export to Excel" at bounding box center [562, 274] width 65 height 12
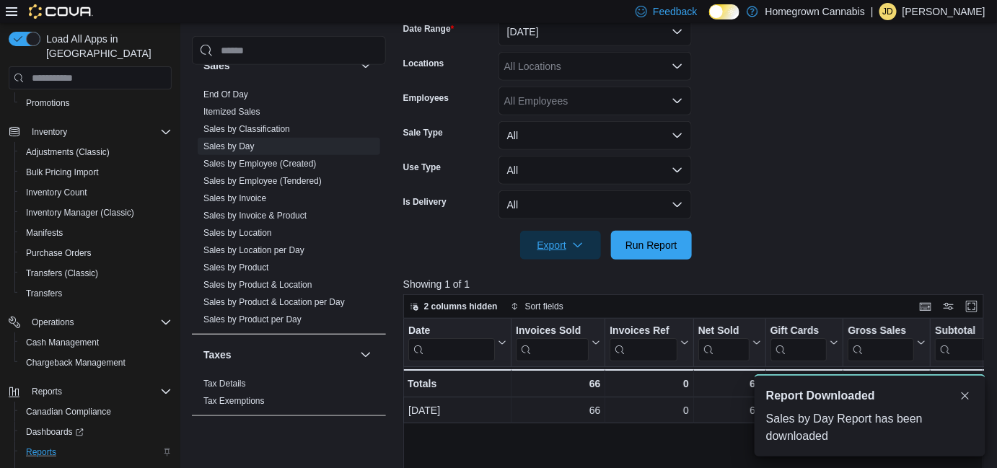
scroll to position [0, 0]
